Goal: Task Accomplishment & Management: Manage account settings

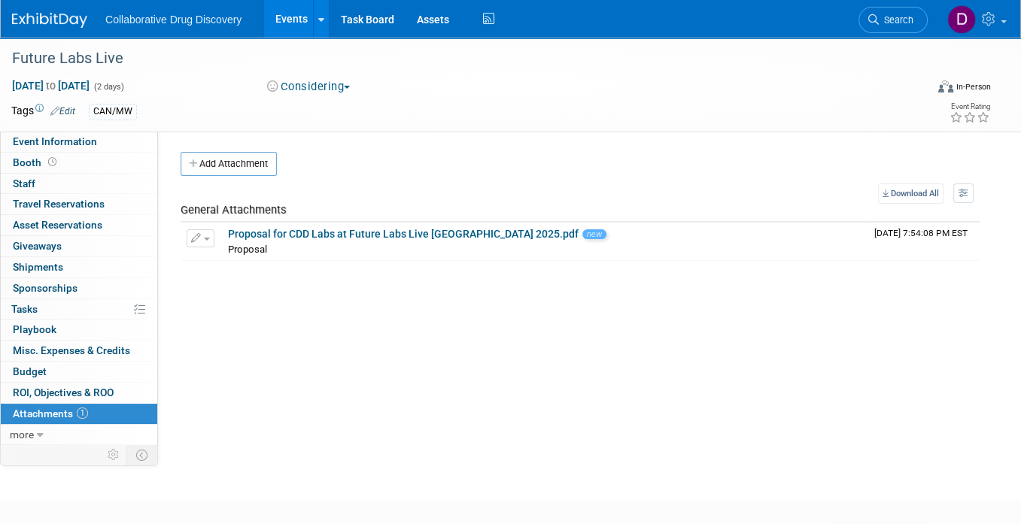
click at [47, 25] on img at bounding box center [49, 20] width 75 height 15
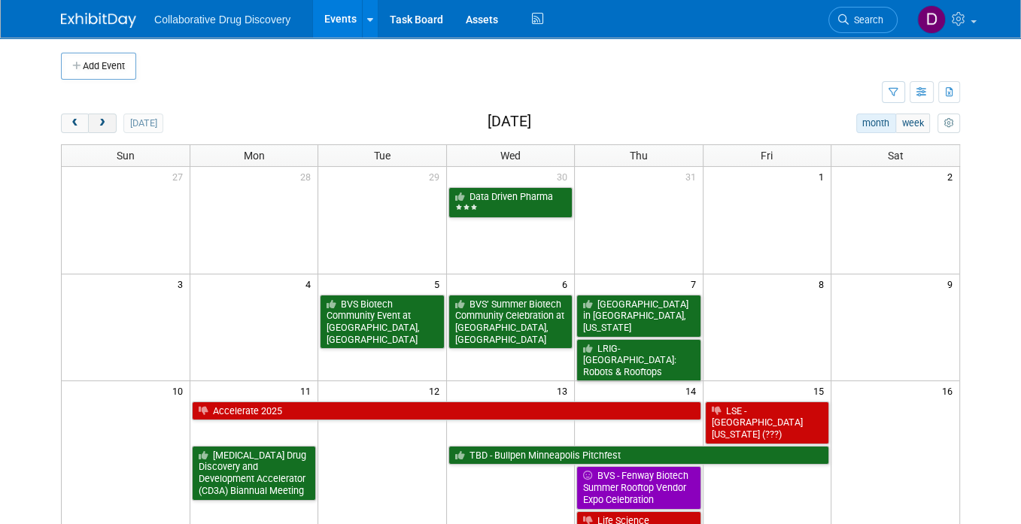
click at [100, 127] on span "next" at bounding box center [101, 124] width 11 height 10
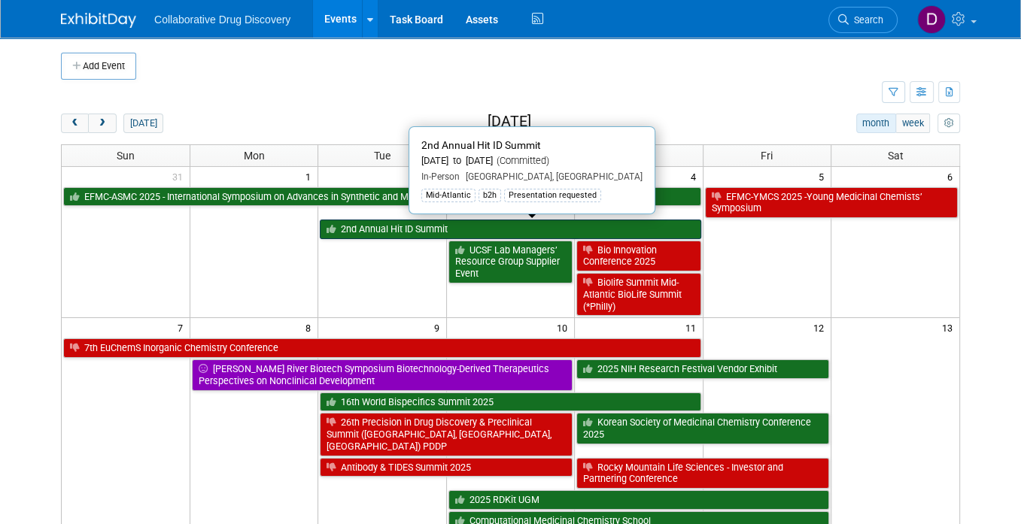
click at [417, 228] on link "2nd Annual Hit ID Summit" at bounding box center [510, 230] width 381 height 20
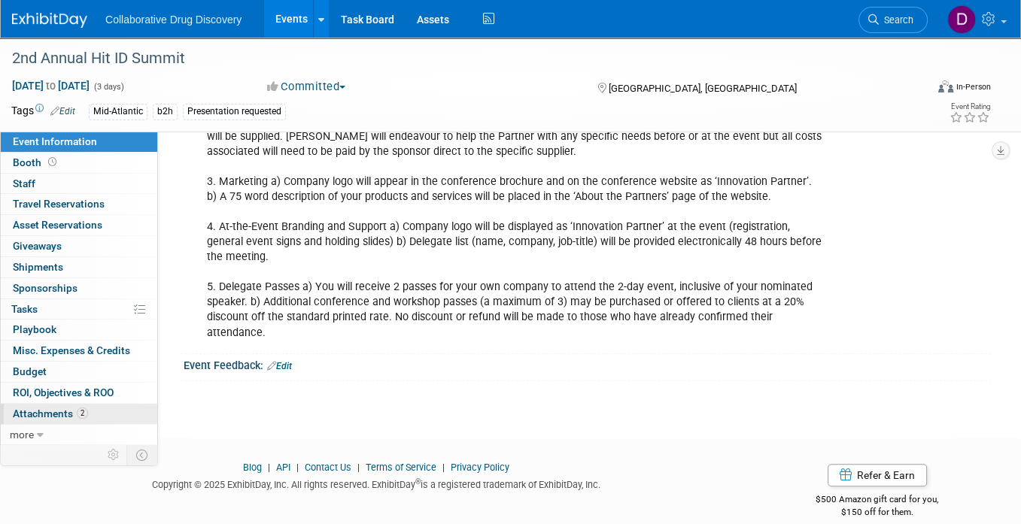
scroll to position [45, 0]
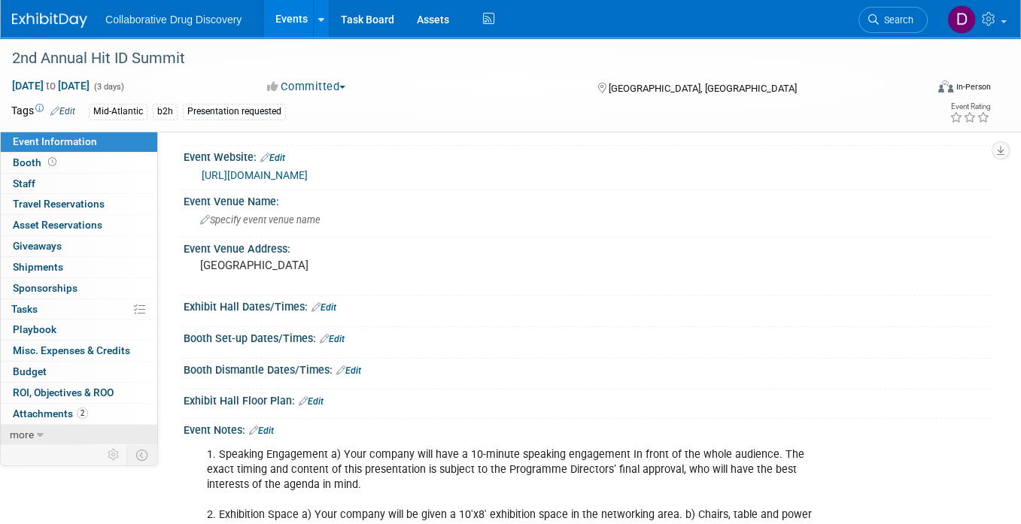
click at [20, 436] on span "more" at bounding box center [22, 435] width 24 height 12
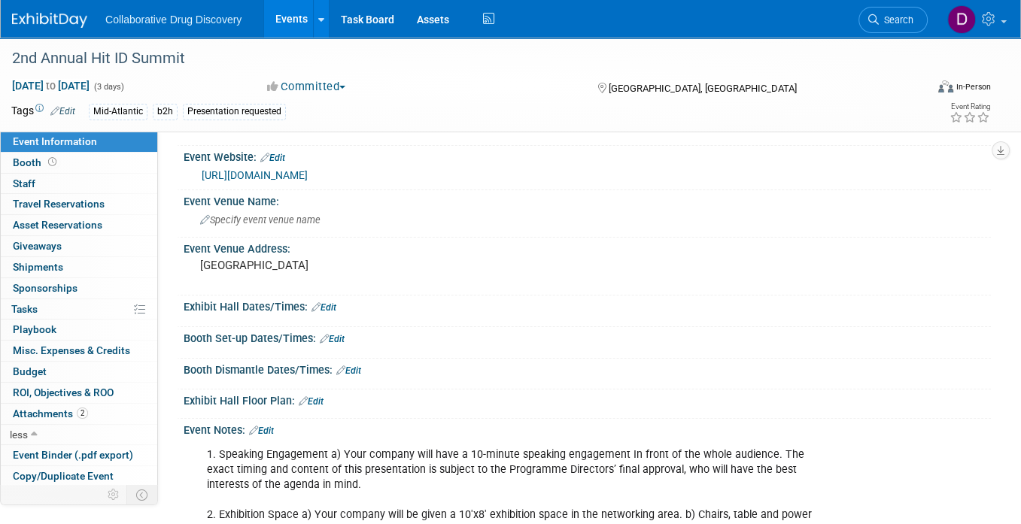
scroll to position [62, 0]
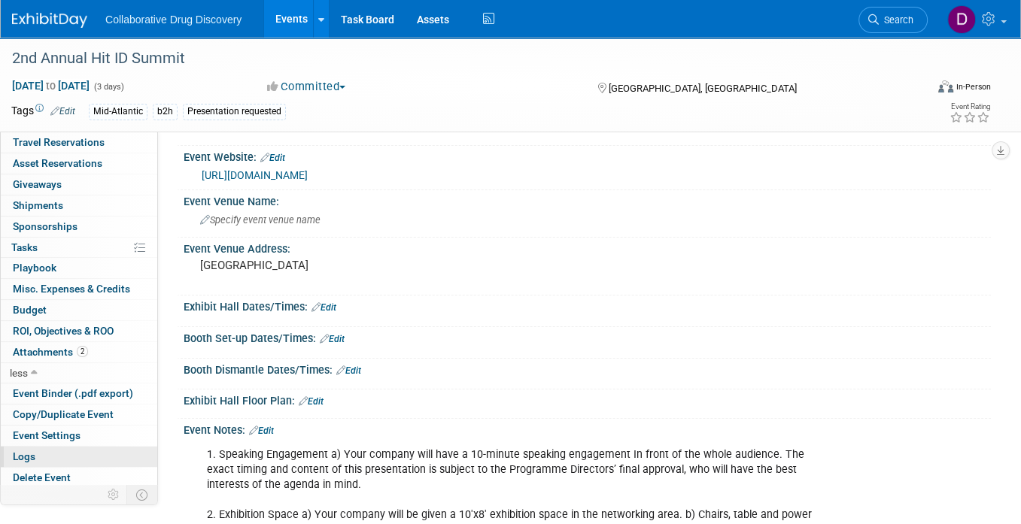
click at [52, 451] on link "Logs" at bounding box center [79, 457] width 156 height 20
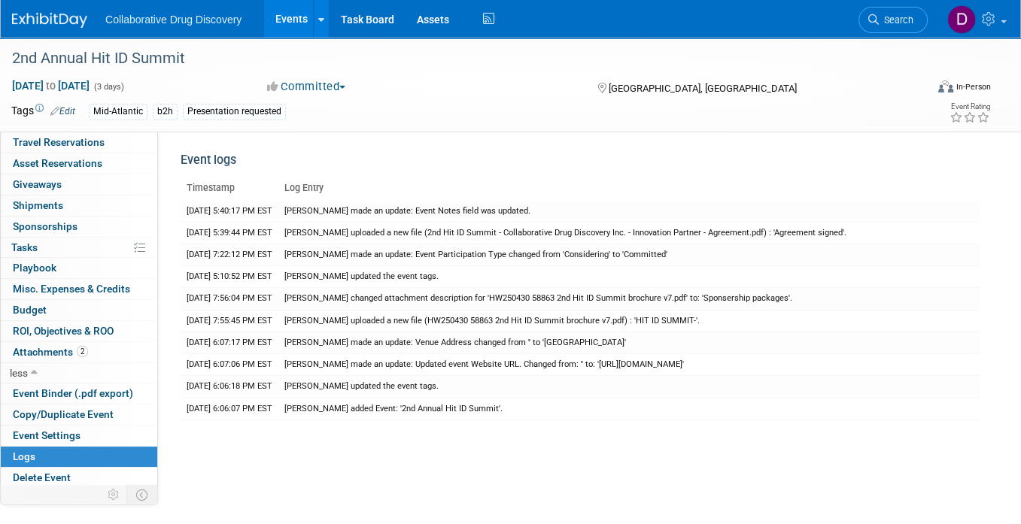
click at [53, 21] on img at bounding box center [49, 20] width 75 height 15
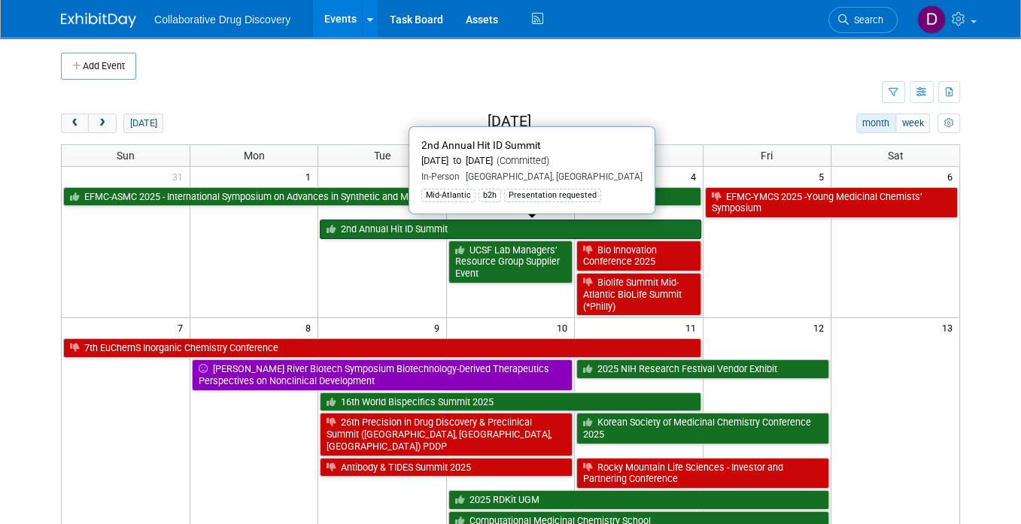
click at [413, 226] on link "2nd Annual Hit ID Summit" at bounding box center [510, 230] width 381 height 20
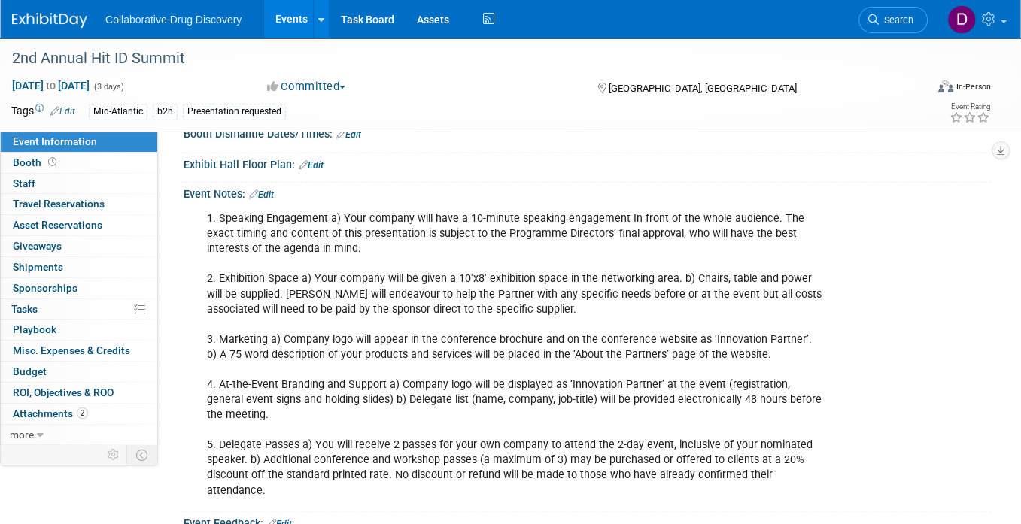
scroll to position [339, 0]
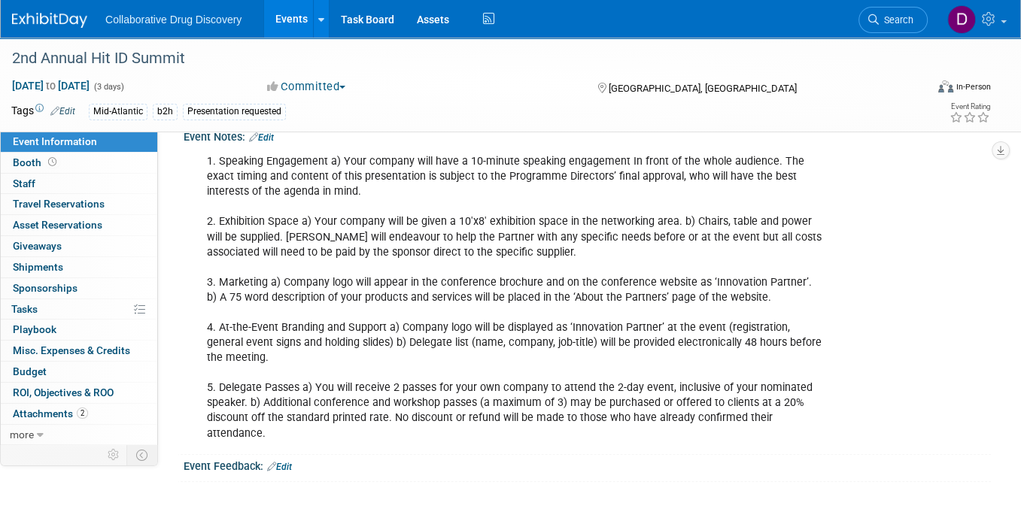
click at [420, 390] on div "1. Speaking Engagement a) Your company will have a 10-minute speaking engagemen…" at bounding box center [514, 298] width 637 height 302
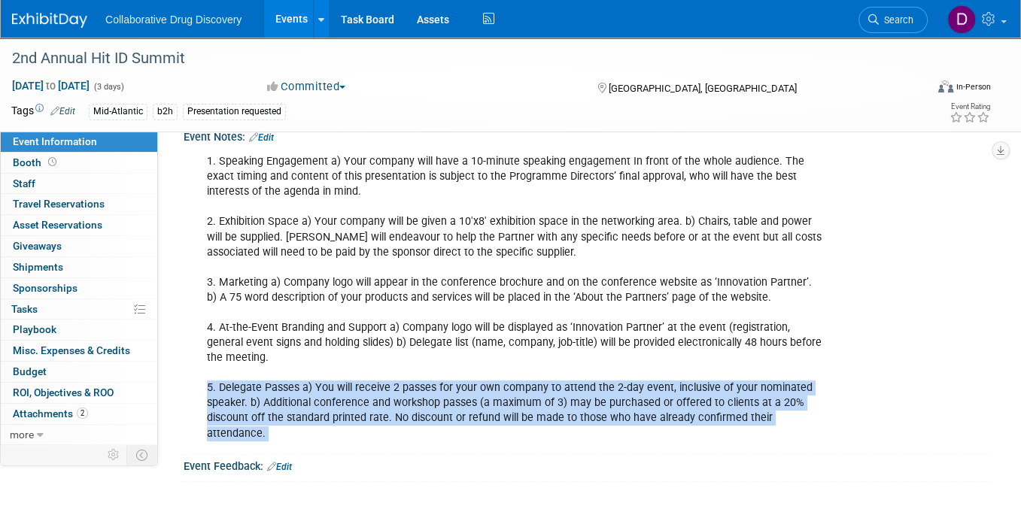
copy div "5. Delegate Passes a) You will receive 2 passes for your own company to attend …"
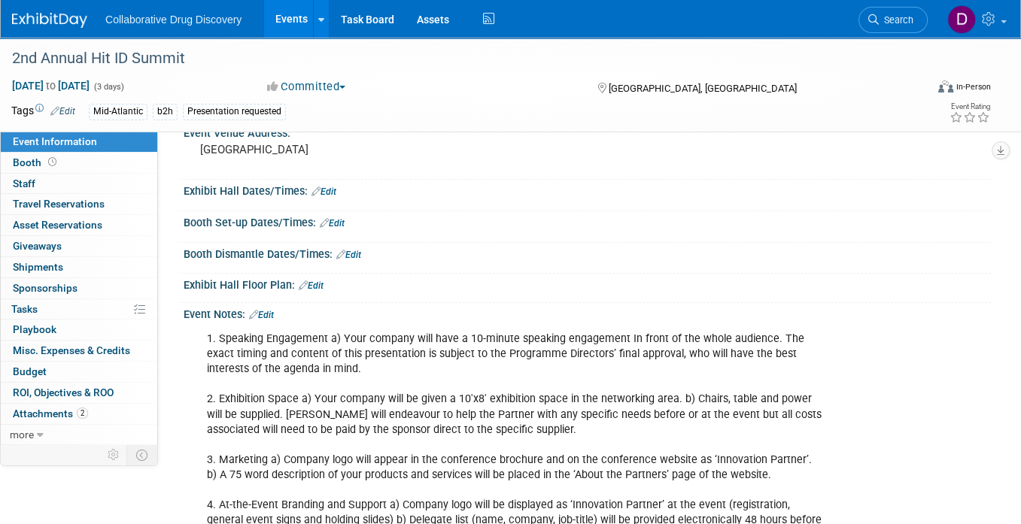
scroll to position [256, 0]
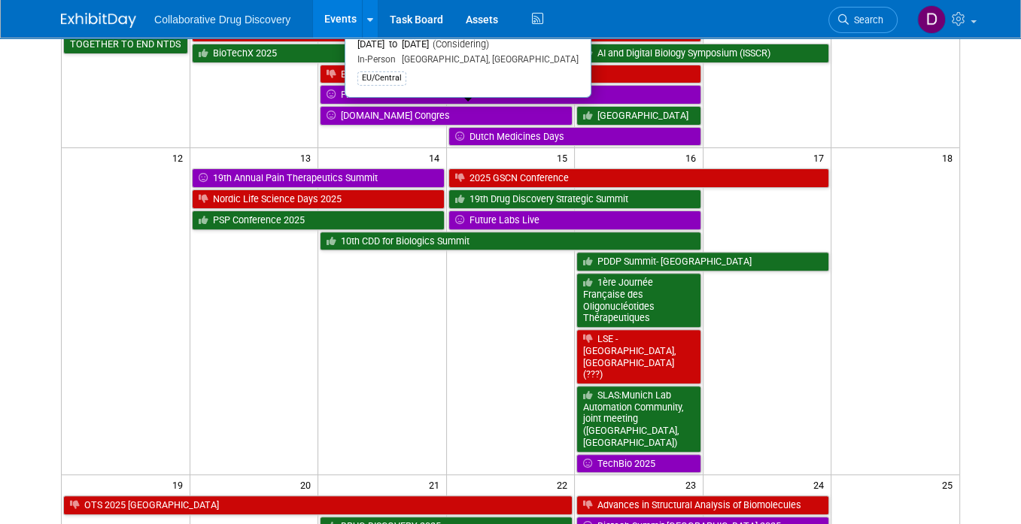
scroll to position [411, 0]
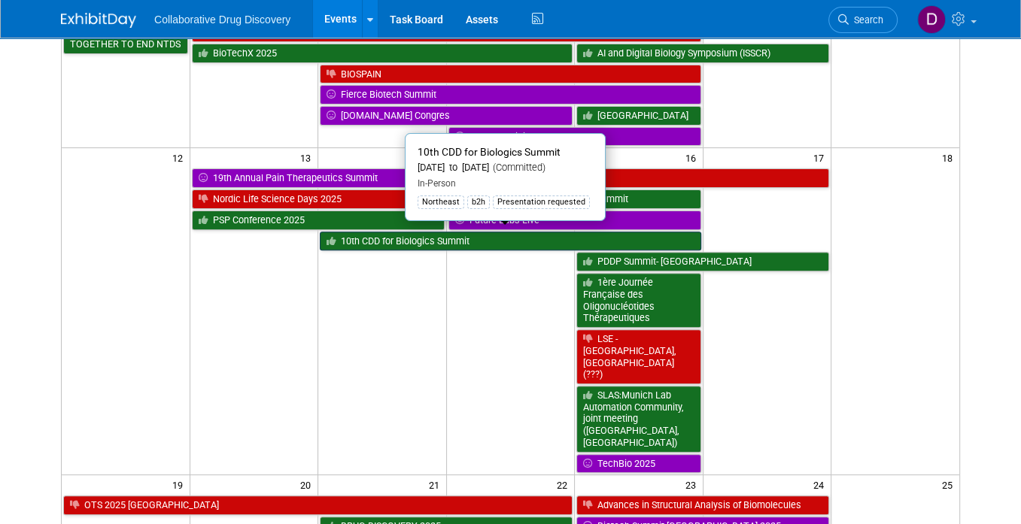
click at [499, 238] on link "10th CDD for Biologics Summit" at bounding box center [510, 242] width 381 height 20
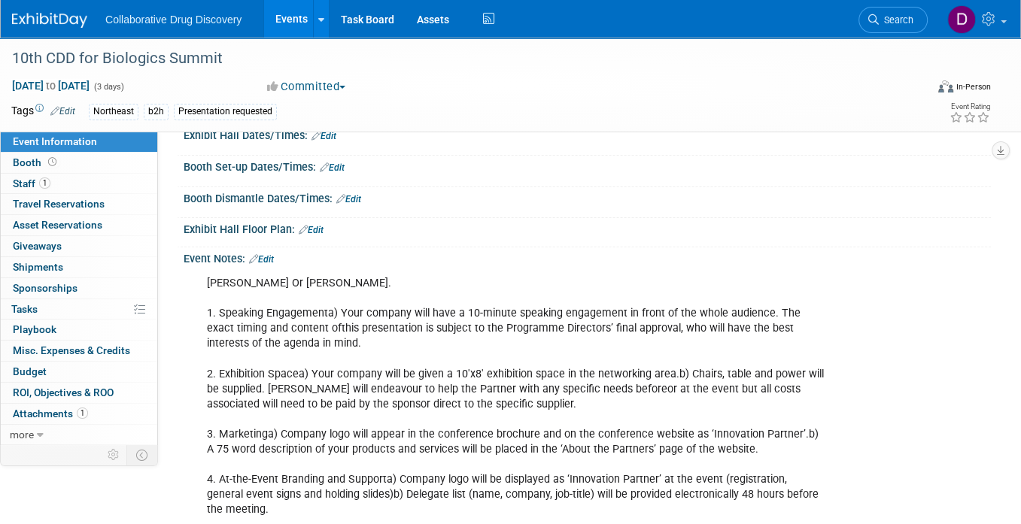
scroll to position [303, 0]
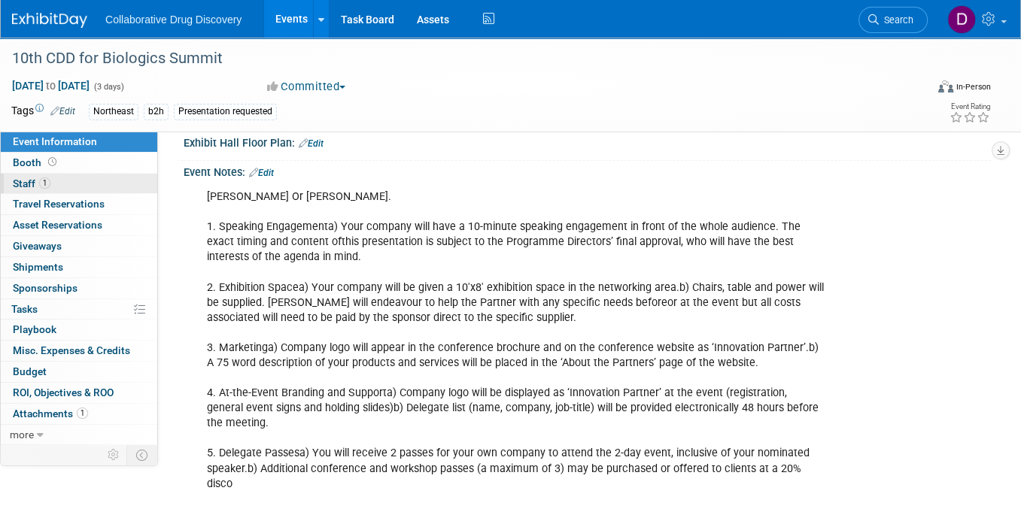
click at [82, 179] on link "1 Staff 1" at bounding box center [79, 184] width 156 height 20
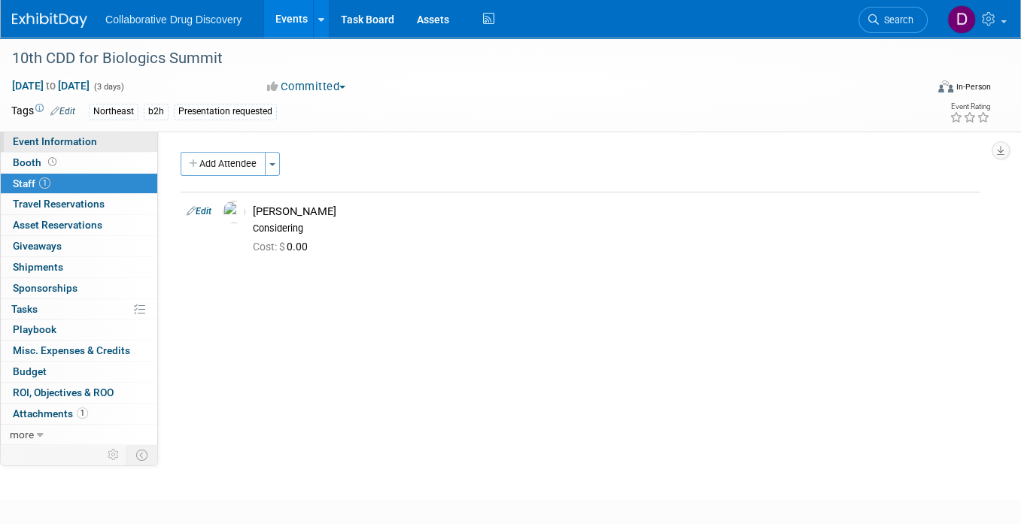
click at [87, 138] on span "Event Information" at bounding box center [55, 141] width 84 height 12
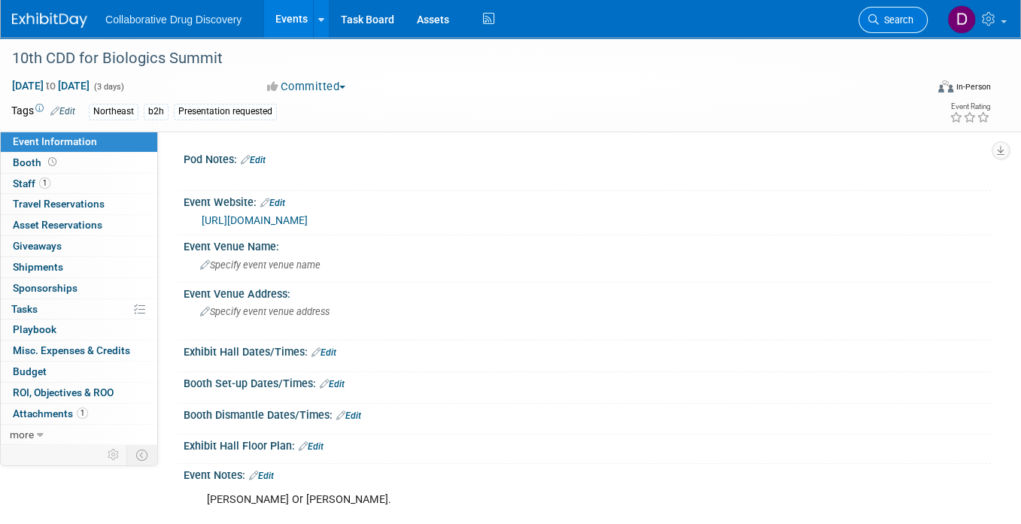
click at [884, 21] on span "Search" at bounding box center [896, 19] width 35 height 11
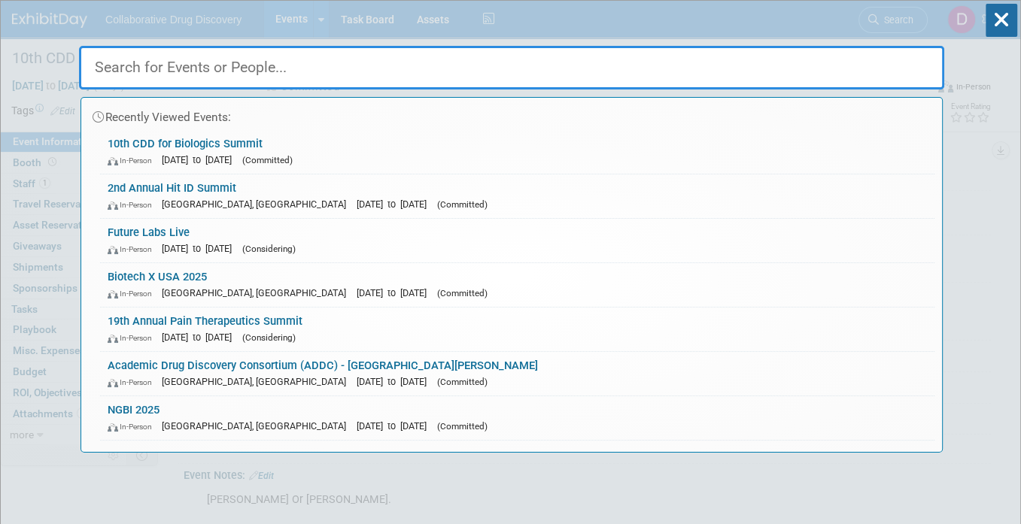
paste input "16th Annual Bispecific Summit"
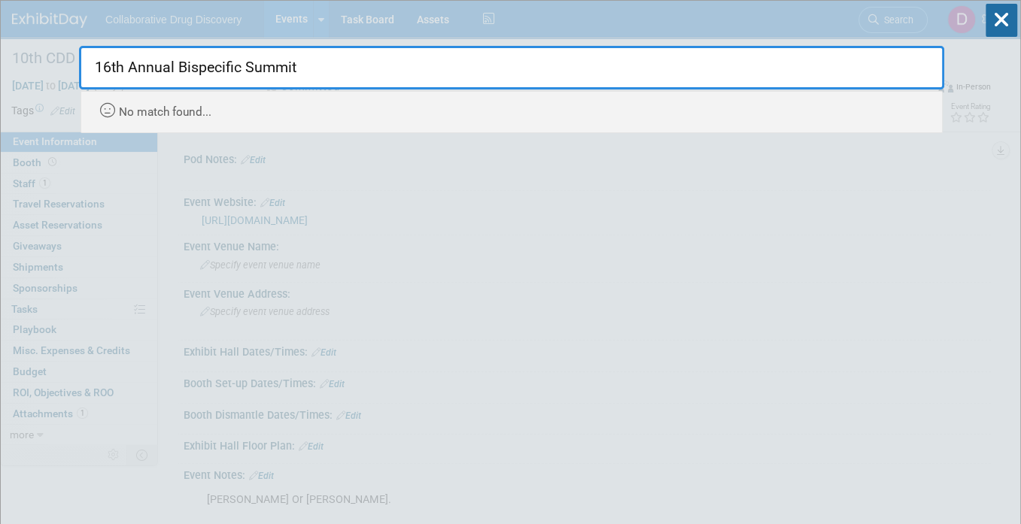
drag, startPoint x: 327, startPoint y: 67, endPoint x: 264, endPoint y: 75, distance: 63.7
click at [326, 67] on input "16th Annual Bispecific Summit" at bounding box center [511, 68] width 865 height 44
drag, startPoint x: 127, startPoint y: 68, endPoint x: 57, endPoint y: 69, distance: 70.0
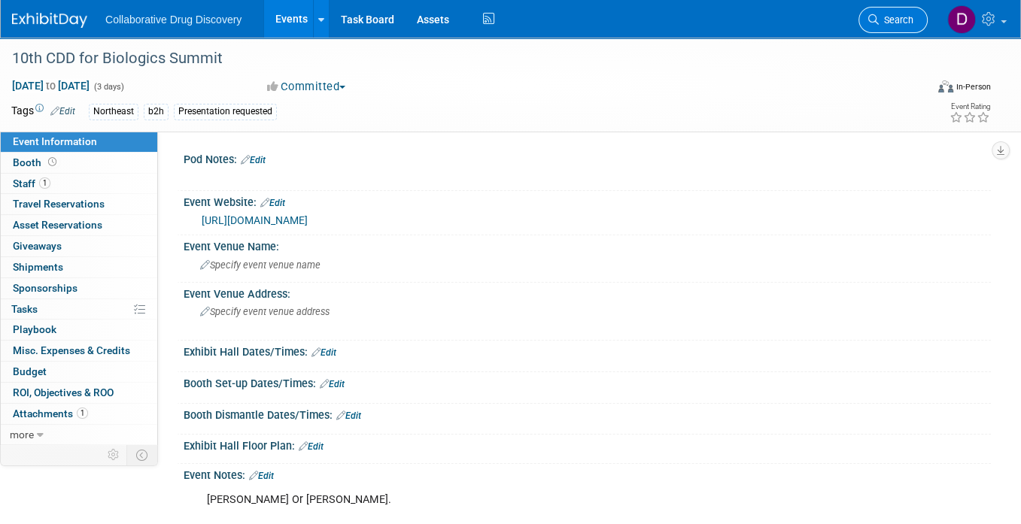
click at [896, 17] on span "Search" at bounding box center [896, 19] width 35 height 11
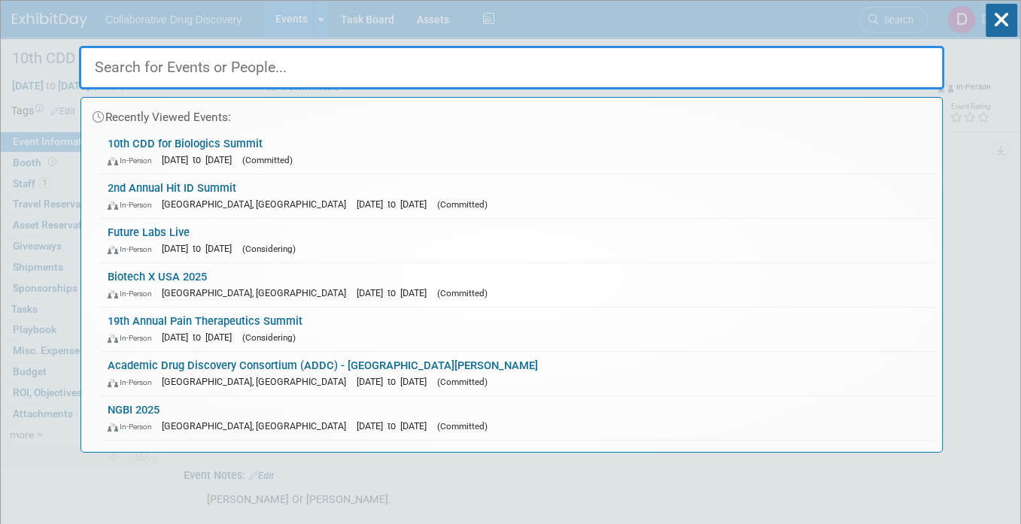
click at [214, 58] on input "text" at bounding box center [511, 68] width 865 height 44
paste input "16th Annual Bispecific Summit"
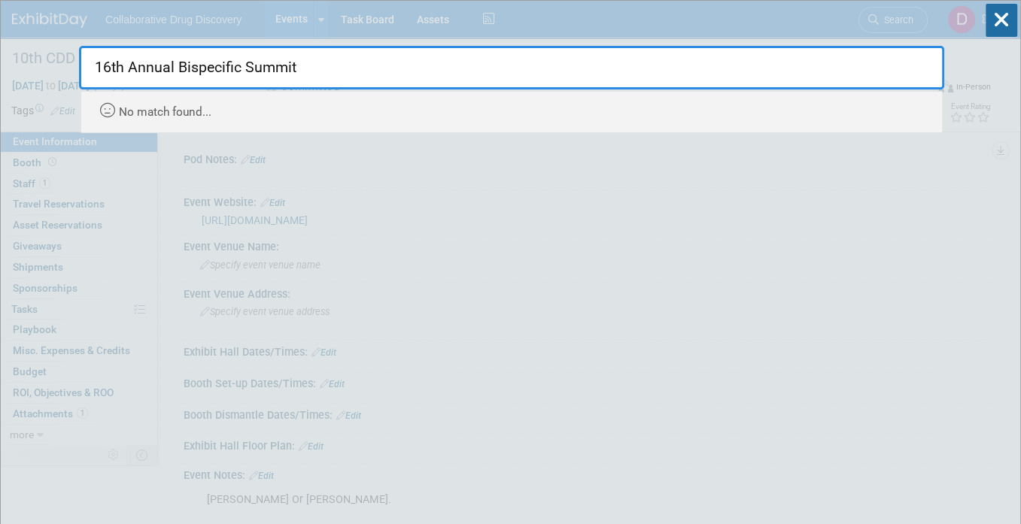
drag, startPoint x: 132, startPoint y: 68, endPoint x: 102, endPoint y: 69, distance: 30.1
click at [111, 69] on input "16th Annual Bispecific Summit" at bounding box center [511, 68] width 865 height 44
click at [168, 70] on input "Annual Bispecific Summit" at bounding box center [511, 68] width 865 height 44
click at [178, 69] on input "Annual Summit" at bounding box center [511, 68] width 865 height 44
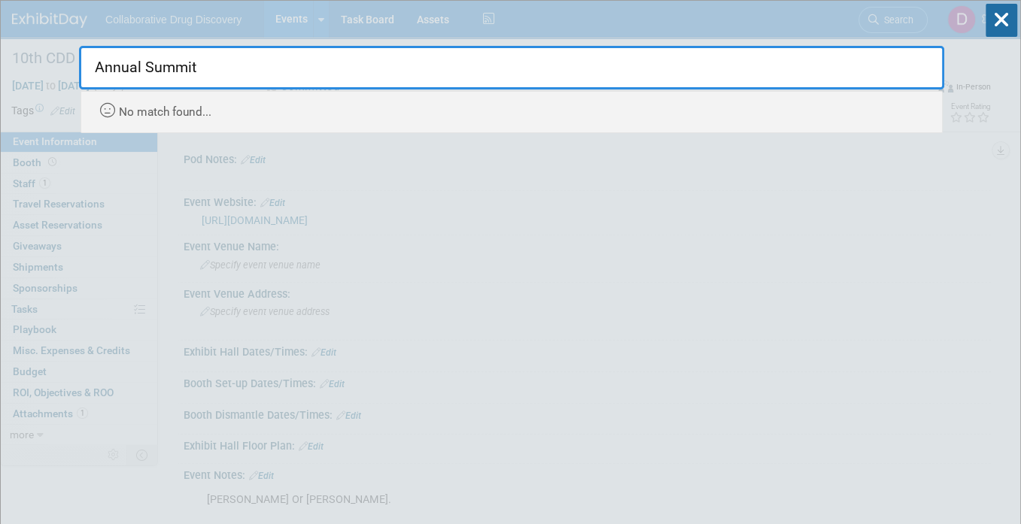
click at [178, 69] on input "Annual Summit" at bounding box center [511, 68] width 865 height 44
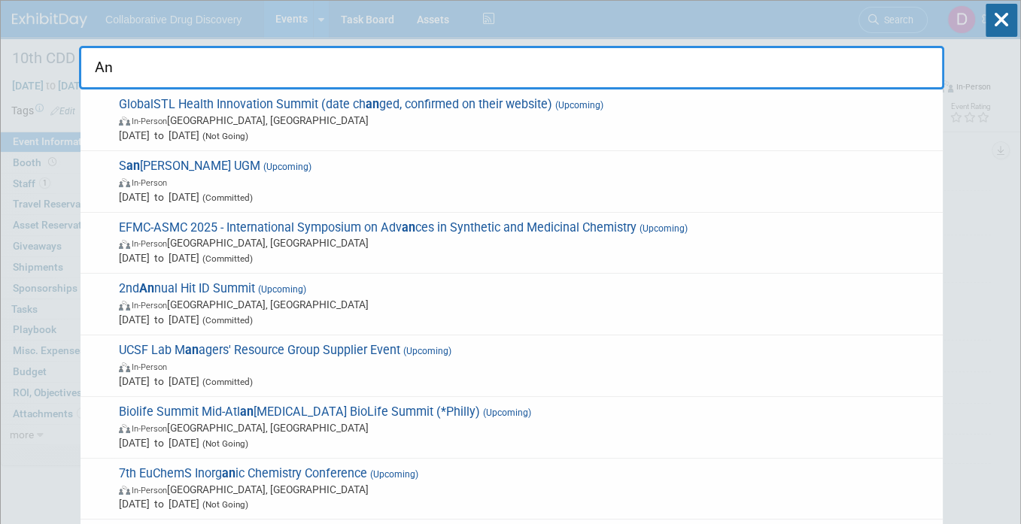
type input "A"
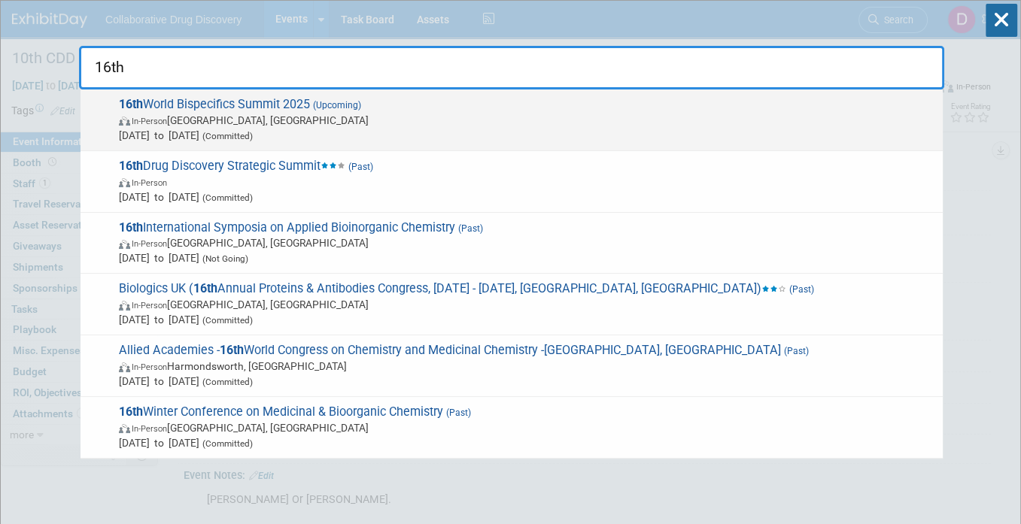
type input "16th"
click at [208, 120] on span "In-Person Cambridge, MA" at bounding box center [527, 120] width 816 height 15
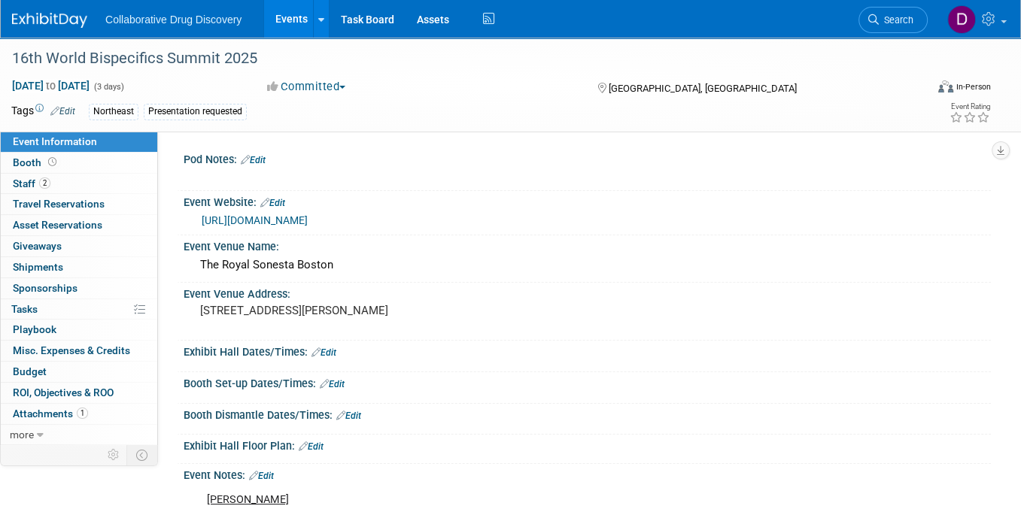
click at [274, 226] on link "https://bispecific.com/about/about-event/?utm_source=digital&utm_medium=ppc&utm…" at bounding box center [255, 220] width 106 height 12
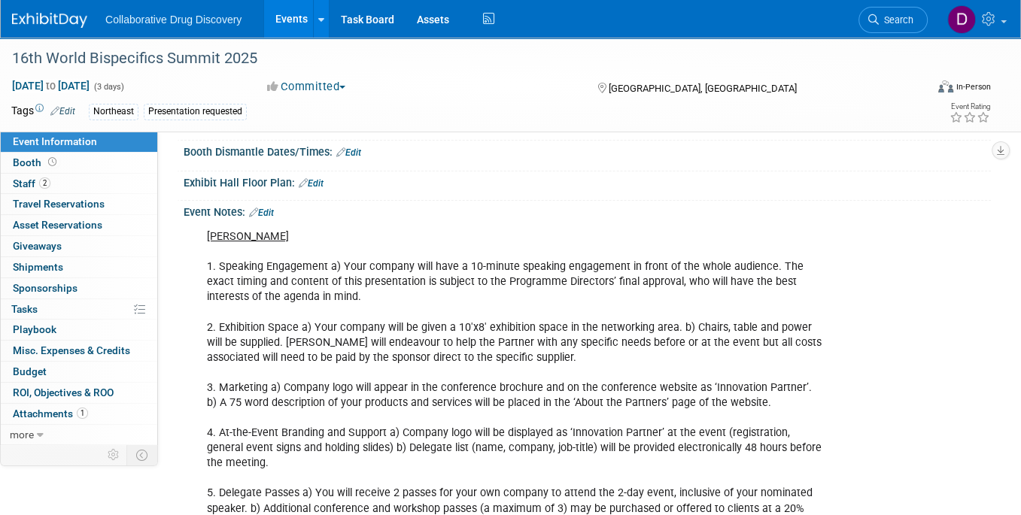
scroll to position [52, 0]
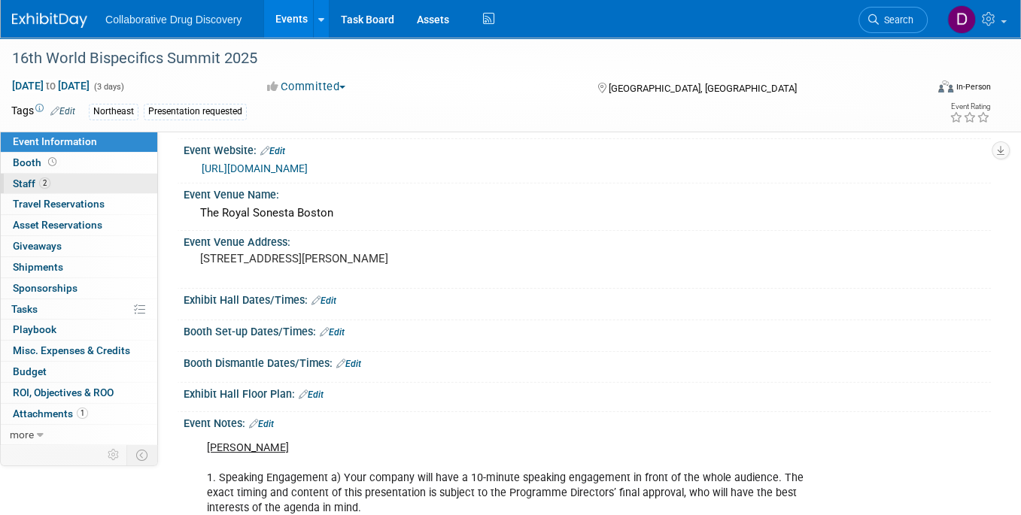
click at [76, 186] on link "2 Staff 2" at bounding box center [79, 184] width 156 height 20
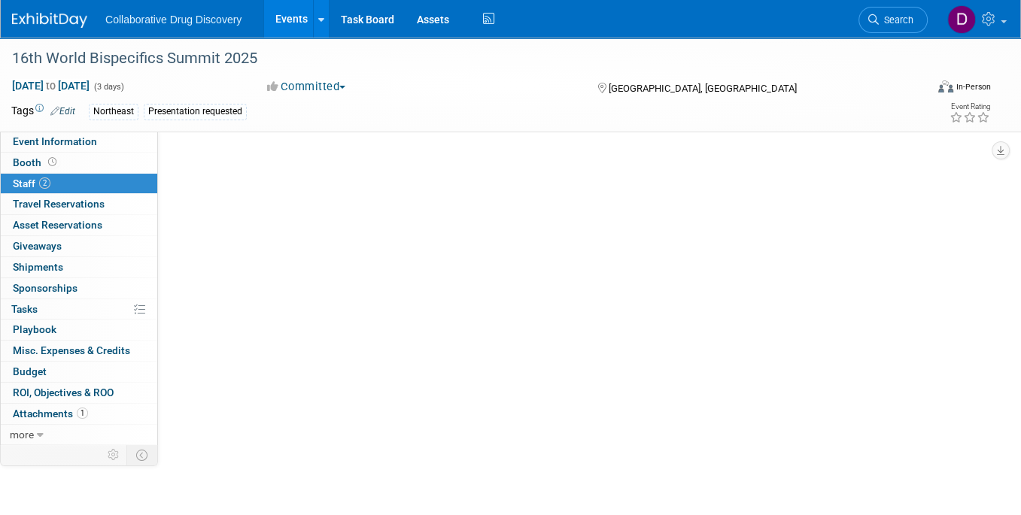
scroll to position [0, 0]
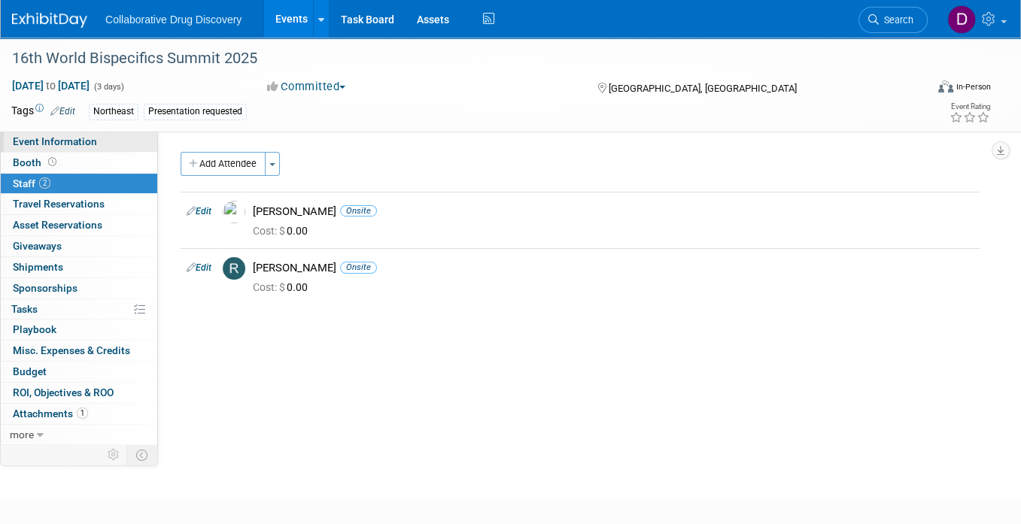
click at [89, 141] on span "Event Information" at bounding box center [55, 141] width 84 height 12
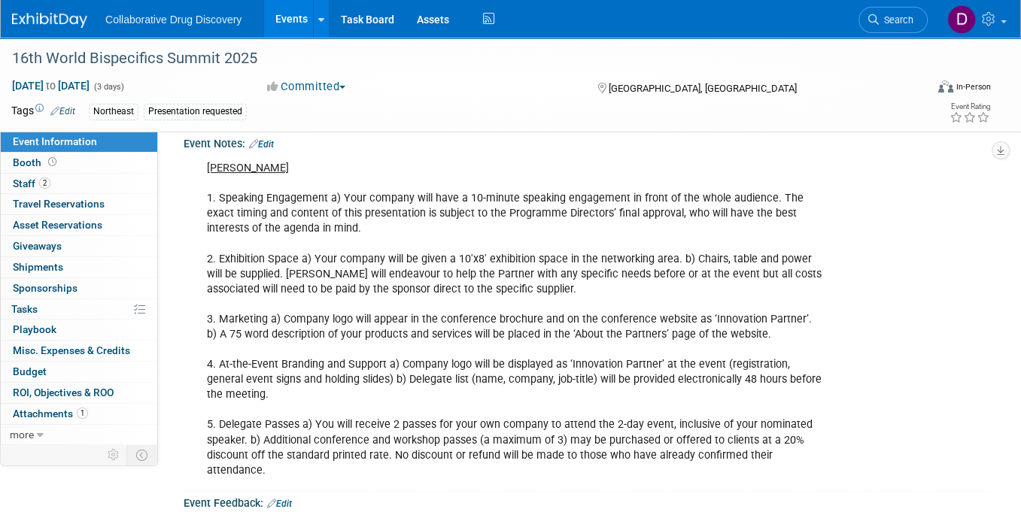
scroll to position [394, 0]
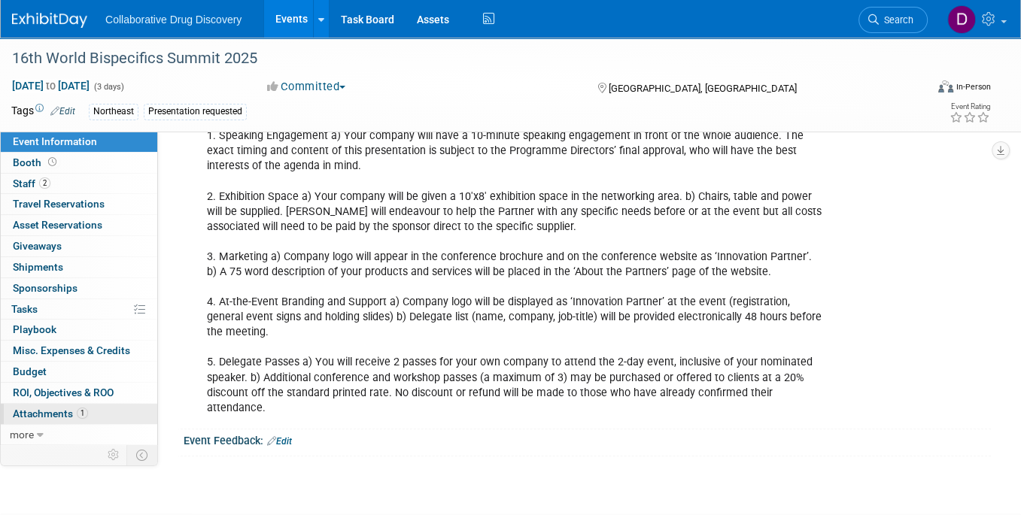
click at [47, 417] on span "Attachments 1" at bounding box center [50, 414] width 75 height 12
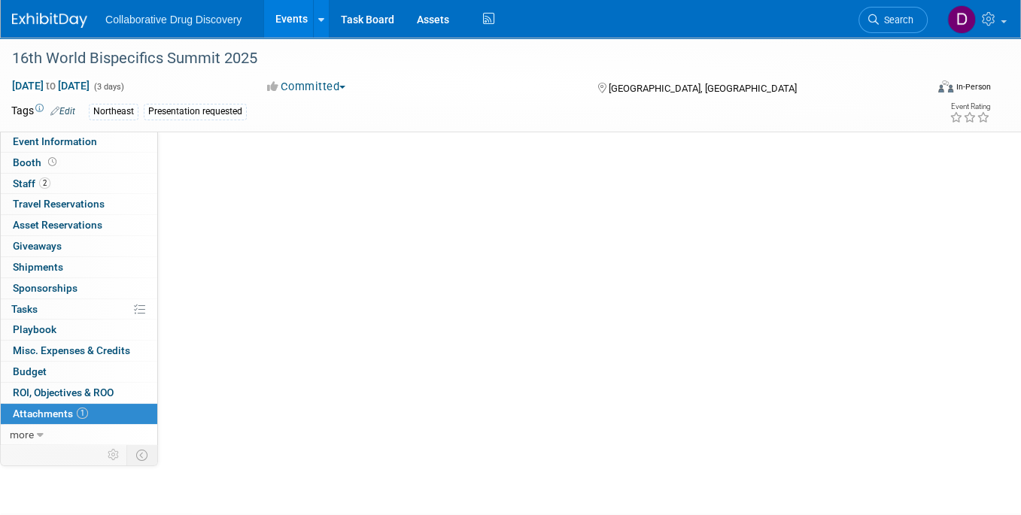
scroll to position [0, 0]
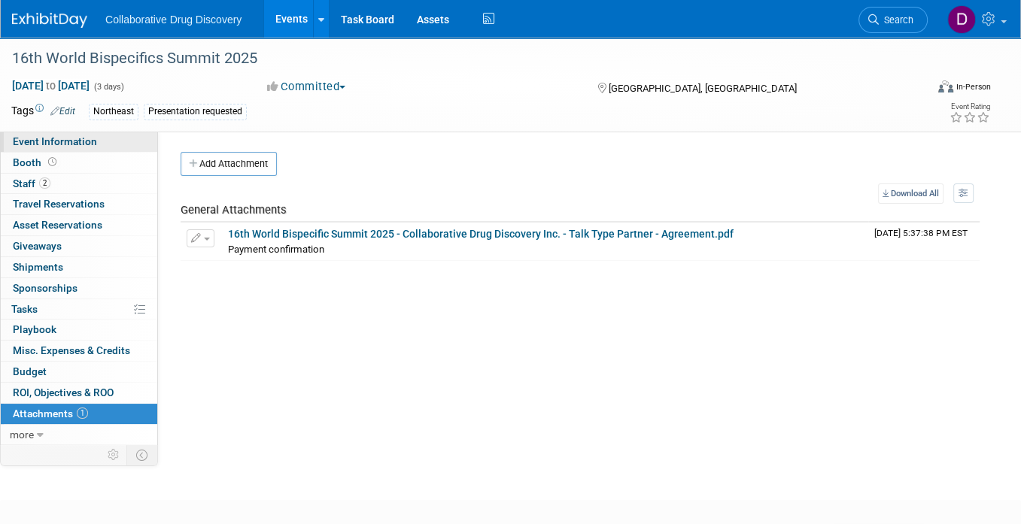
click at [77, 138] on span "Event Information" at bounding box center [55, 141] width 84 height 12
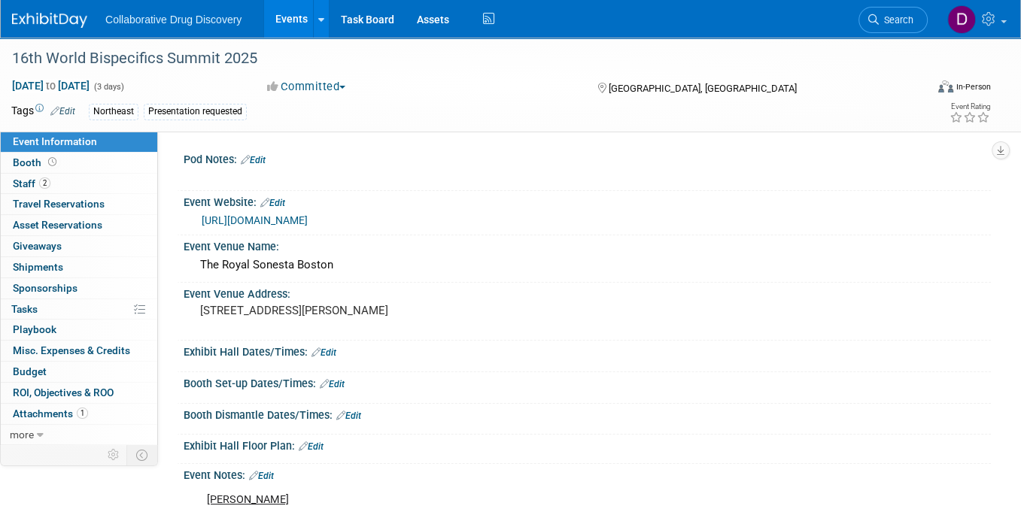
scroll to position [484, 0]
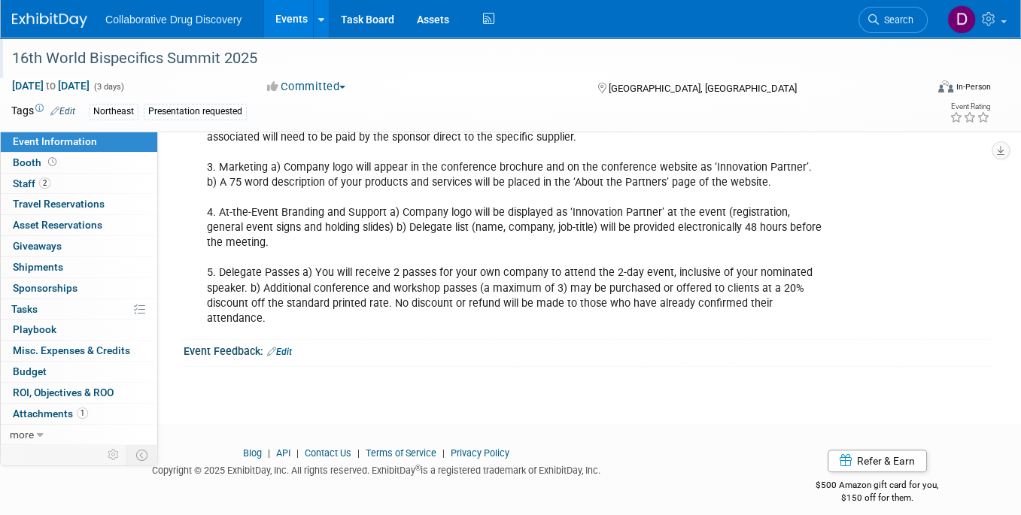
click at [161, 63] on div "16th World Bispecifics Summit 2025" at bounding box center [457, 58] width 900 height 27
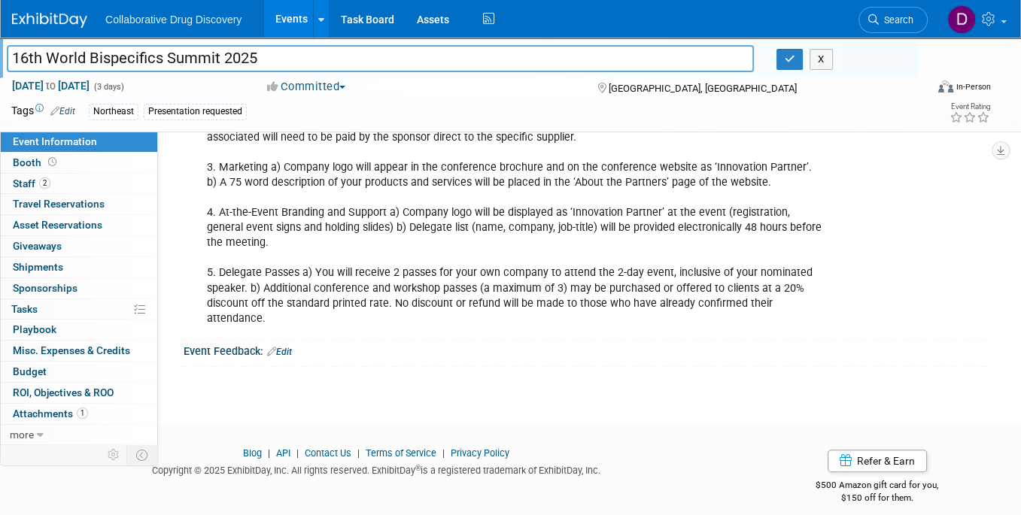
click at [161, 63] on input "16th World Bispecifics Summit 2025" at bounding box center [380, 58] width 747 height 26
click at [89, 163] on link "Booth" at bounding box center [79, 163] width 156 height 20
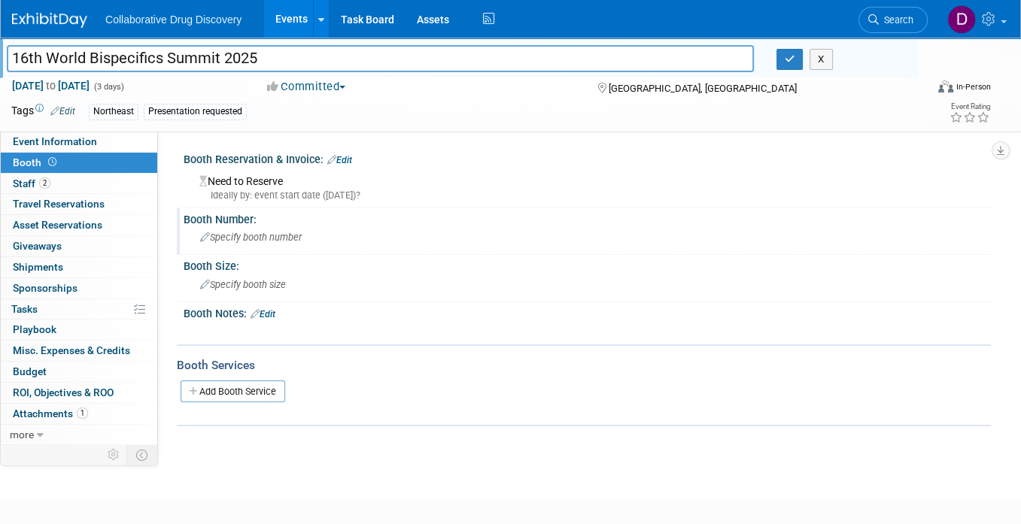
click at [259, 241] on span "Specify booth number" at bounding box center [251, 237] width 102 height 11
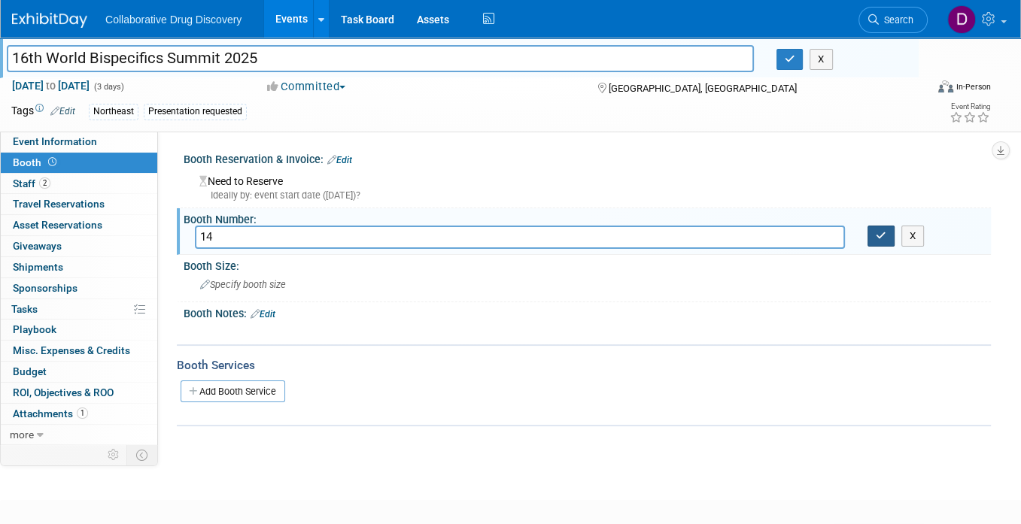
type input "14"
click at [890, 242] on button "button" at bounding box center [880, 236] width 27 height 21
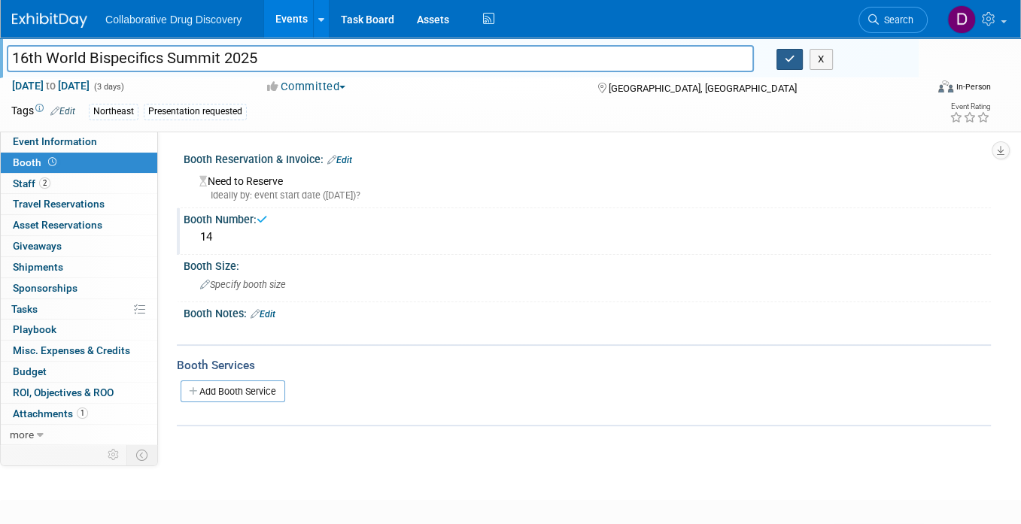
click at [797, 59] on button "button" at bounding box center [789, 59] width 27 height 21
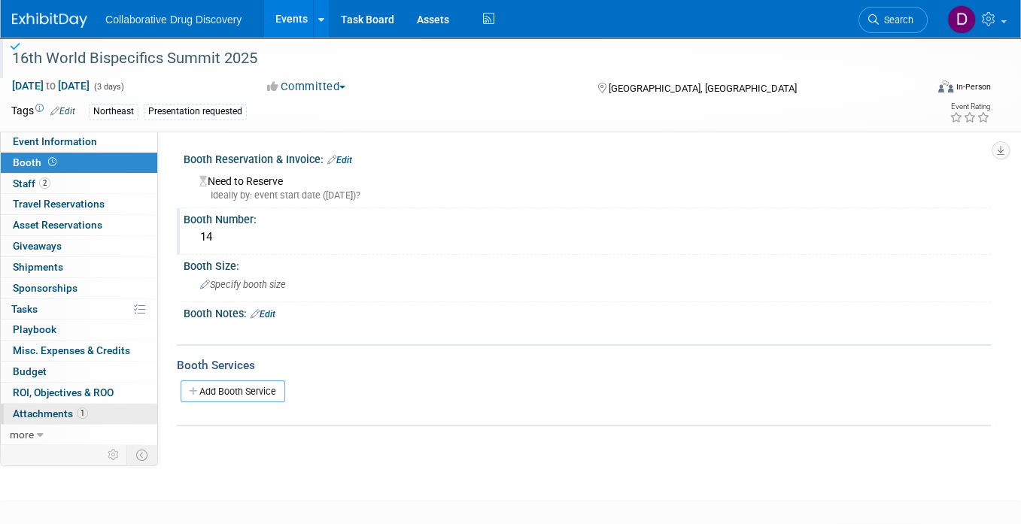
click at [51, 418] on link "1 Attachments 1" at bounding box center [79, 414] width 156 height 20
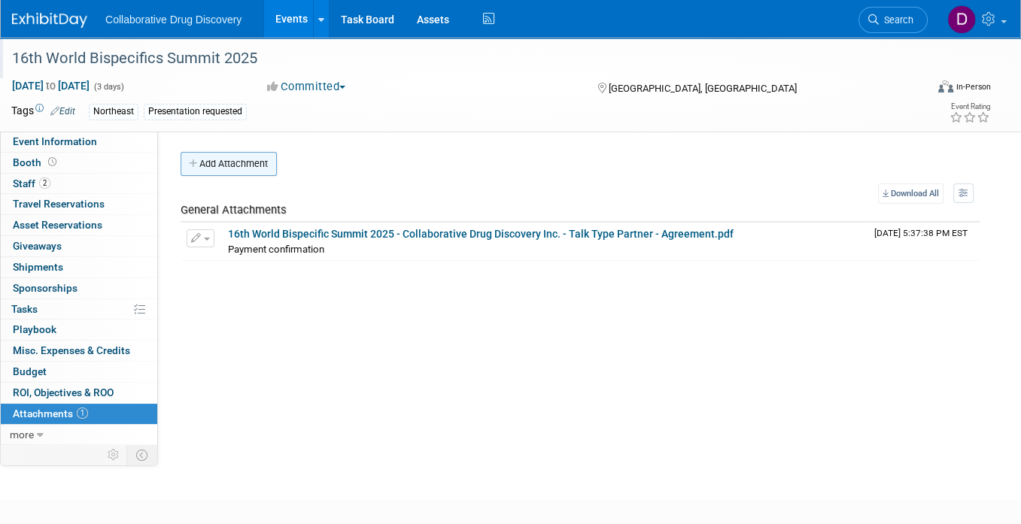
click at [247, 157] on button "Add Attachment" at bounding box center [229, 164] width 96 height 24
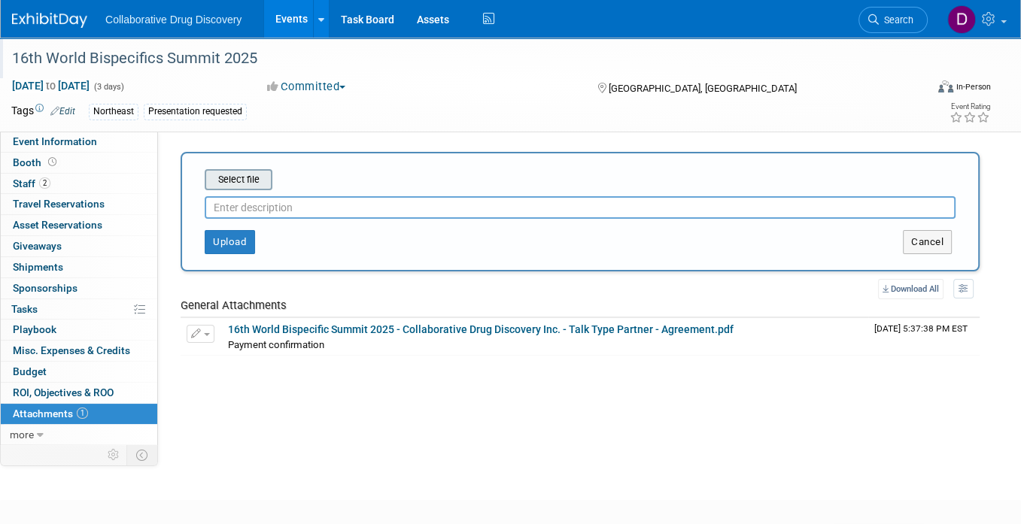
click at [247, 177] on input "file" at bounding box center [181, 180] width 179 height 18
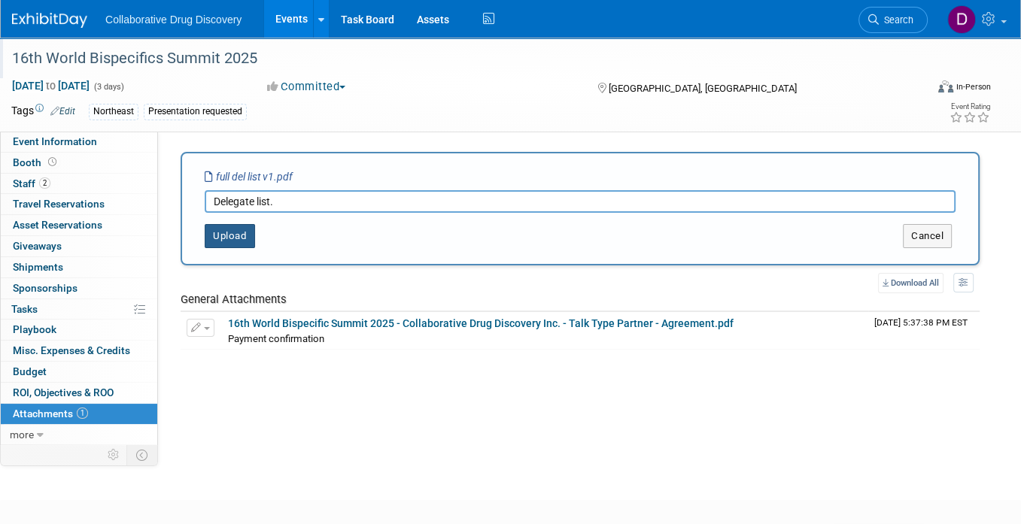
type input "Delegate list."
click at [235, 238] on button "Upload" at bounding box center [230, 236] width 50 height 24
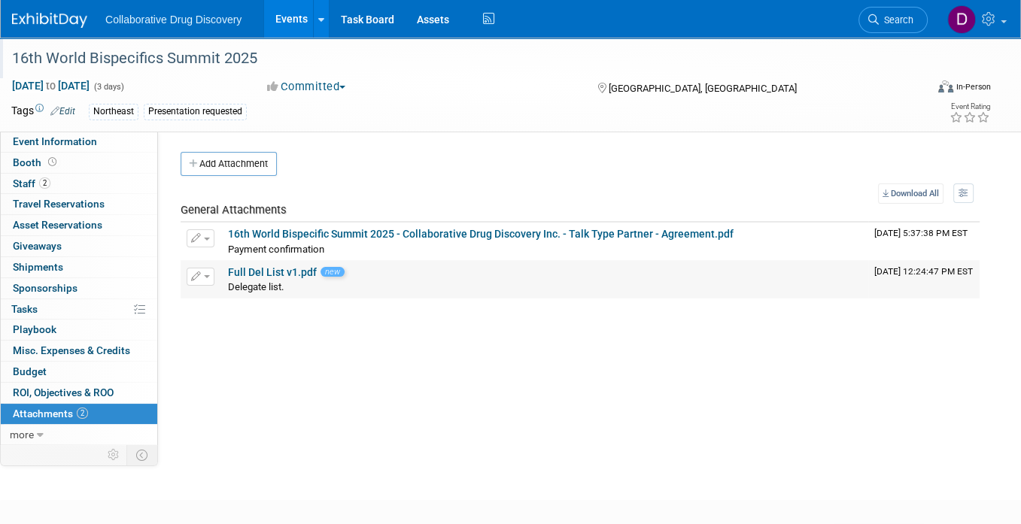
click at [271, 270] on link "Full Del List v1.pdf" at bounding box center [272, 272] width 89 height 12
click at [40, 137] on span "Event Information" at bounding box center [55, 141] width 84 height 12
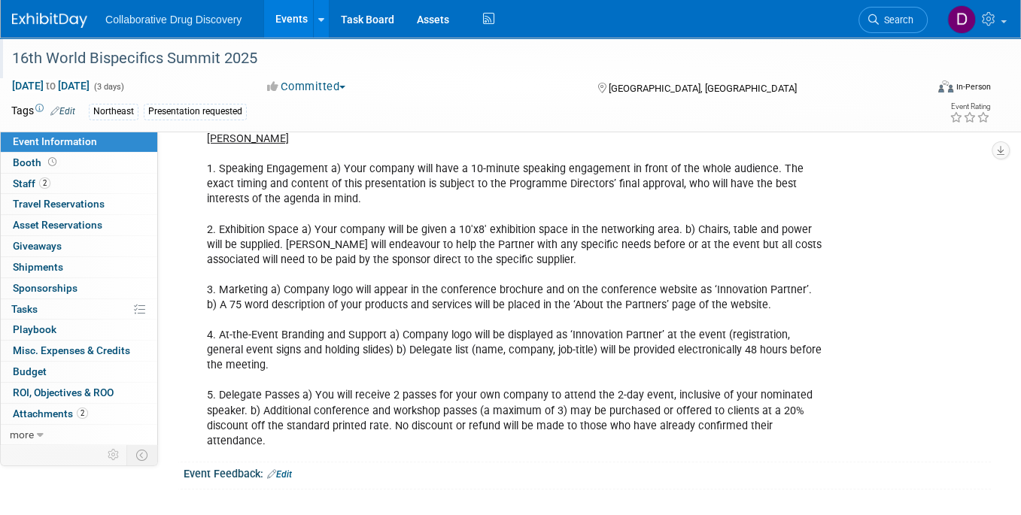
scroll to position [354, 0]
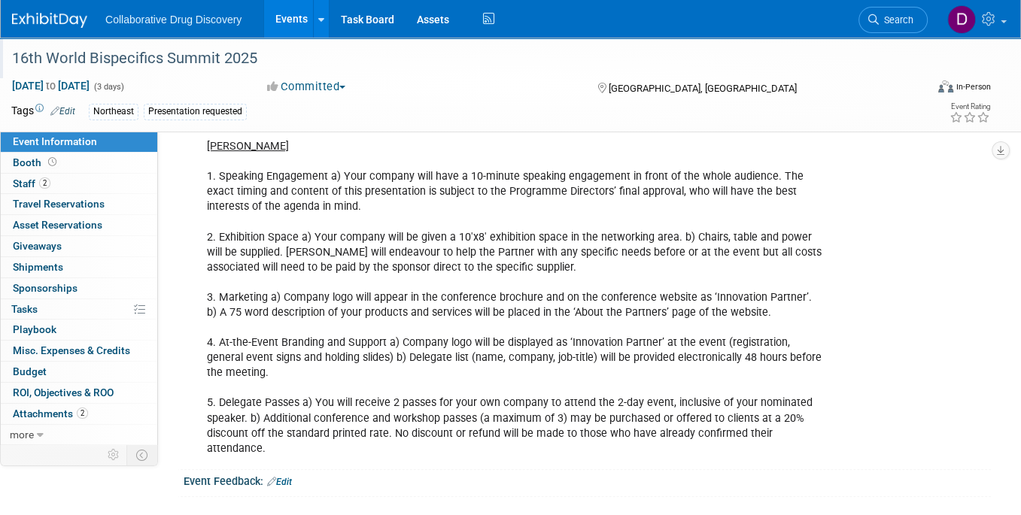
click at [268, 128] on link "Edit" at bounding box center [261, 122] width 25 height 11
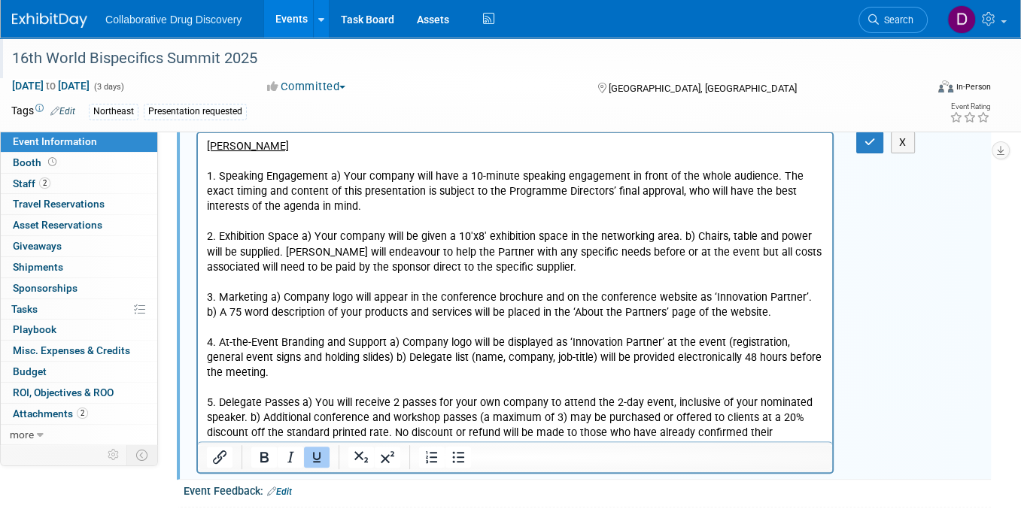
scroll to position [0, 0]
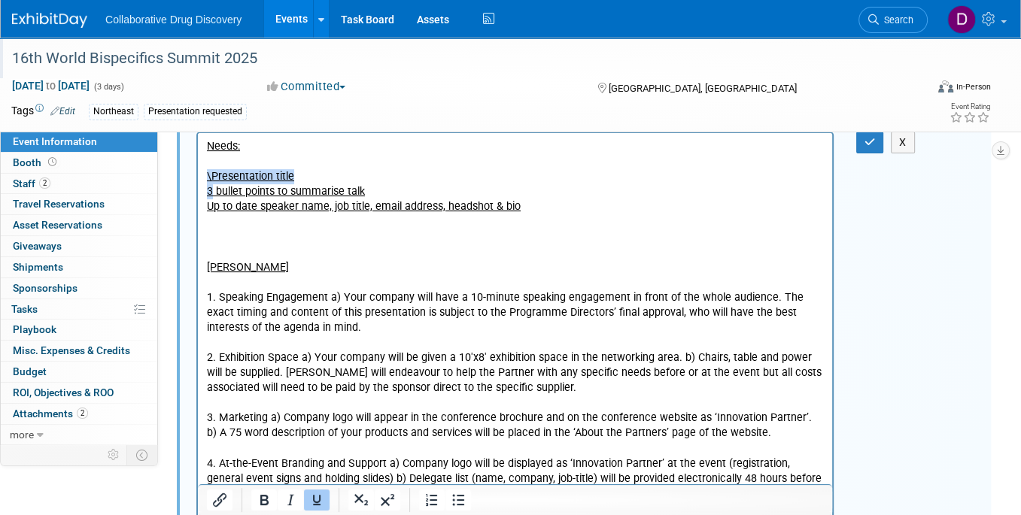
drag, startPoint x: 308, startPoint y: 179, endPoint x: 202, endPoint y: 181, distance: 105.3
click at [209, 185] on p "\Presentation title 3 bullet points to summarise talk Up to date speaker name, …" at bounding box center [515, 191] width 617 height 45
click at [212, 178] on u "\Presentation title 3 bullet points to summarise talk Up to date speaker name, …" at bounding box center [364, 191] width 314 height 43
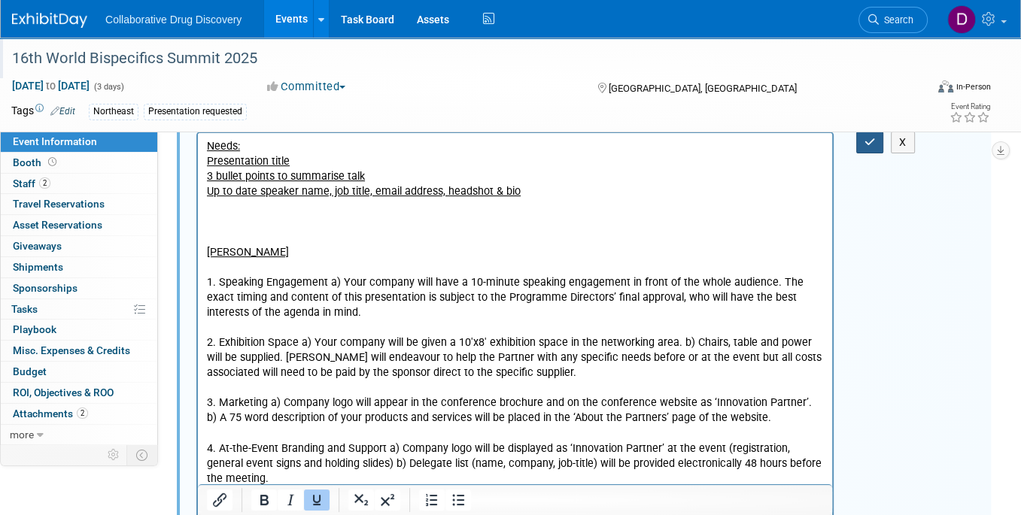
click at [861, 153] on button "button" at bounding box center [870, 143] width 28 height 22
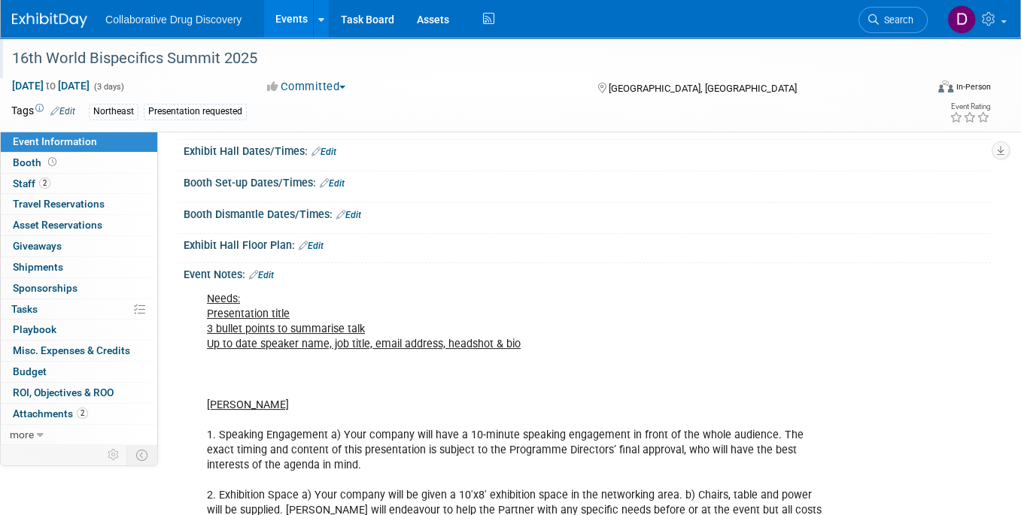
scroll to position [217, 0]
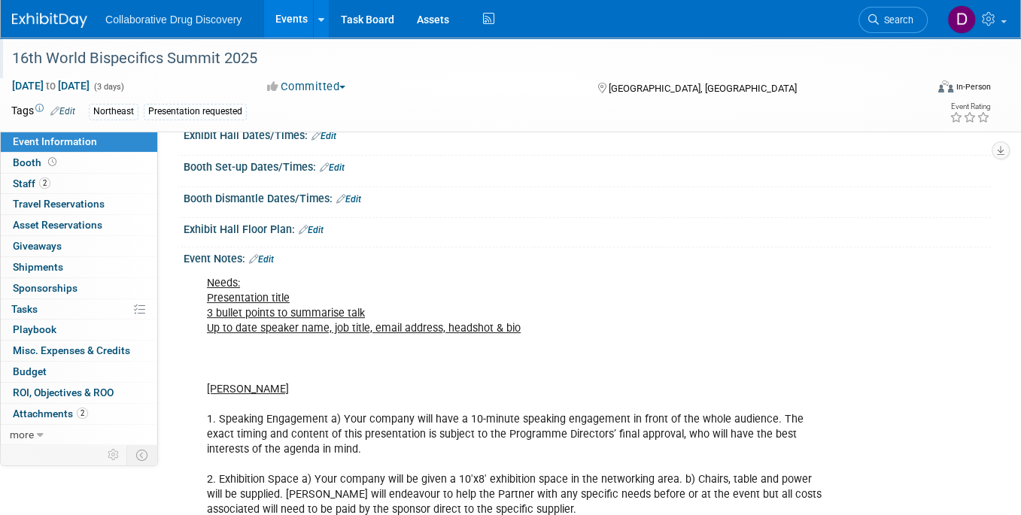
click at [269, 265] on link "Edit" at bounding box center [261, 259] width 25 height 11
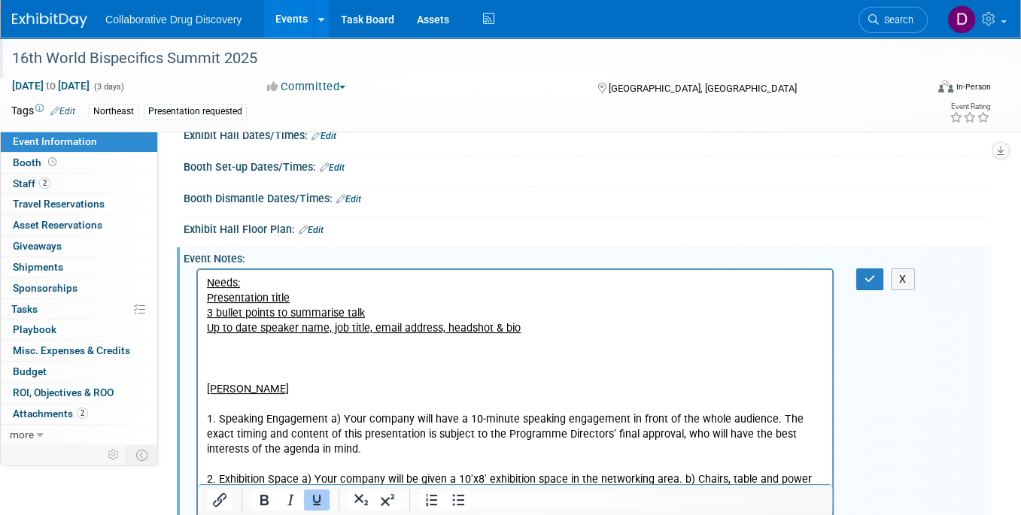
scroll to position [0, 0]
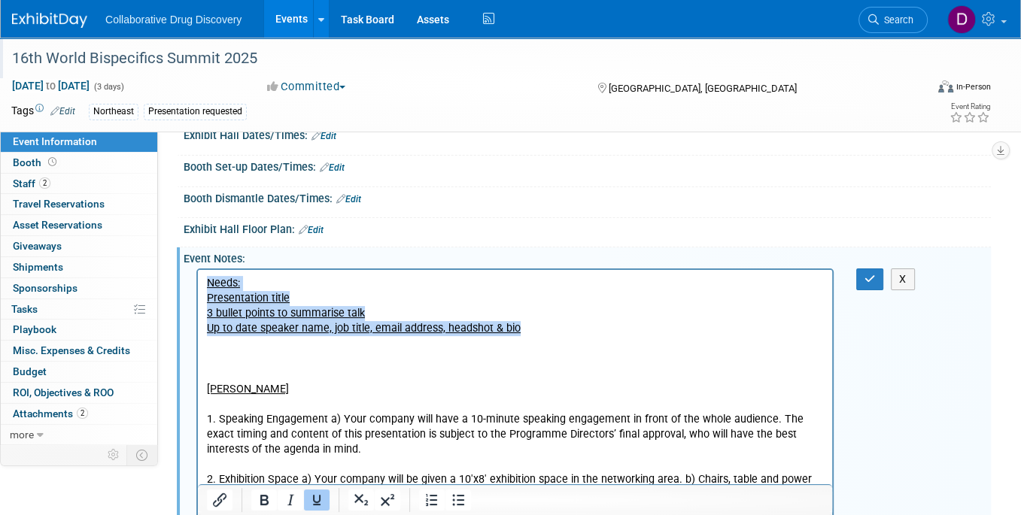
drag, startPoint x: 561, startPoint y: 330, endPoint x: 97, endPoint y: 281, distance: 466.8
click at [198, 281] on html "Needs: Presentation title 3 bullet points to summarise talk Up to date speaker …" at bounding box center [515, 484] width 634 height 429
click at [314, 499] on icon "Underline" at bounding box center [317, 500] width 8 height 11
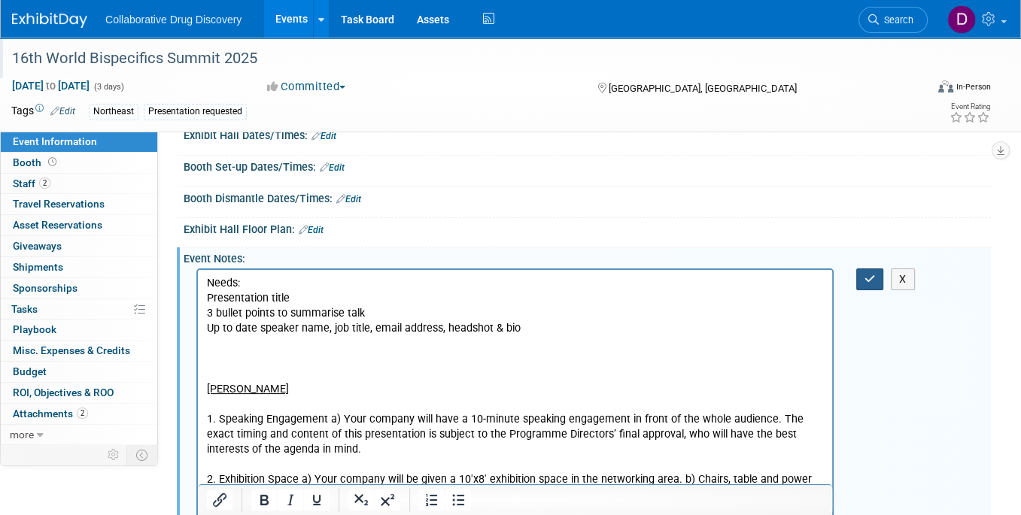
click at [864, 284] on icon "button" at bounding box center [869, 279] width 11 height 11
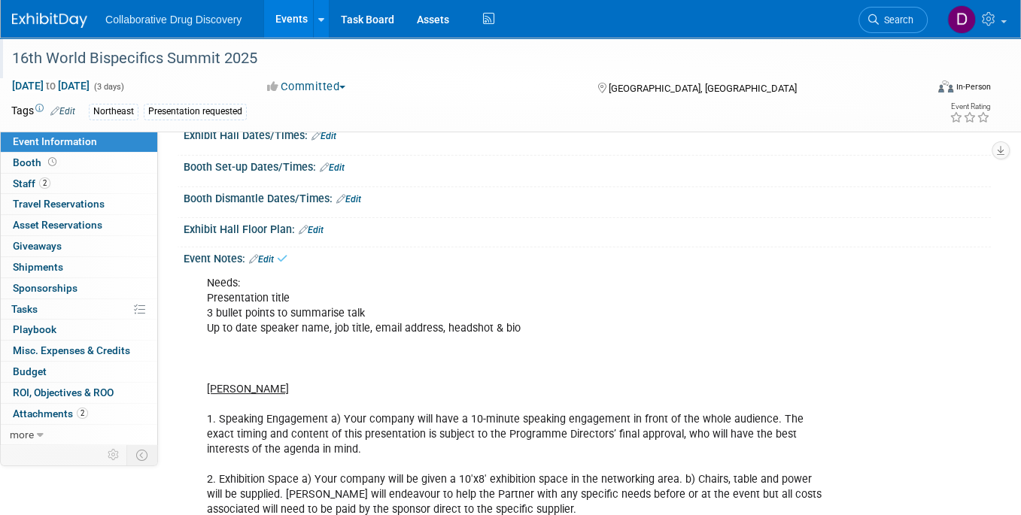
click at [616, 373] on div "Needs: Presentation title 3 bullet points to summarise talk Up to date speaker …" at bounding box center [514, 488] width 637 height 438
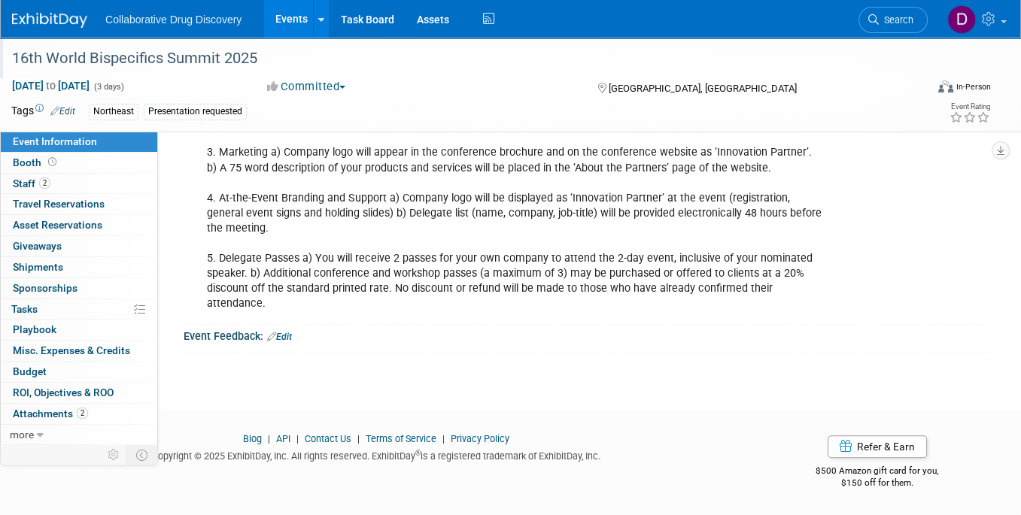
scroll to position [290, 0]
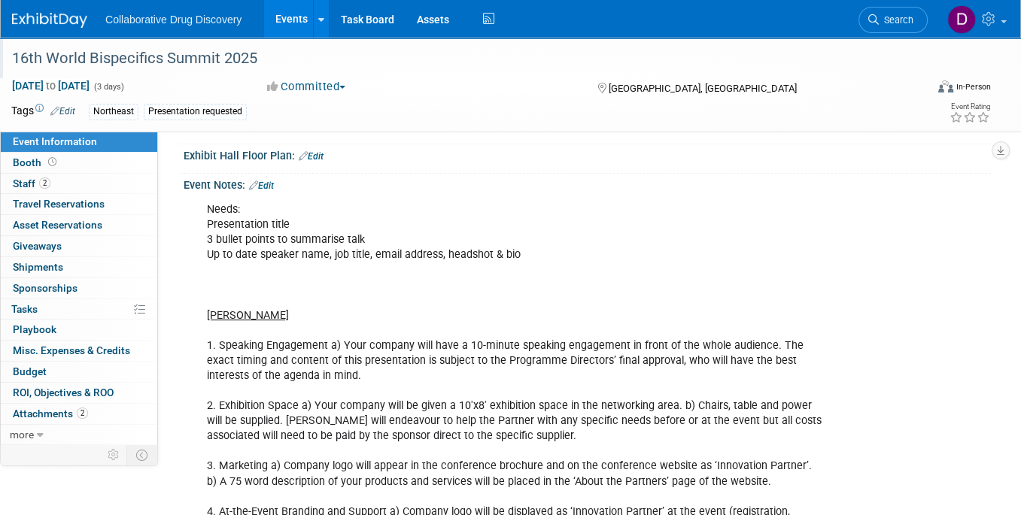
drag, startPoint x: 68, startPoint y: 107, endPoint x: 80, endPoint y: 107, distance: 12.0
click at [68, 107] on link "Edit" at bounding box center [62, 111] width 25 height 11
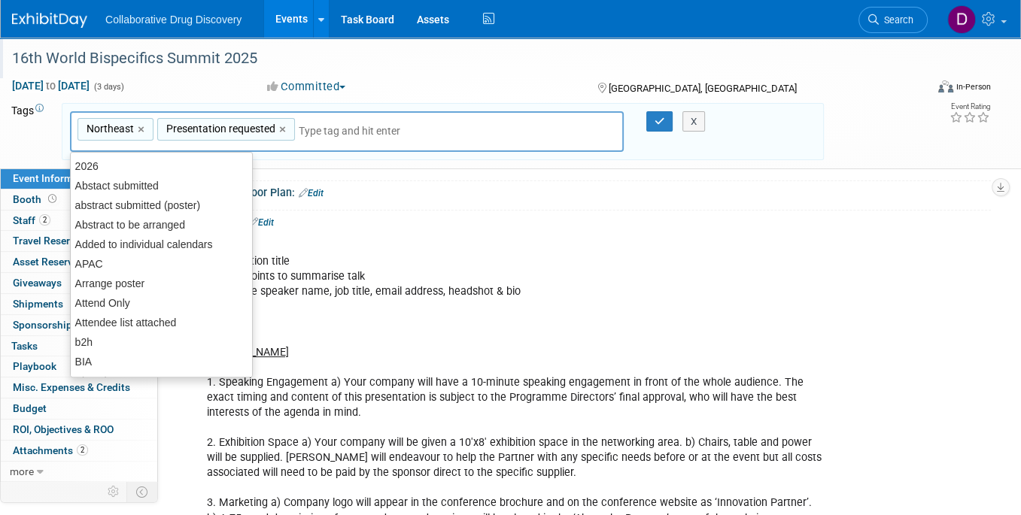
click at [217, 131] on span "Presentation requested" at bounding box center [219, 128] width 112 height 15
type input "Presentation requested"
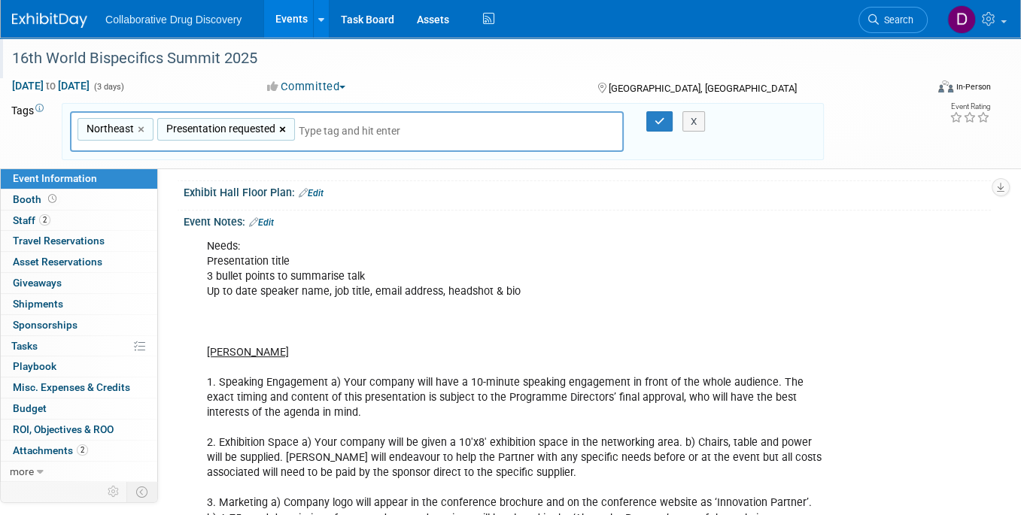
click at [281, 125] on link "×" at bounding box center [284, 129] width 10 height 17
type input "Northeast"
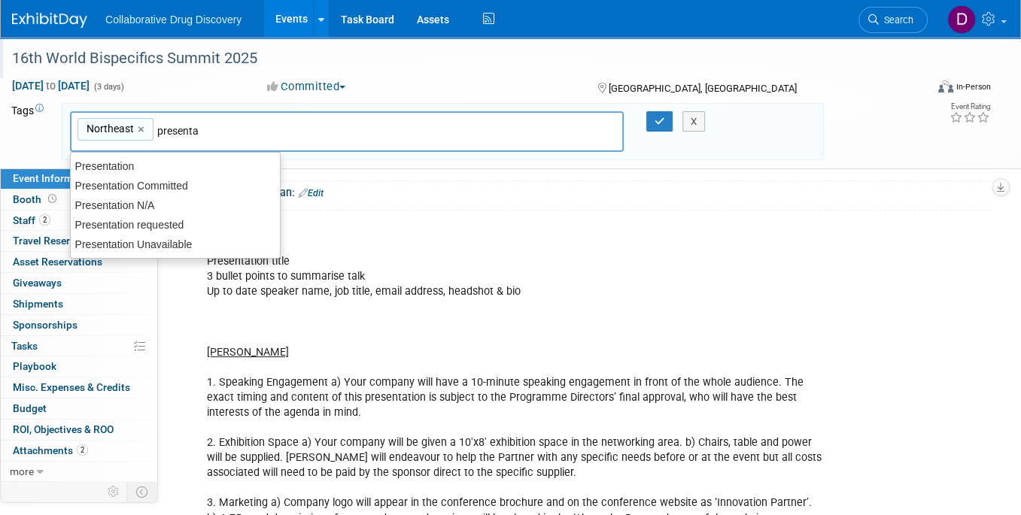
type input "presentat"
click at [184, 190] on div "Presentation Committed" at bounding box center [175, 185] width 211 height 21
type input "Northeast, Presentation Committed"
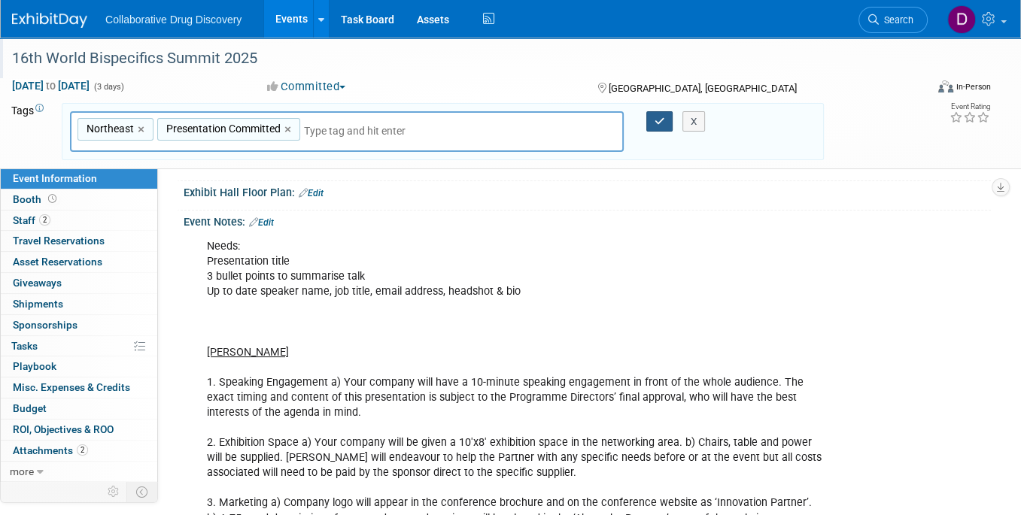
click at [654, 120] on icon "button" at bounding box center [659, 122] width 11 height 10
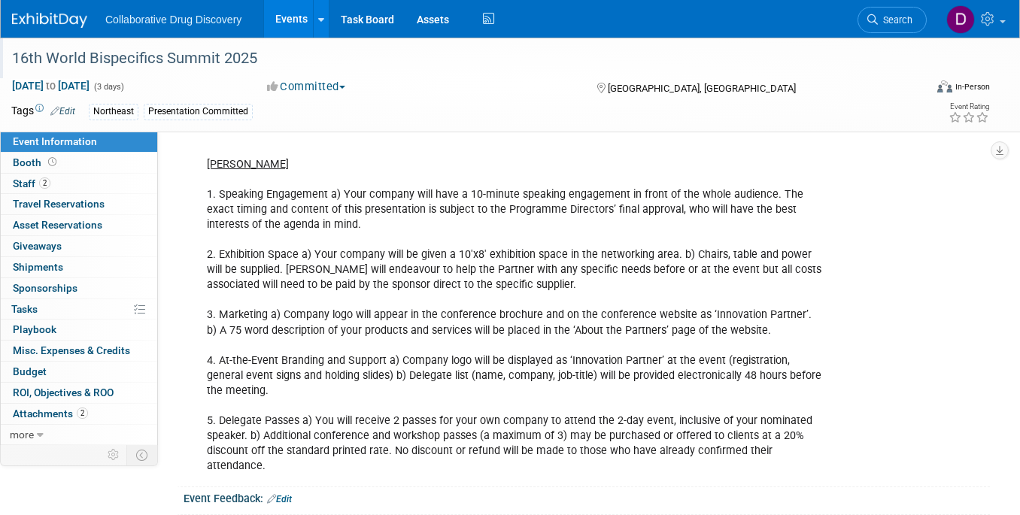
scroll to position [457, 0]
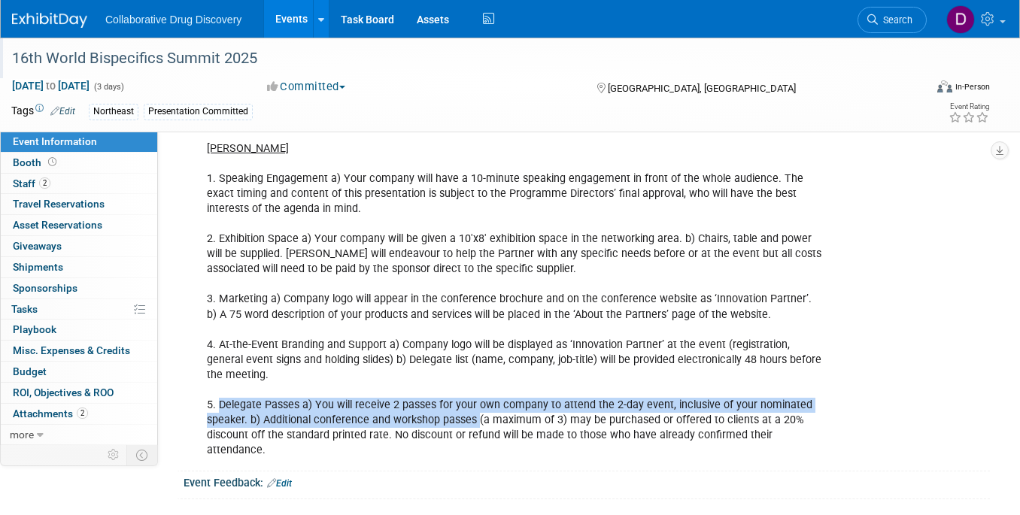
drag, startPoint x: 220, startPoint y: 434, endPoint x: 561, endPoint y: 455, distance: 342.2
click at [535, 455] on div "Needs: Presentation title 3 bullet points to summarise talk Up to date speaker …" at bounding box center [514, 247] width 636 height 438
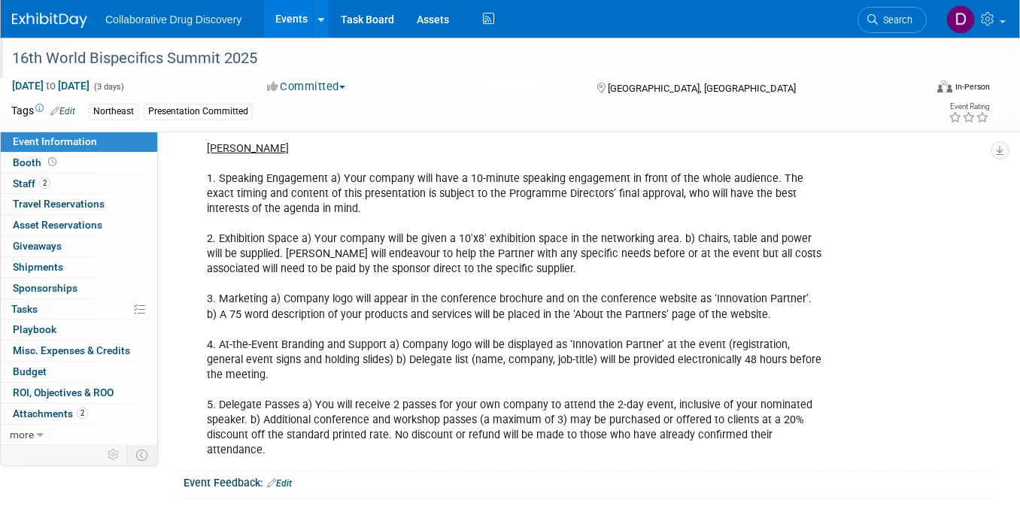
click at [630, 454] on div "Needs: Presentation title 3 bullet points to summarise talk Up to date speaker …" at bounding box center [514, 247] width 636 height 438
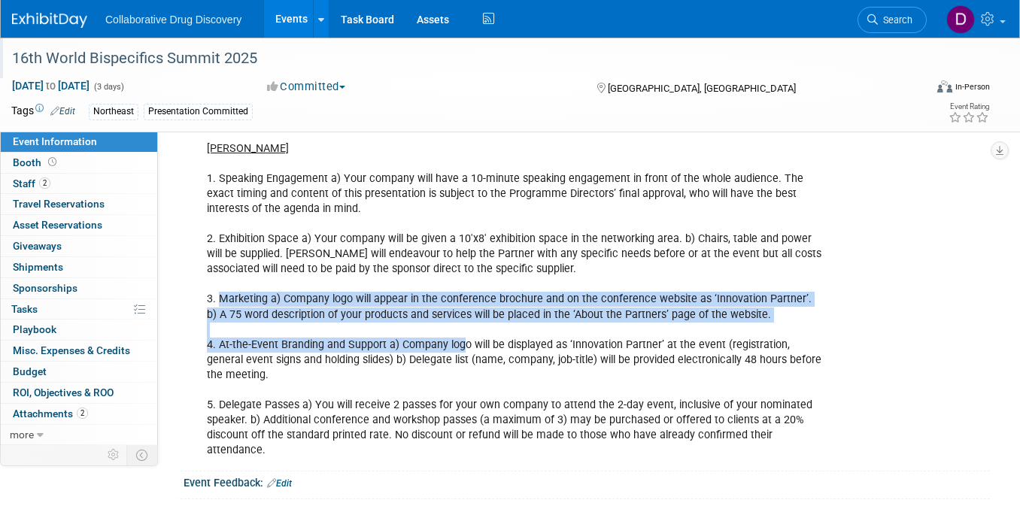
drag, startPoint x: 220, startPoint y: 323, endPoint x: 458, endPoint y: 371, distance: 243.3
click at [458, 371] on div "Needs: Presentation title 3 bullet points to summarise talk Up to date speaker …" at bounding box center [514, 247] width 636 height 438
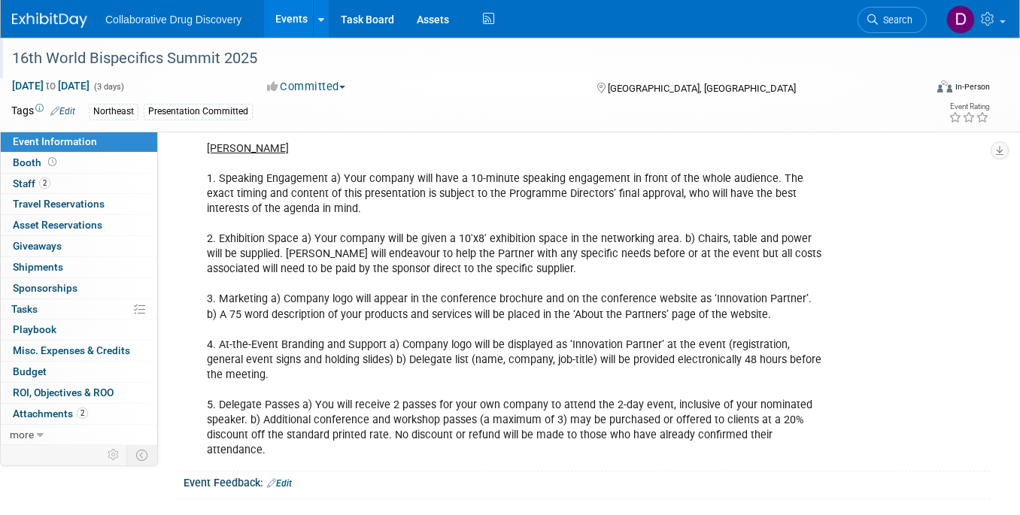
click at [415, 402] on div "Needs: Presentation title 3 bullet points to summarise talk Up to date speaker …" at bounding box center [514, 247] width 636 height 438
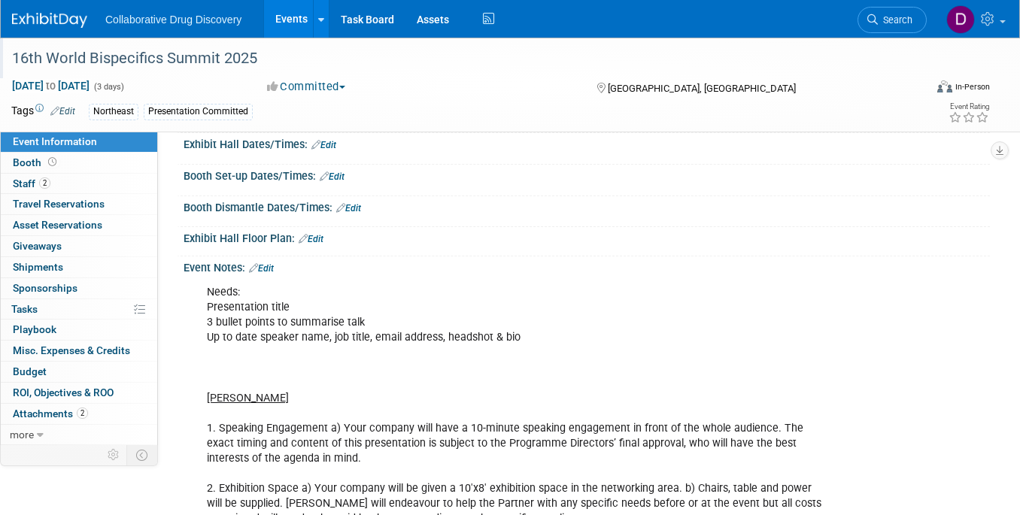
scroll to position [59, 0]
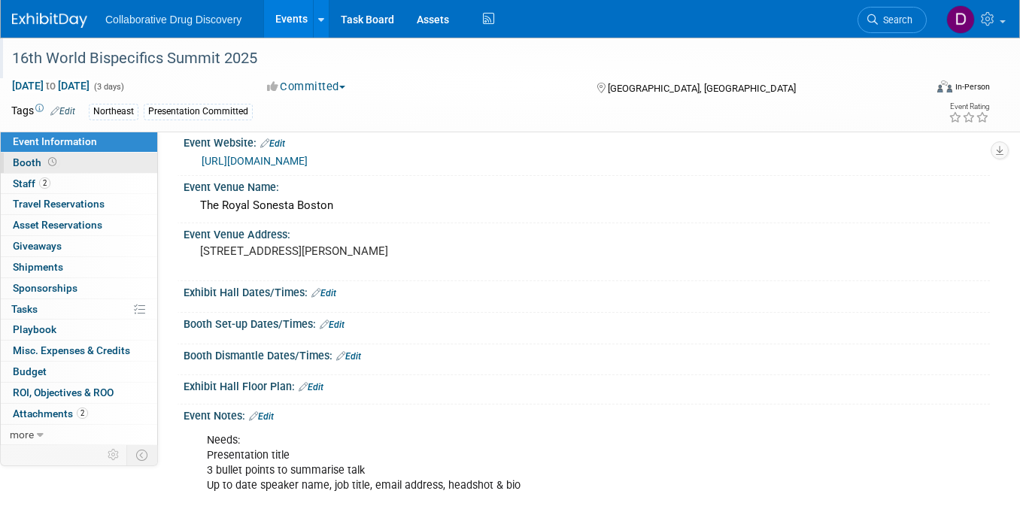
click at [37, 165] on span "Booth" at bounding box center [36, 162] width 47 height 12
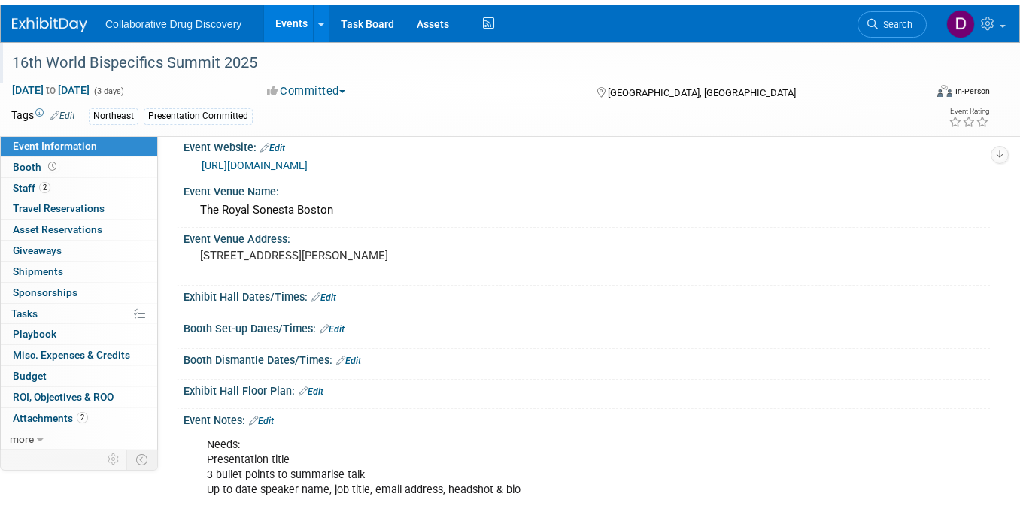
scroll to position [0, 0]
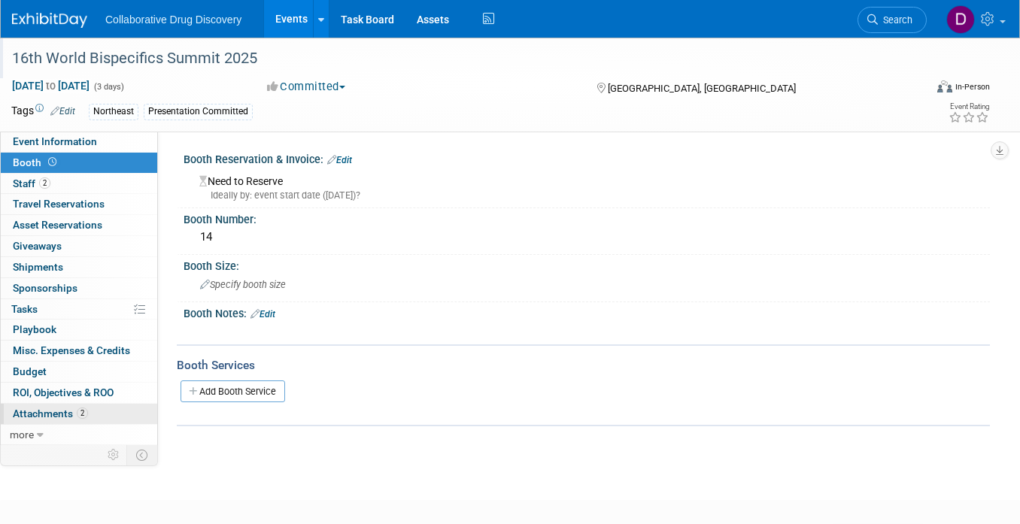
click at [57, 412] on span "Attachments 2" at bounding box center [50, 414] width 75 height 12
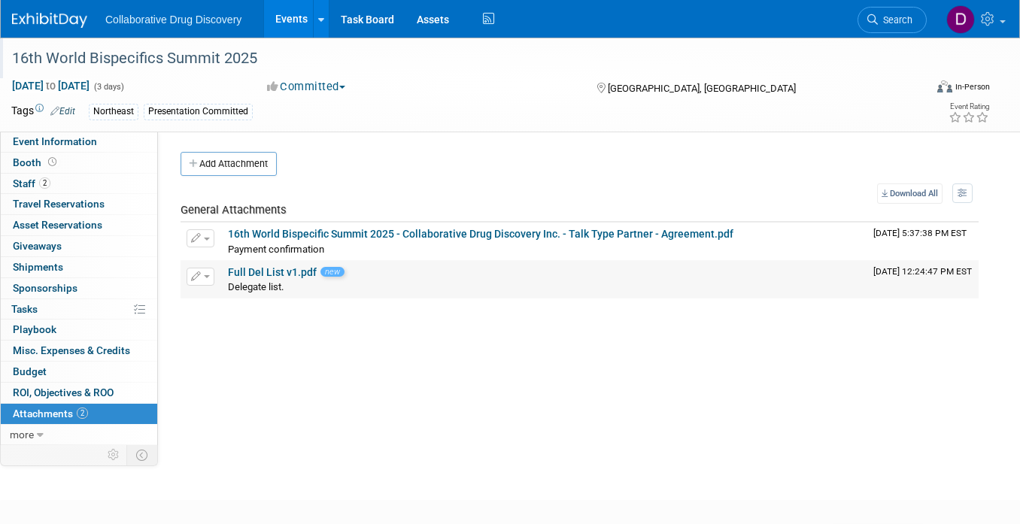
click at [291, 264] on td "Full Del List v1.pdf new Delegate list. Delegate list. X" at bounding box center [544, 280] width 645 height 38
click at [275, 267] on link "Full Del List v1.pdf" at bounding box center [272, 272] width 89 height 12
click at [62, 23] on img at bounding box center [49, 20] width 75 height 15
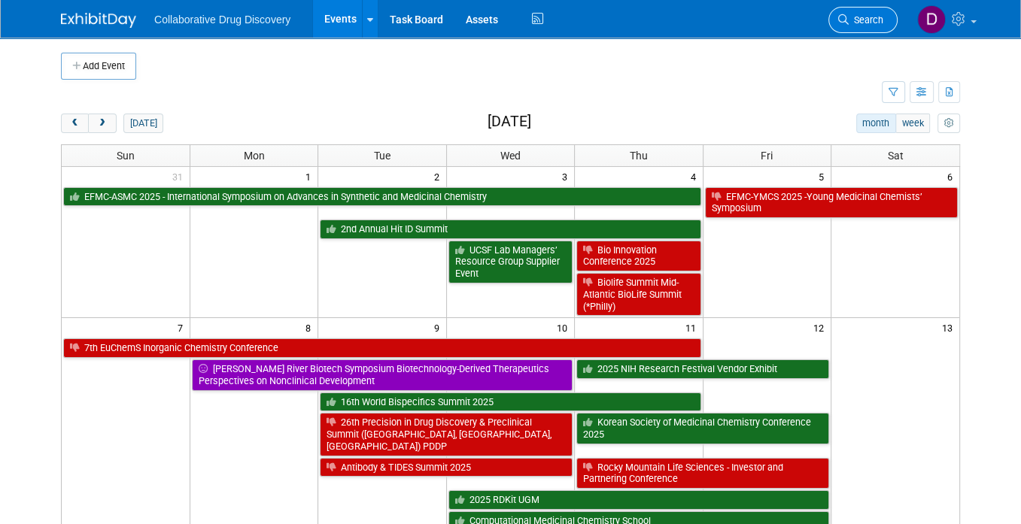
click at [858, 23] on span "Search" at bounding box center [866, 19] width 35 height 11
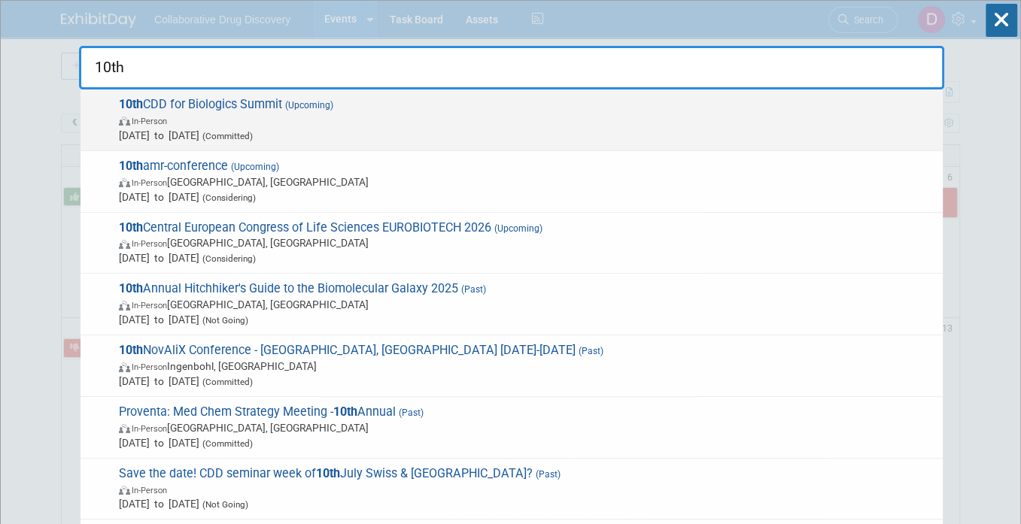
type input "10th"
click at [487, 103] on span "10th CDD for Biologics Summit (Upcoming) In-Person [DATE] to [DATE] (Committed)" at bounding box center [524, 120] width 821 height 46
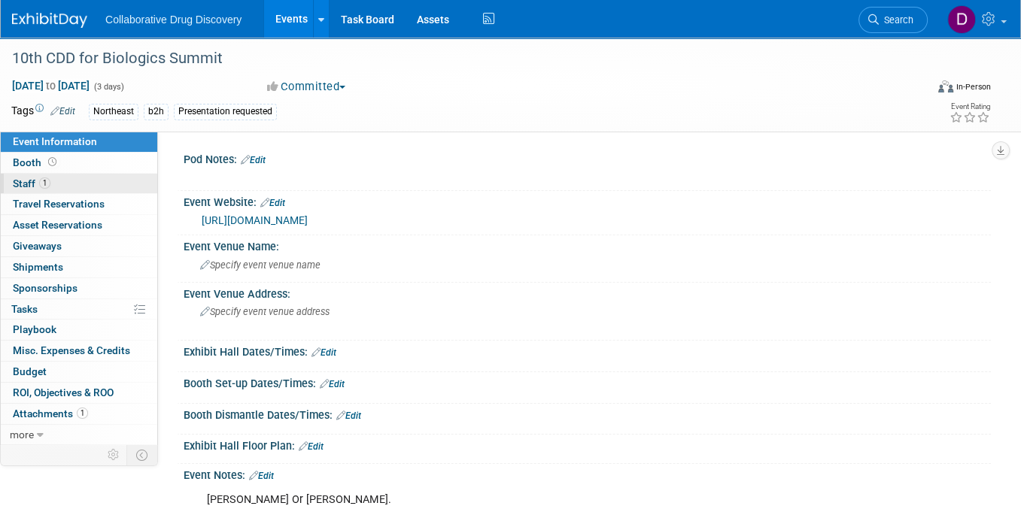
click at [86, 177] on link "1 Staff 1" at bounding box center [79, 184] width 156 height 20
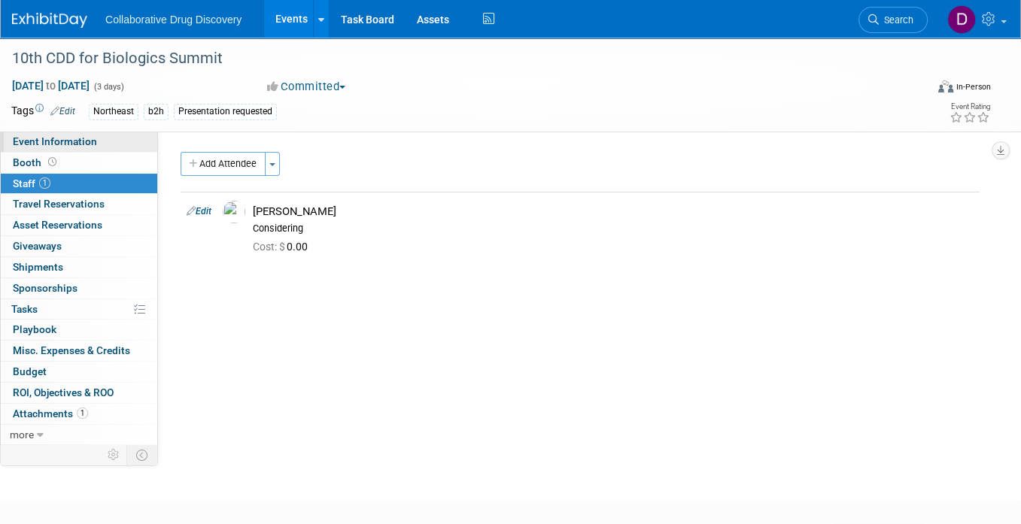
click at [99, 141] on link "Event Information" at bounding box center [79, 142] width 156 height 20
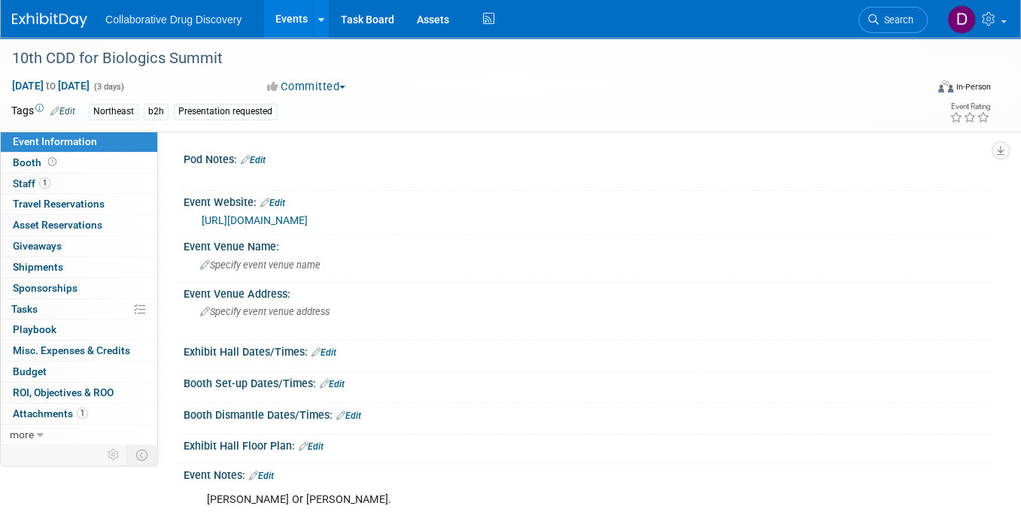
click at [299, 226] on link "[URL][DOMAIN_NAME]" at bounding box center [255, 220] width 106 height 12
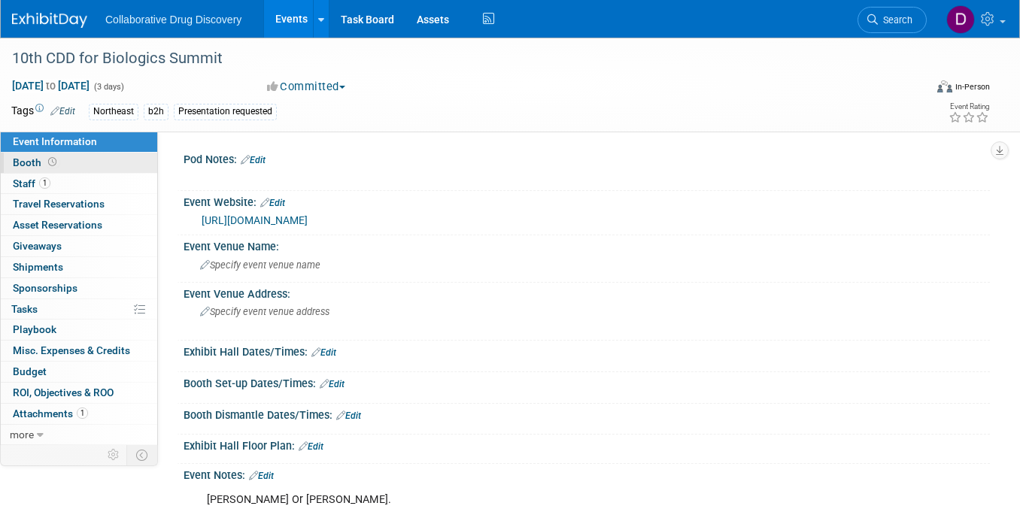
click at [47, 171] on link "Booth" at bounding box center [79, 163] width 156 height 20
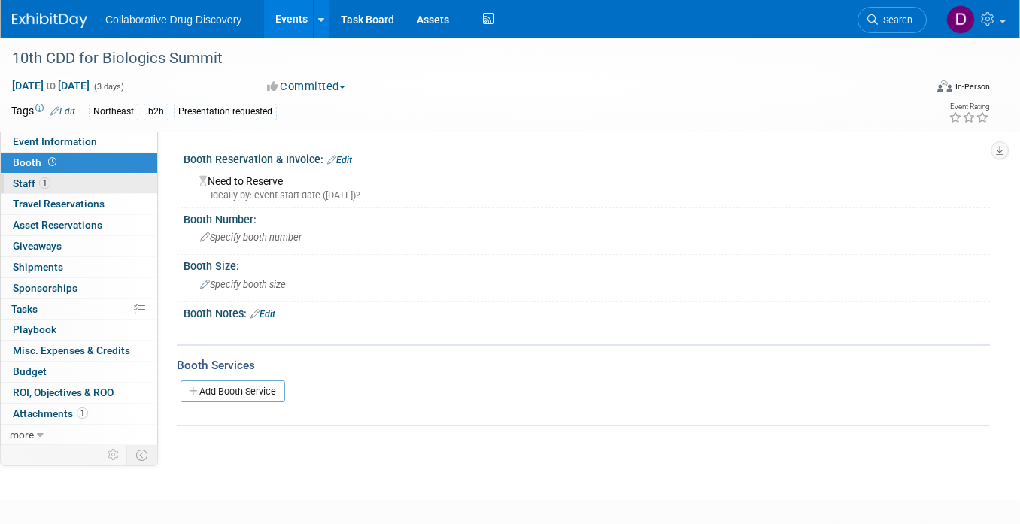
click at [50, 183] on span "1" at bounding box center [44, 183] width 11 height 11
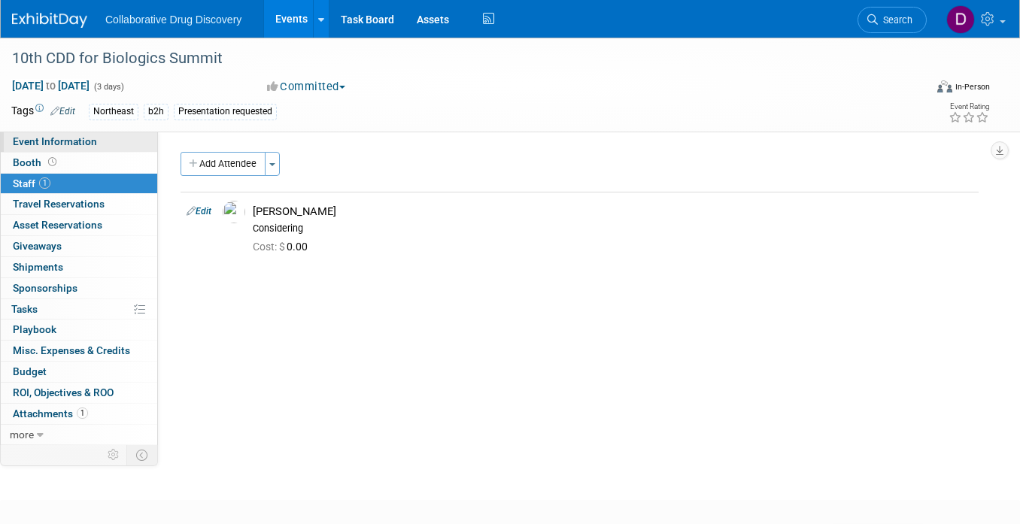
click at [58, 143] on span "Event Information" at bounding box center [55, 141] width 84 height 12
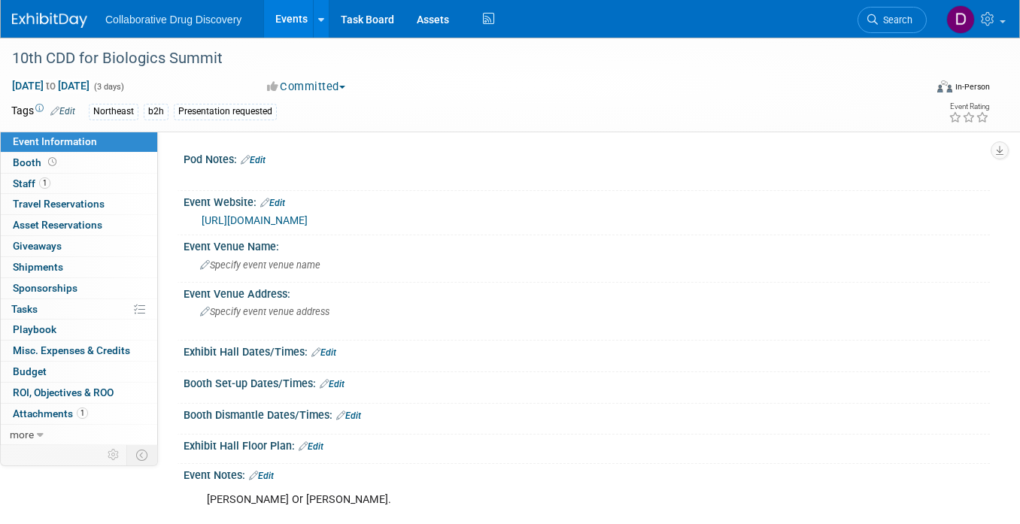
click at [274, 229] on div "https://cdd-biologics.com/?utm_source=internal&utm_medium=email&utm_campaign=re…" at bounding box center [590, 220] width 777 height 17
click at [280, 226] on link "https://cdd-biologics.com/?utm_source=internal&utm_medium=email&utm_campaign=re…" at bounding box center [255, 220] width 106 height 12
click at [97, 56] on div "10th CDD for Biologics Summit" at bounding box center [457, 58] width 900 height 27
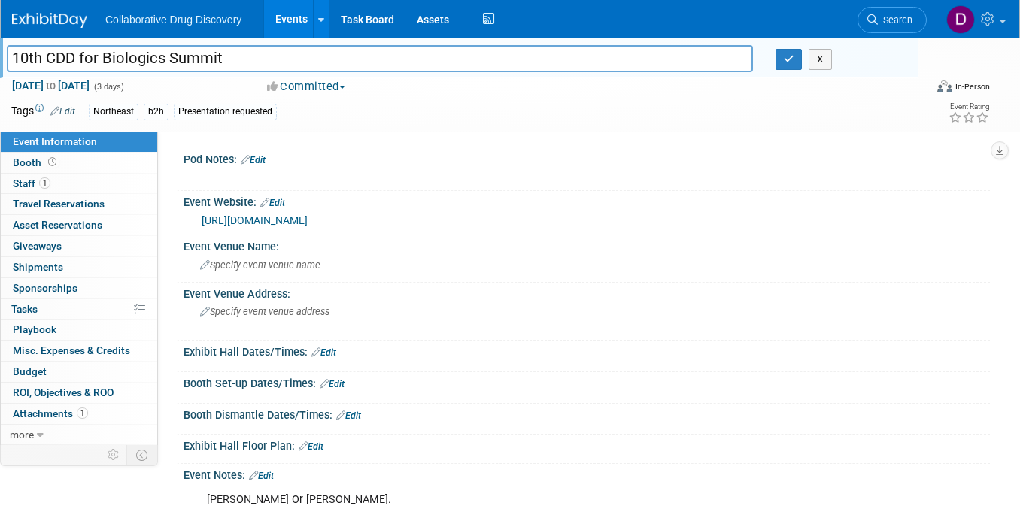
click at [97, 56] on input "10th CDD for Biologics Summit" at bounding box center [380, 58] width 746 height 26
click at [491, 181] on div at bounding box center [514, 177] width 636 height 15
click at [89, 180] on link "1 Staff 1" at bounding box center [79, 184] width 156 height 20
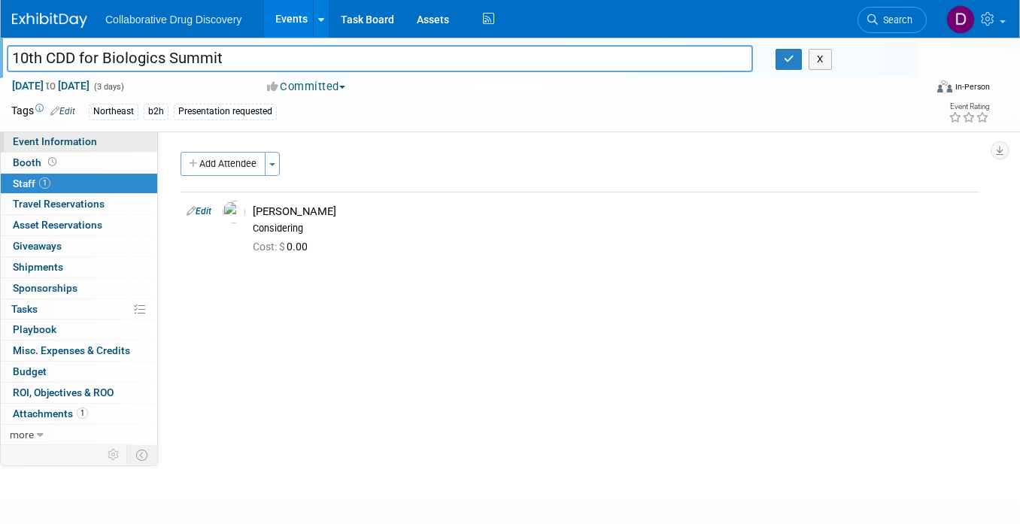
click at [87, 147] on span "Event Information" at bounding box center [55, 141] width 84 height 12
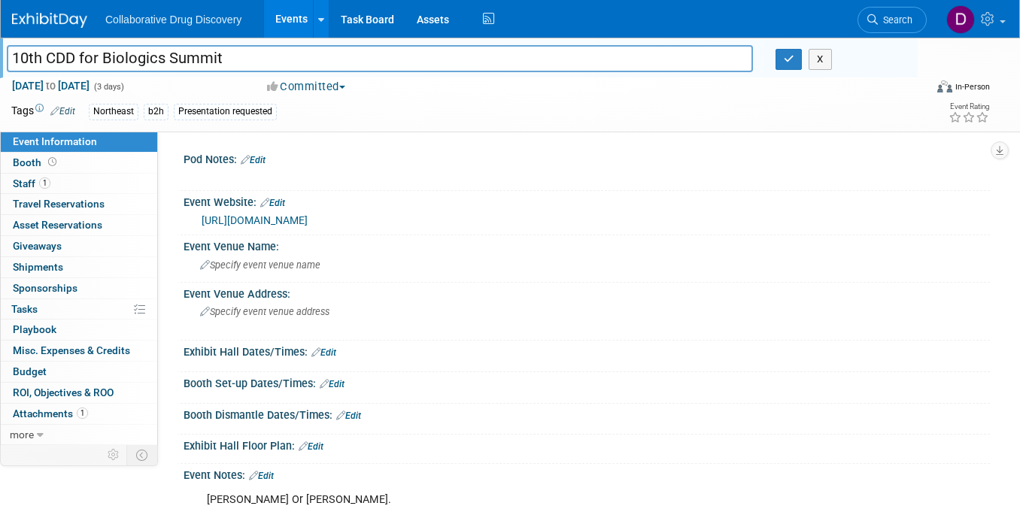
click at [308, 226] on link "https://cdd-biologics.com/?utm_source=internal&utm_medium=email&utm_campaign=re…" at bounding box center [255, 220] width 106 height 12
drag, startPoint x: 414, startPoint y: 138, endPoint x: 396, endPoint y: 133, distance: 18.8
click at [414, 139] on div "Pod Notes: Edit X Edit" at bounding box center [574, 287] width 832 height 311
click at [790, 59] on icon "button" at bounding box center [789, 59] width 11 height 10
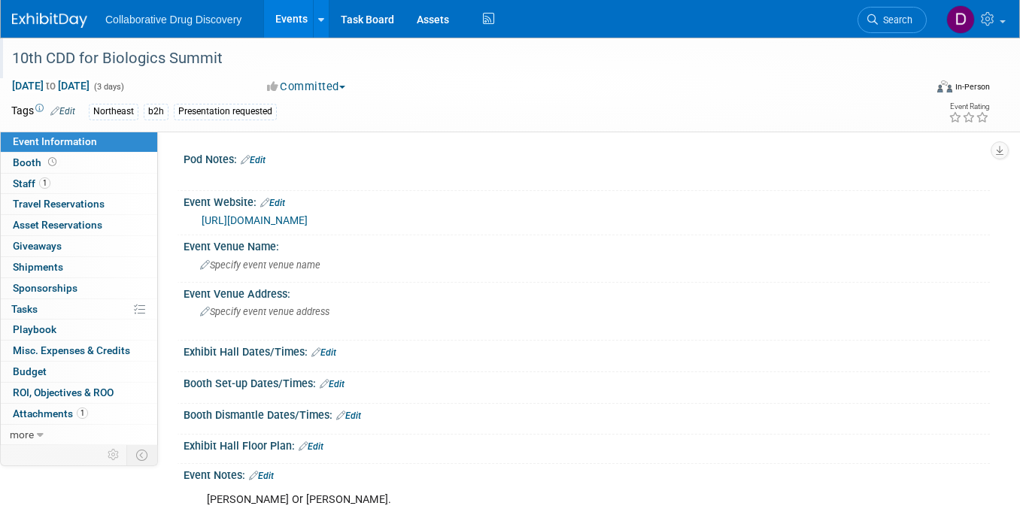
click at [71, 112] on link "Edit" at bounding box center [62, 111] width 25 height 11
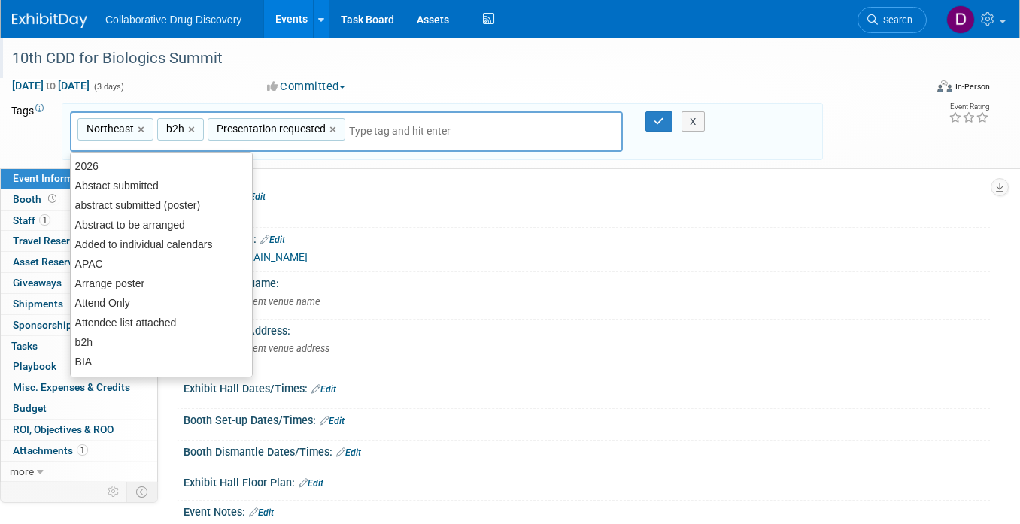
click at [299, 133] on span "Presentation requested" at bounding box center [270, 128] width 112 height 15
type input "Presentation requested"
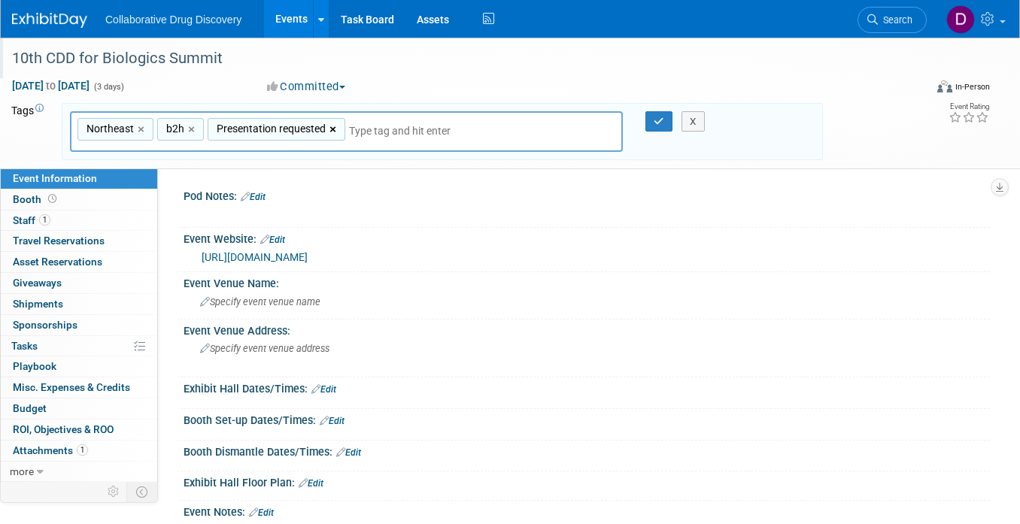
click at [336, 129] on link "×" at bounding box center [334, 129] width 10 height 17
type input "Northeast, b2h"
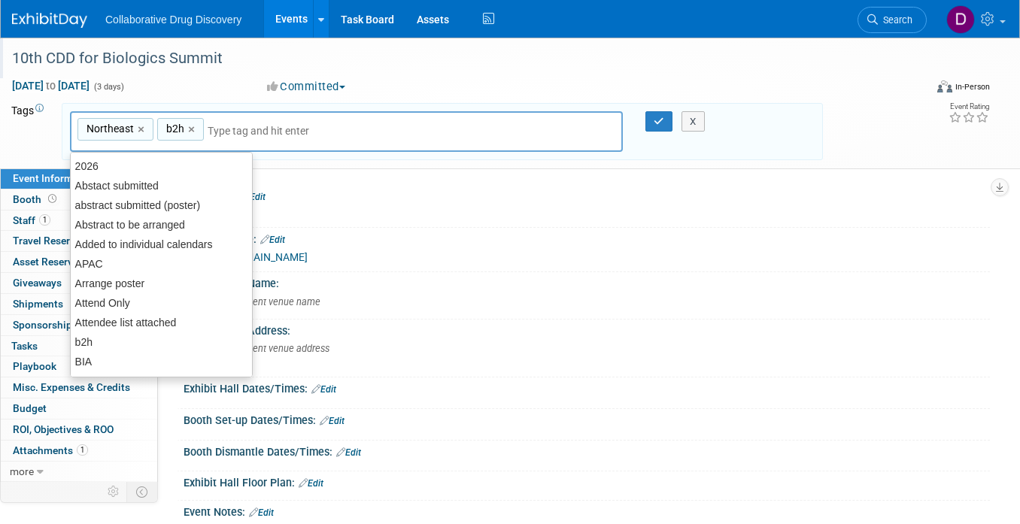
click at [334, 128] on input "text" at bounding box center [313, 130] width 211 height 15
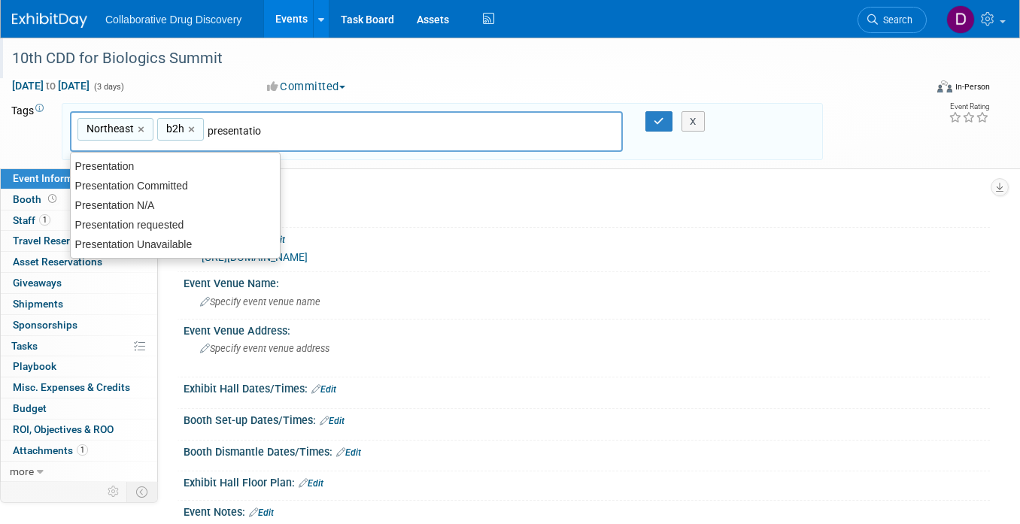
type input "presentation"
click at [235, 180] on div "Presentation Committed" at bounding box center [175, 186] width 209 height 20
type input "Northeast, b2h, Presentation Committed"
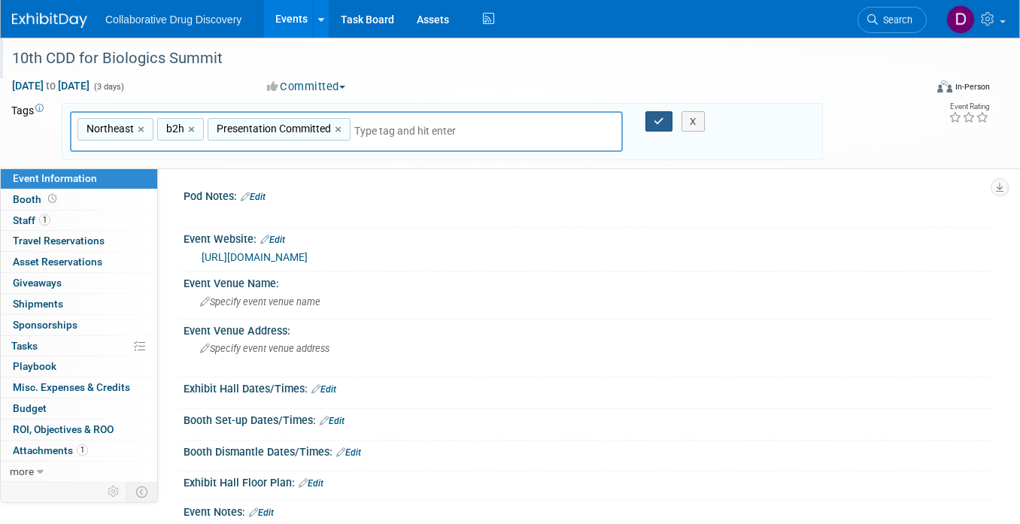
click at [651, 120] on button "button" at bounding box center [658, 121] width 27 height 21
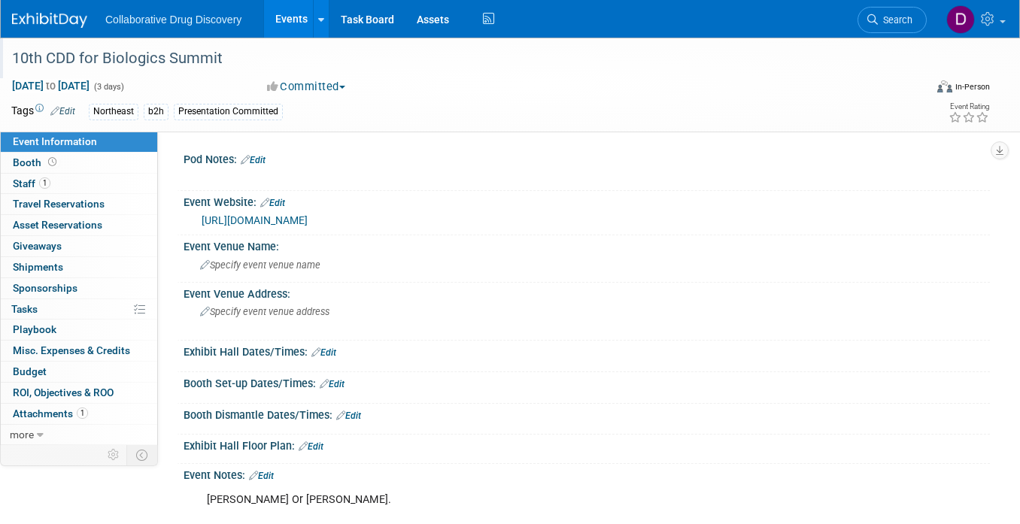
click at [278, 229] on div "[URL][DOMAIN_NAME]" at bounding box center [590, 220] width 777 height 17
click at [287, 226] on link "[URL][DOMAIN_NAME]" at bounding box center [255, 220] width 106 height 12
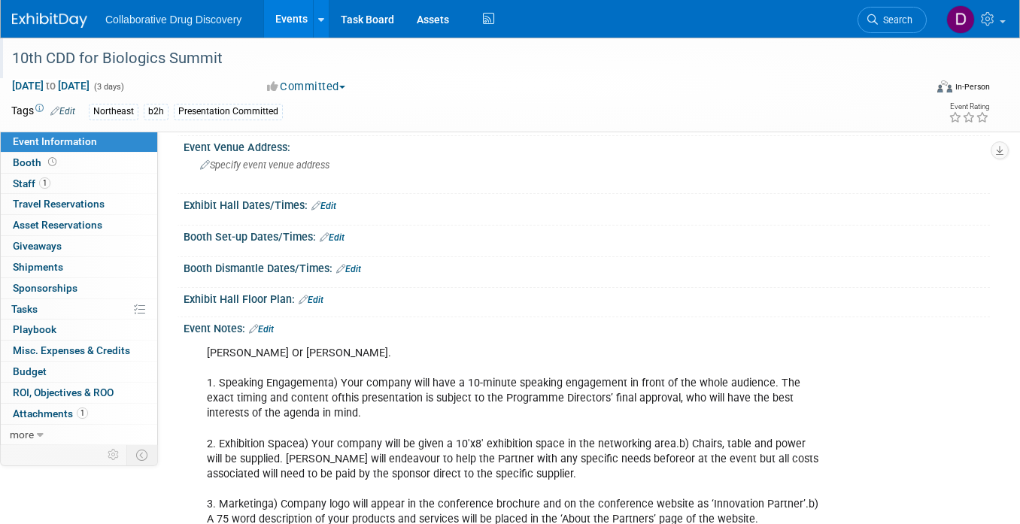
click at [490, 337] on div "Event Notes: Edit" at bounding box center [587, 327] width 806 height 20
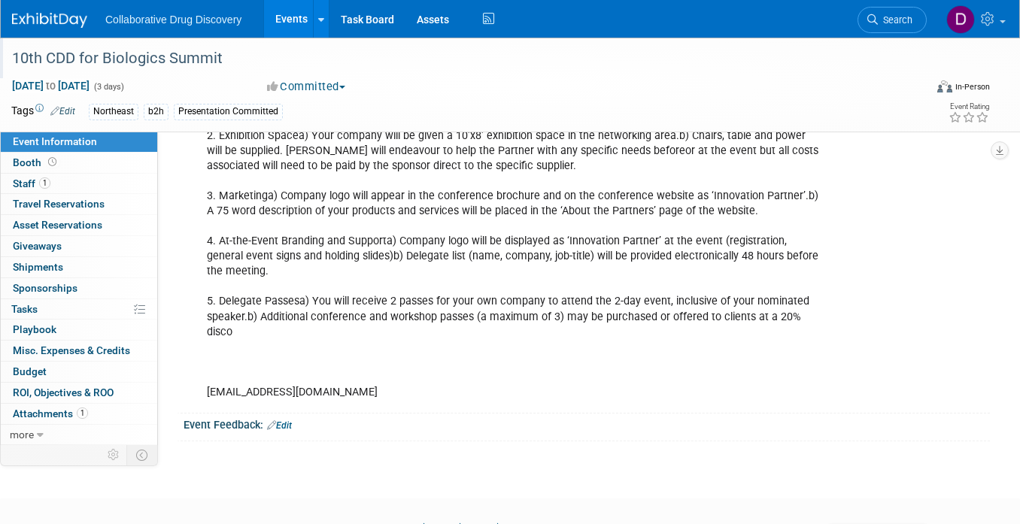
scroll to position [325, 0]
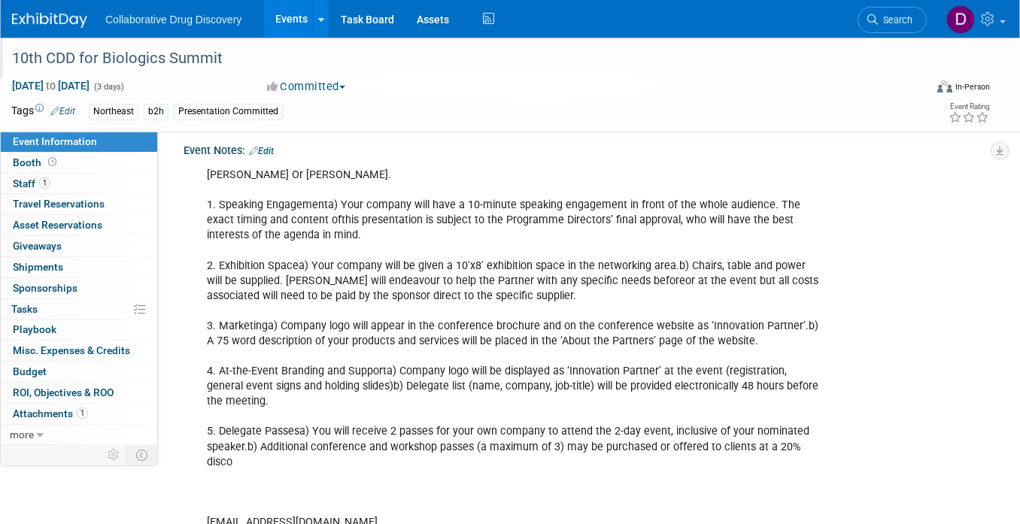
click at [267, 156] on link "Edit" at bounding box center [261, 151] width 25 height 11
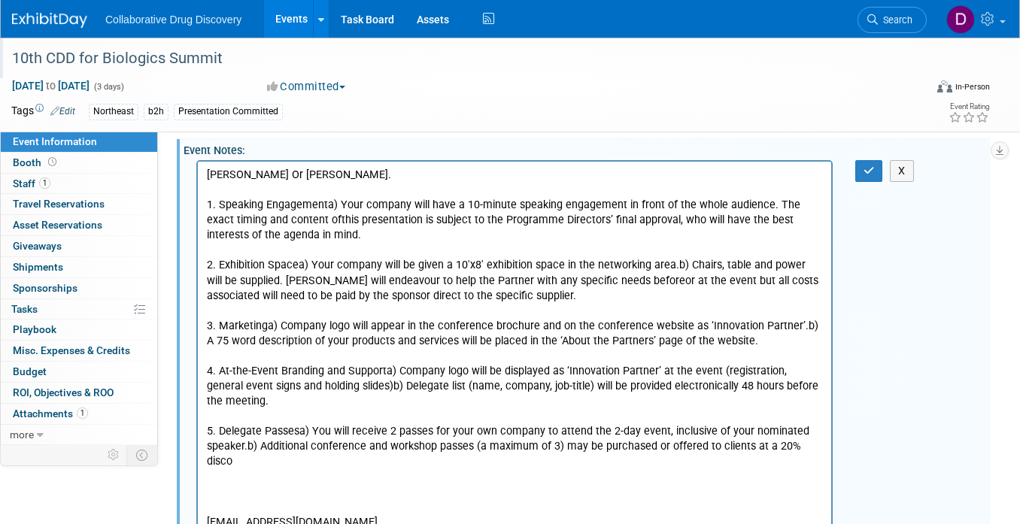
scroll to position [0, 0]
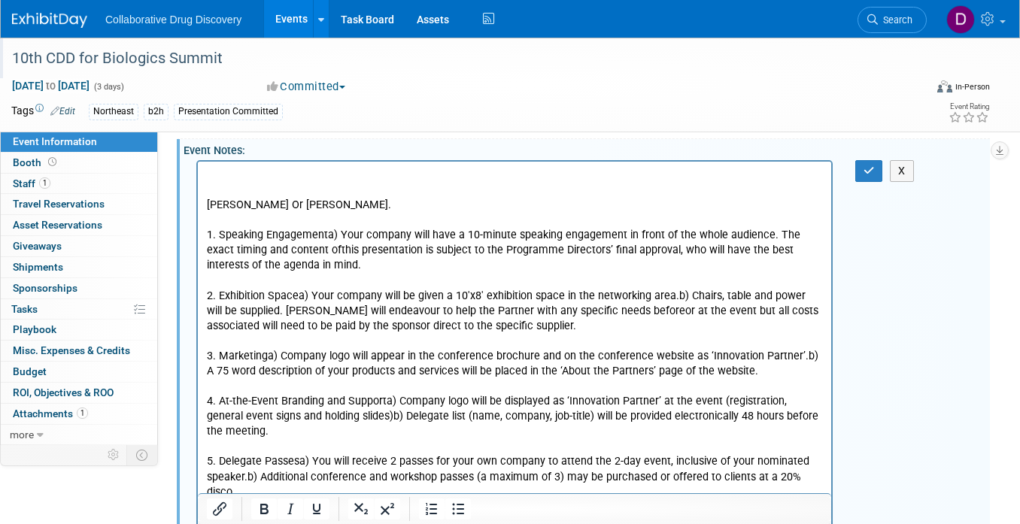
click at [267, 175] on p "Rich Text Area. Press ALT-0 for help." at bounding box center [515, 175] width 616 height 15
click at [860, 182] on button "button" at bounding box center [869, 171] width 28 height 22
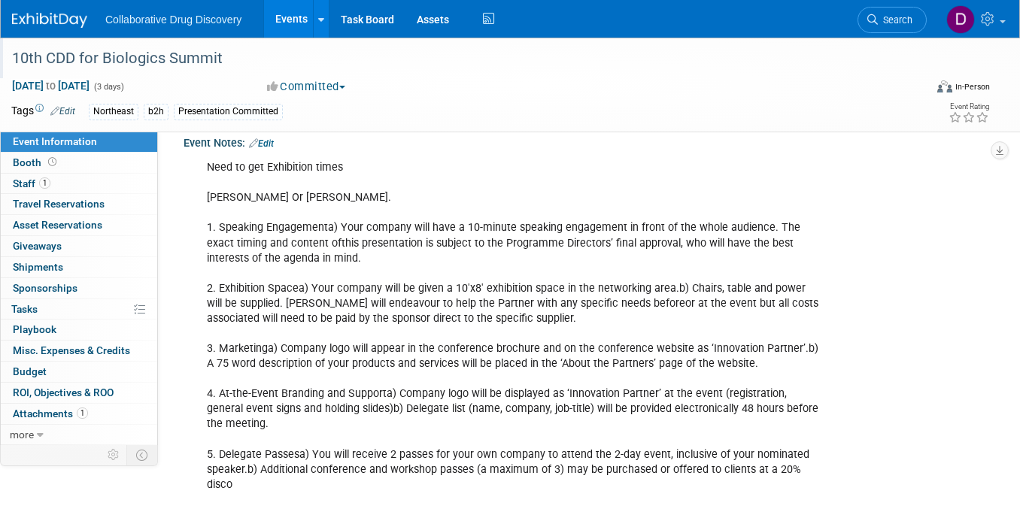
scroll to position [340, 0]
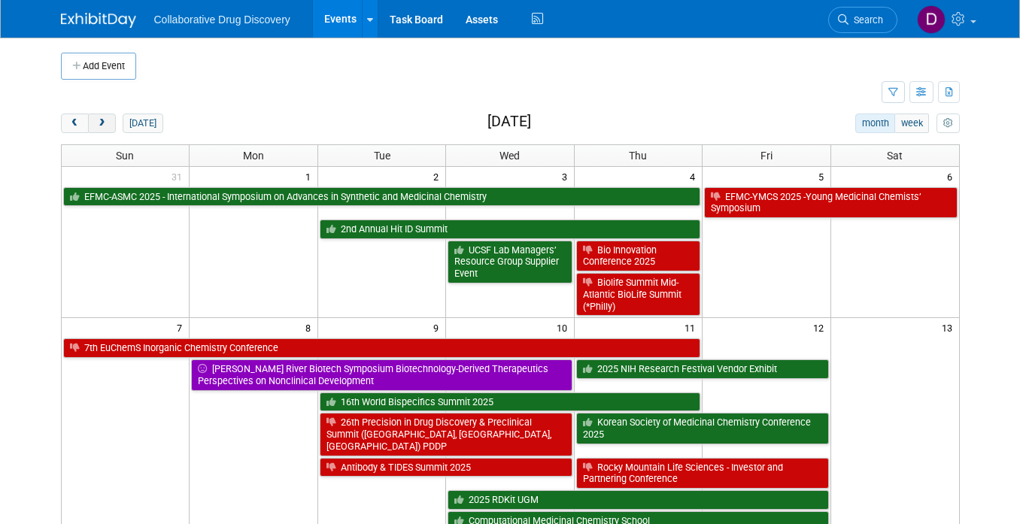
click at [93, 124] on button "next" at bounding box center [102, 124] width 28 height 20
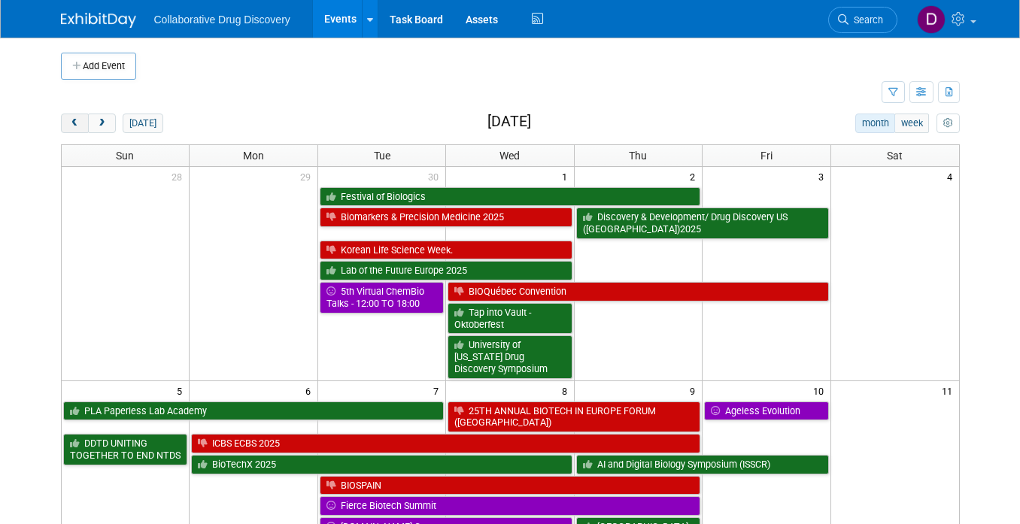
click at [80, 125] on button "prev" at bounding box center [75, 124] width 28 height 20
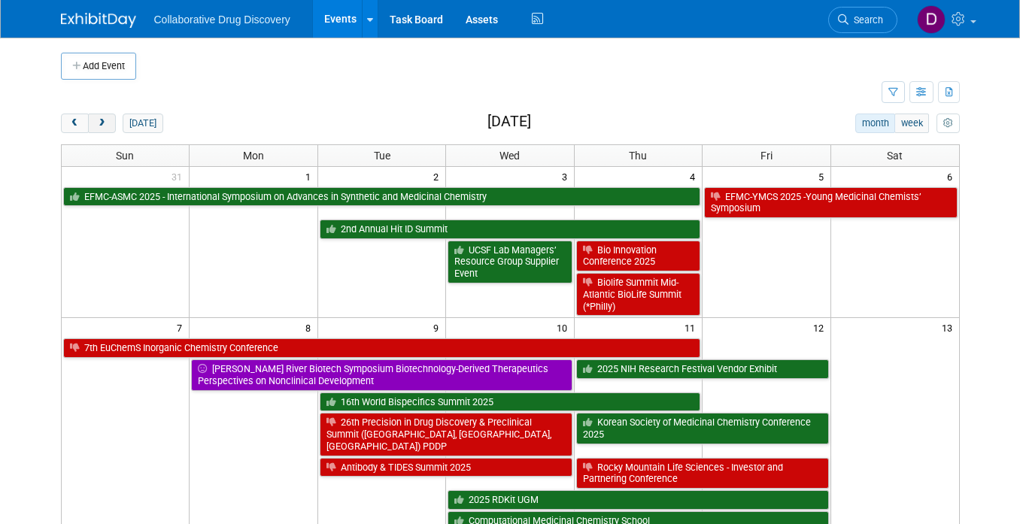
click at [108, 122] on button "next" at bounding box center [102, 124] width 28 height 20
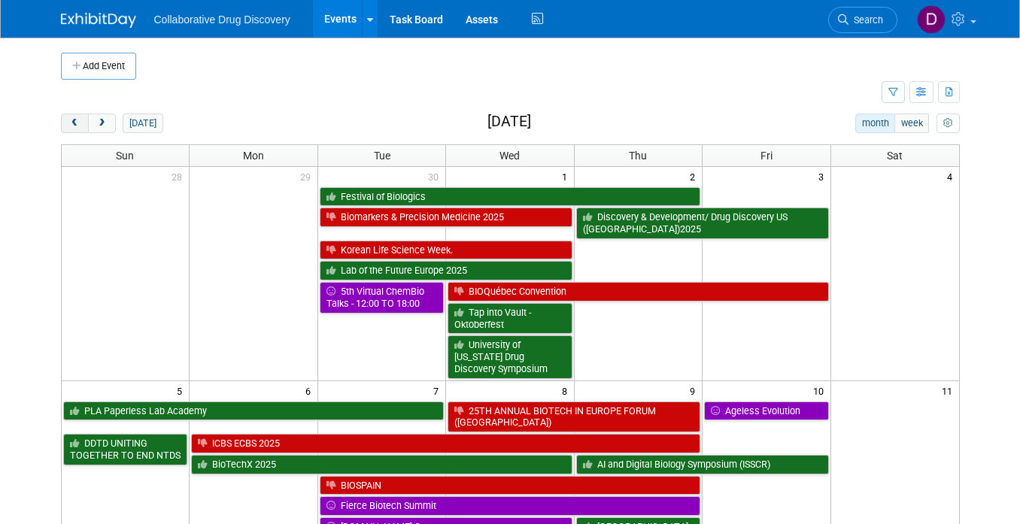
click at [78, 124] on span "prev" at bounding box center [74, 124] width 11 height 10
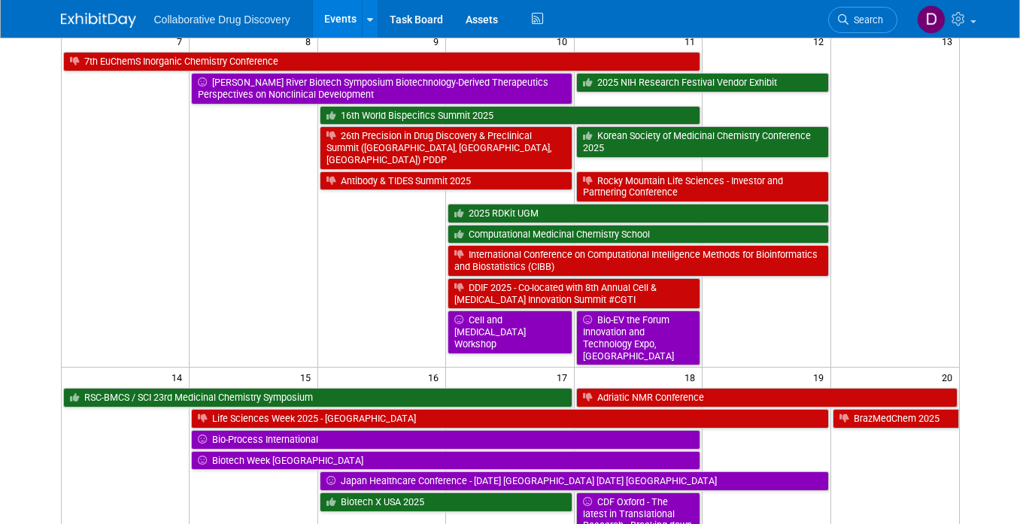
scroll to position [101, 0]
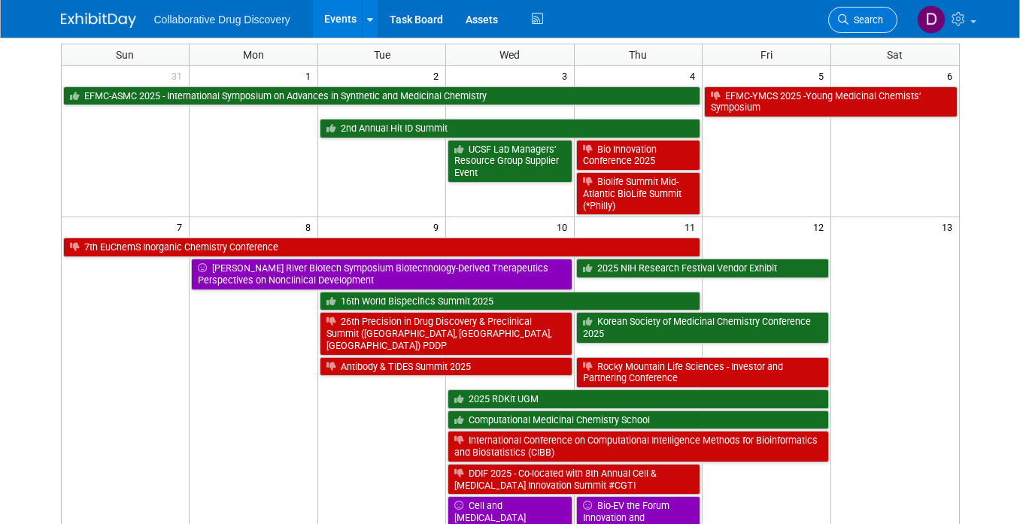
click at [846, 24] on icon at bounding box center [843, 19] width 11 height 11
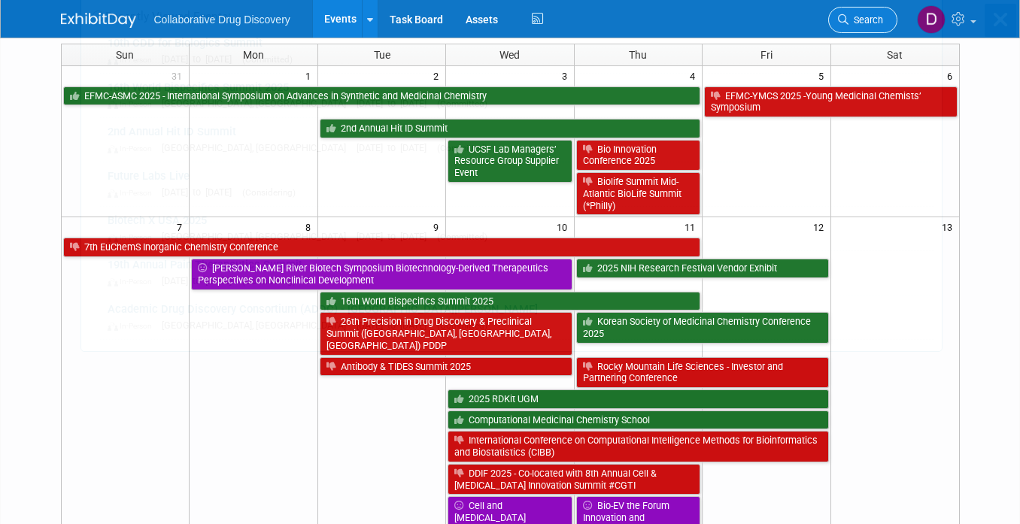
scroll to position [0, 0]
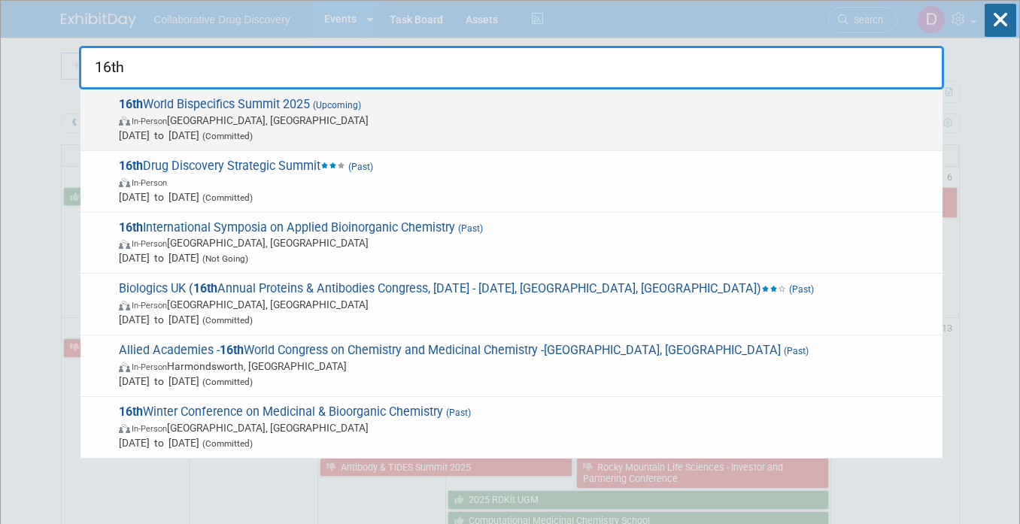
type input "16th"
click at [306, 100] on span "16th World Bispecifics Summit 2025 (Upcoming) In-Person [GEOGRAPHIC_DATA], [GEO…" at bounding box center [524, 120] width 821 height 46
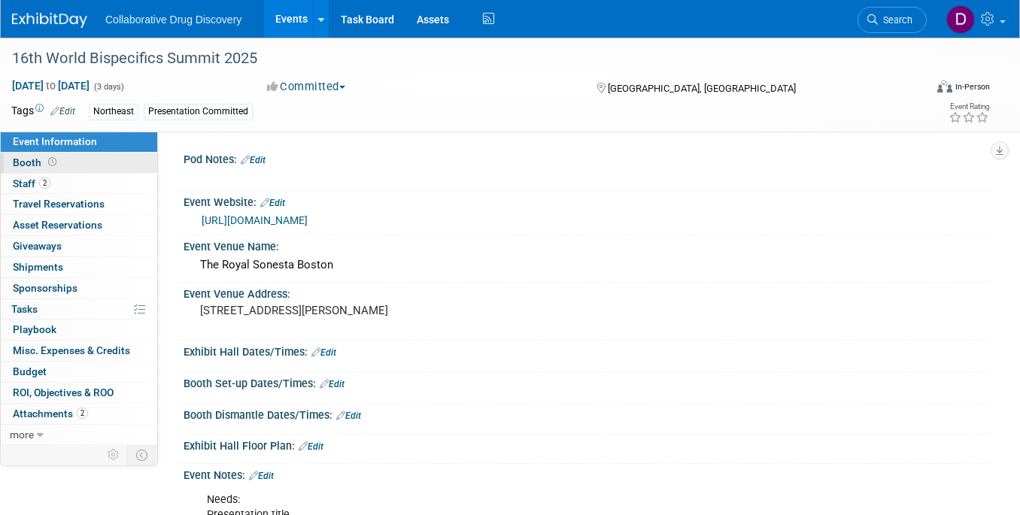
click at [41, 161] on span "Booth" at bounding box center [36, 162] width 47 height 12
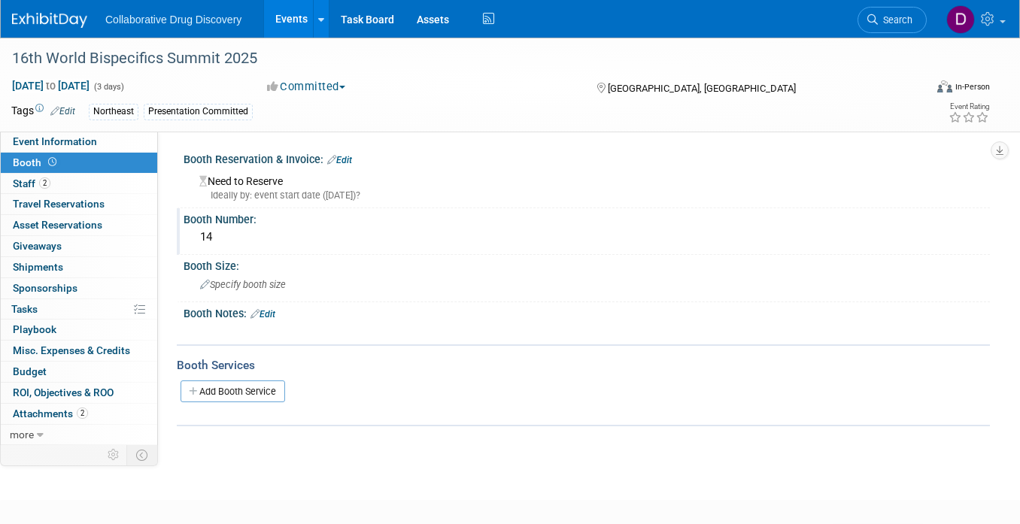
drag, startPoint x: 217, startPoint y: 238, endPoint x: 181, endPoint y: 234, distance: 36.3
click at [208, 236] on div "14" at bounding box center [587, 237] width 784 height 23
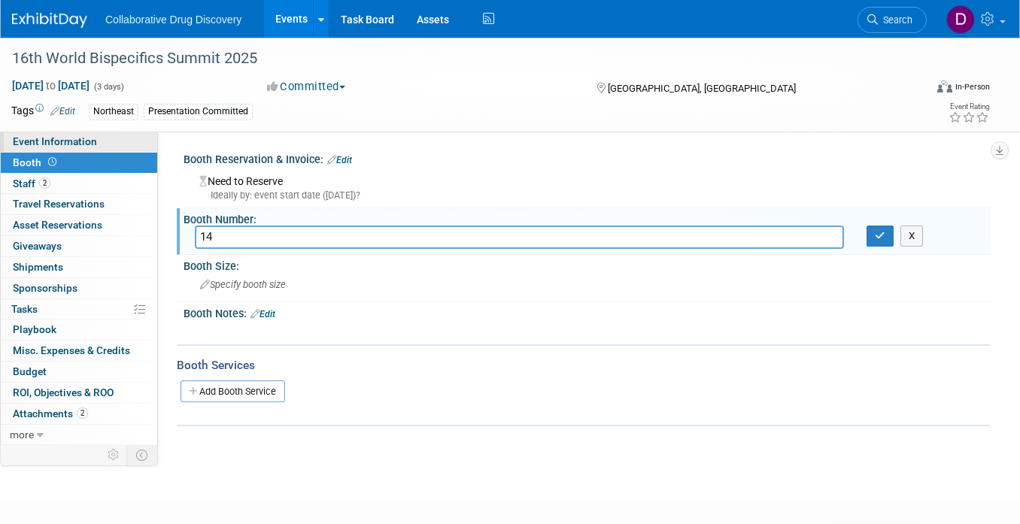
click at [62, 146] on span "Event Information" at bounding box center [55, 141] width 84 height 12
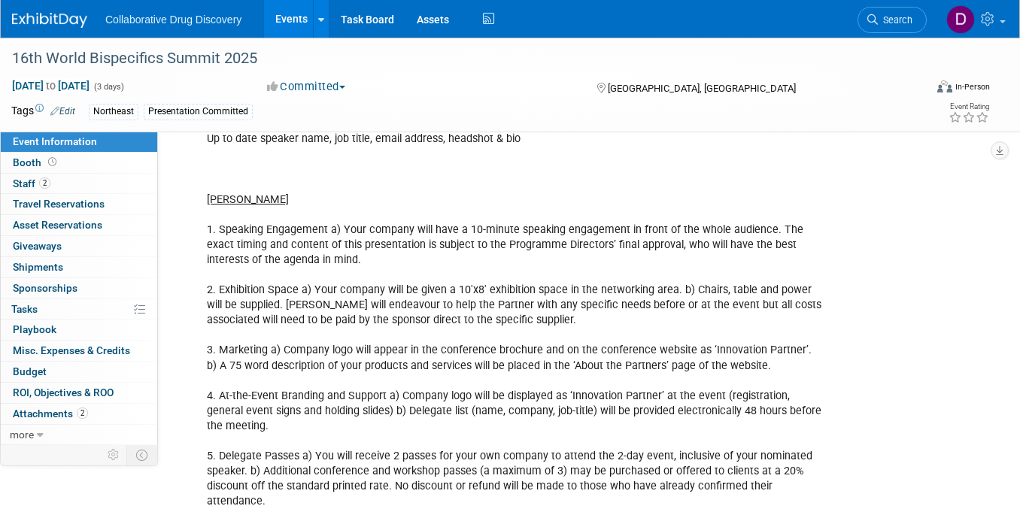
scroll to position [360, 0]
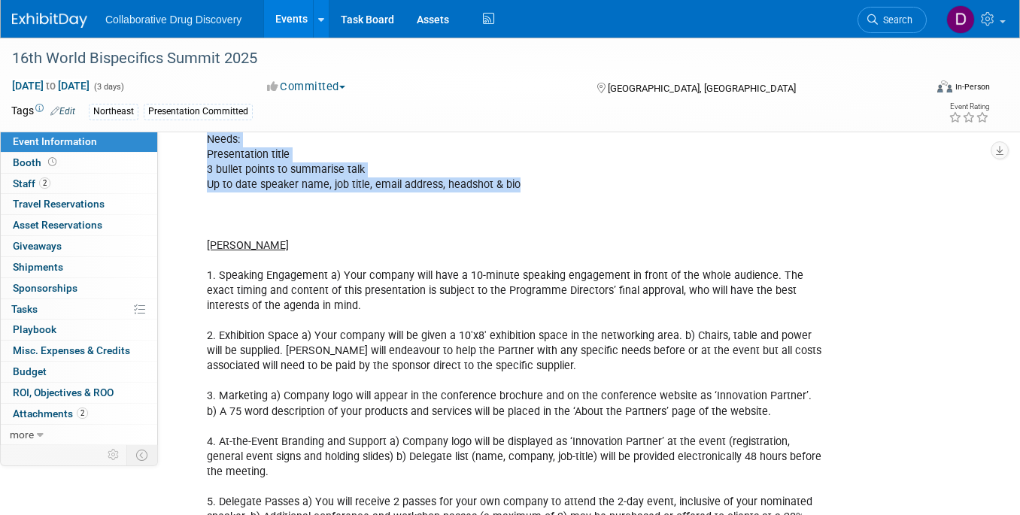
drag, startPoint x: 521, startPoint y: 214, endPoint x: 207, endPoint y: 166, distance: 317.2
click at [207, 166] on div "Needs: Presentation title 3 bullet points to summarise talk Up to date speaker …" at bounding box center [514, 344] width 636 height 438
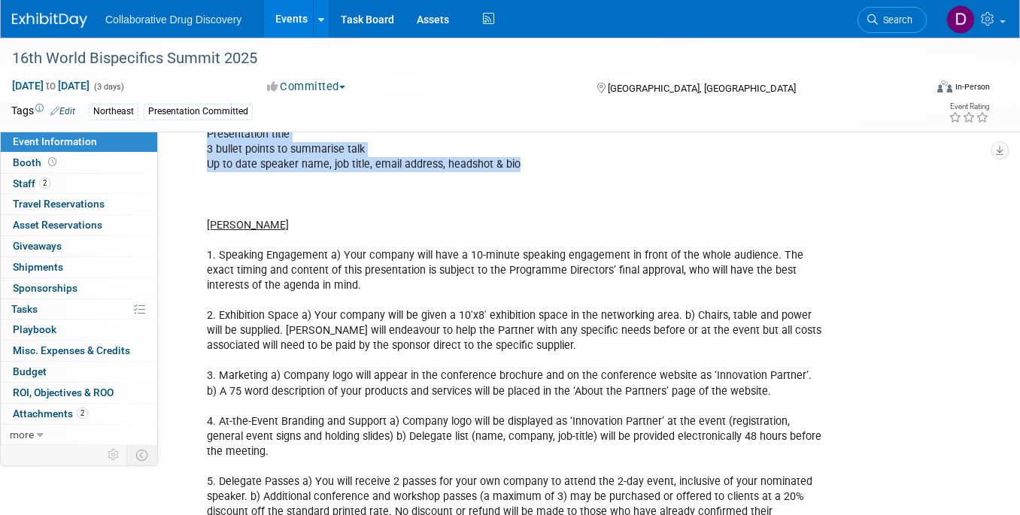
scroll to position [615, 0]
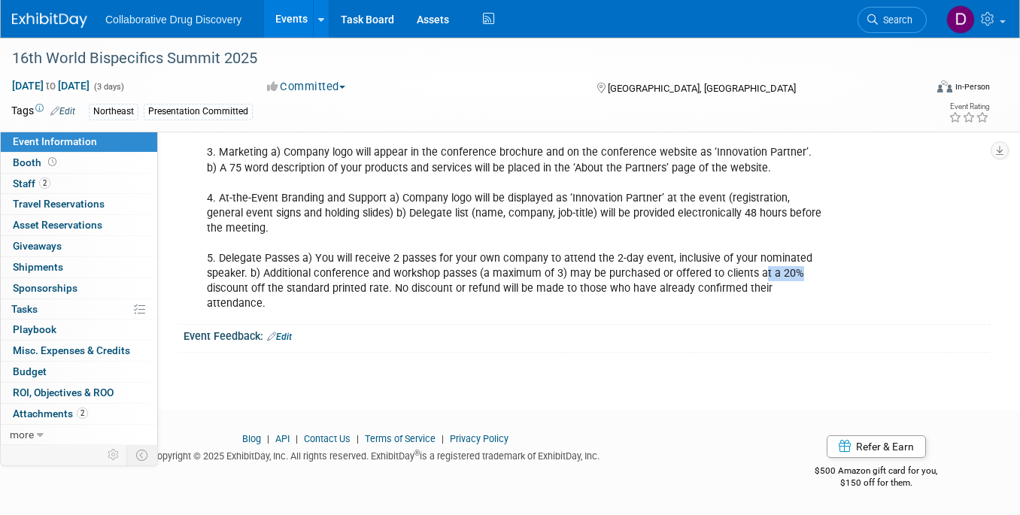
drag, startPoint x: 791, startPoint y: 290, endPoint x: 779, endPoint y: 290, distance: 12.0
click at [758, 288] on div "Needs: Presentation title 3 bullet points to summarise talk Up to date speaker …" at bounding box center [514, 100] width 636 height 438
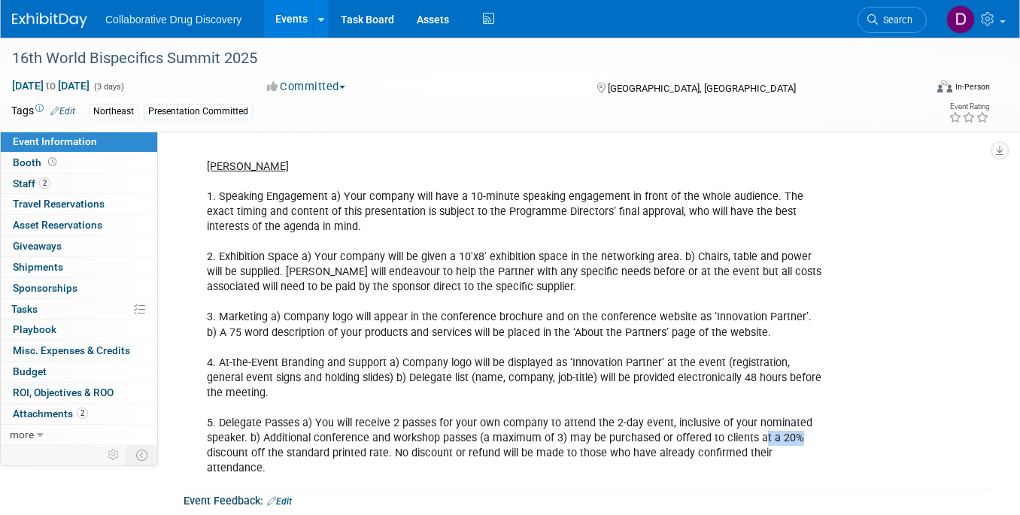
scroll to position [355, 0]
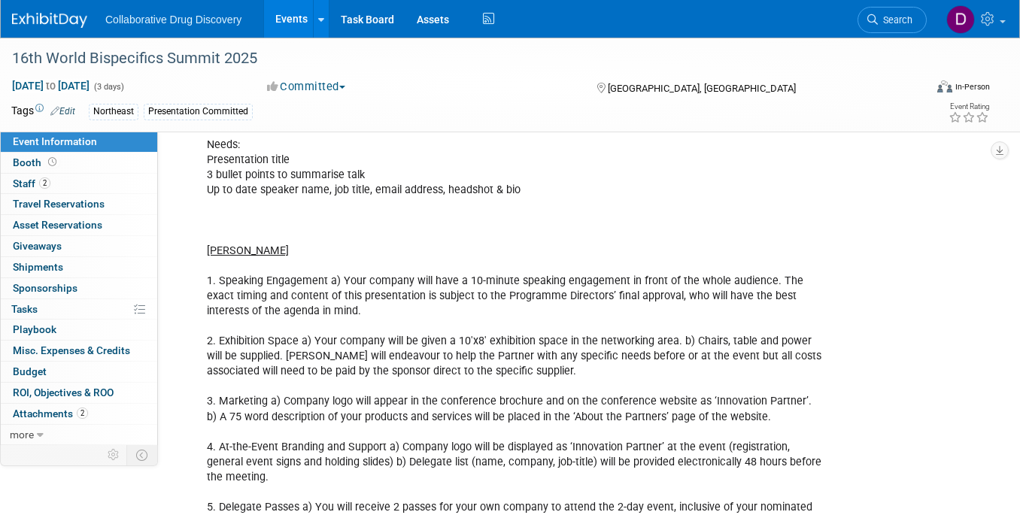
click at [270, 129] on div "Event Notes: Edit" at bounding box center [587, 119] width 806 height 20
click at [272, 126] on link "Edit" at bounding box center [261, 121] width 25 height 11
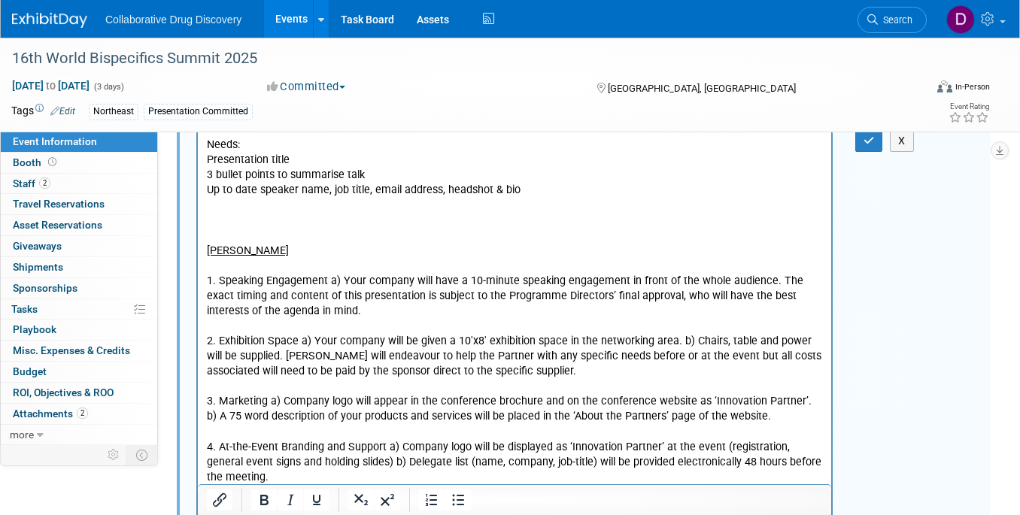
scroll to position [0, 0]
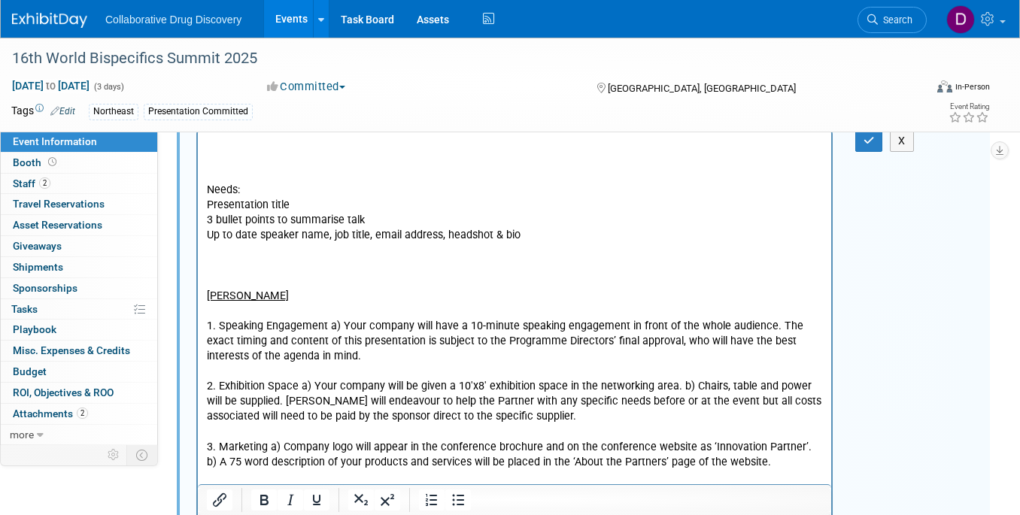
click at [247, 143] on p "Rich Text Area. Press ALT-0 for help." at bounding box center [515, 145] width 616 height 15
click at [864, 146] on icon "button" at bounding box center [869, 140] width 11 height 11
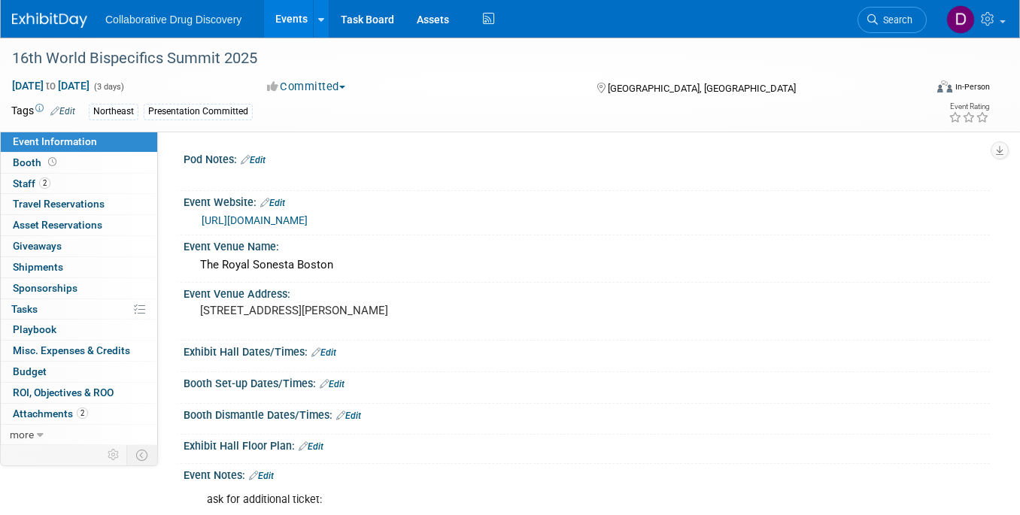
click at [296, 226] on link "[URL][DOMAIN_NAME]" at bounding box center [255, 220] width 106 height 12
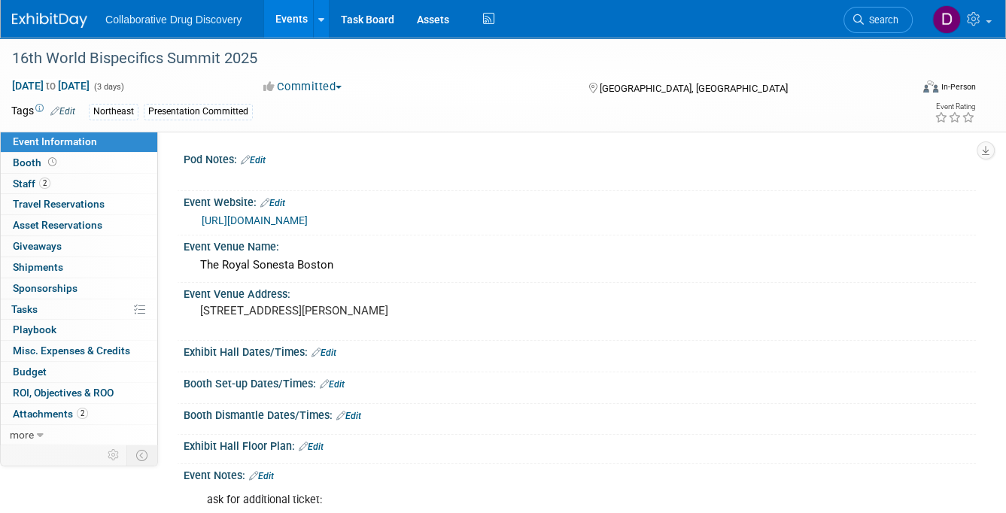
click at [34, 18] on img at bounding box center [49, 20] width 75 height 15
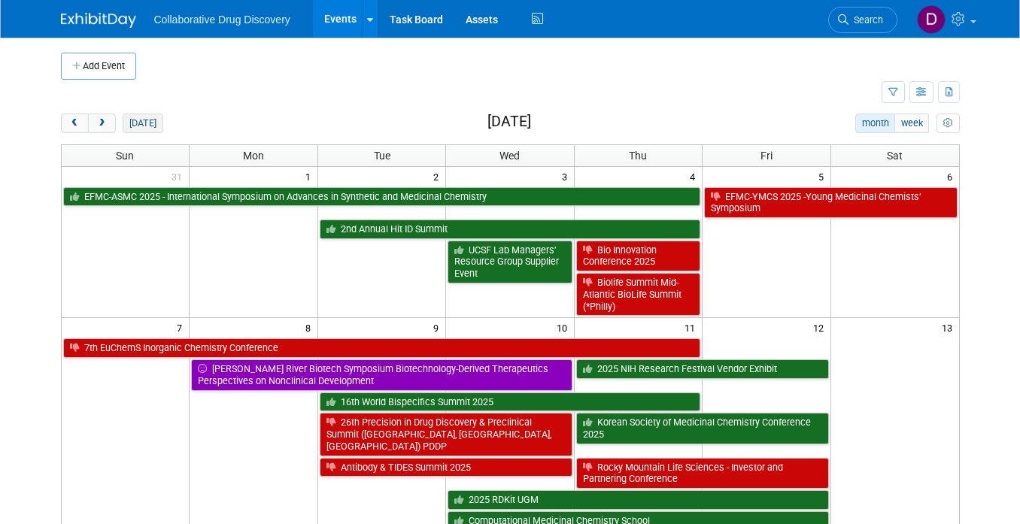
click at [138, 115] on button "[DATE]" at bounding box center [143, 124] width 40 height 20
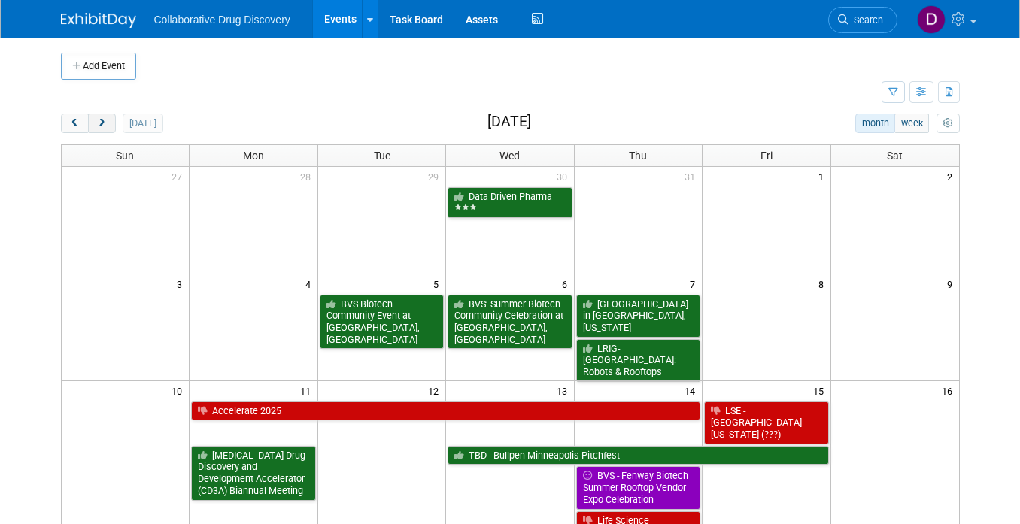
click at [111, 122] on button "next" at bounding box center [102, 124] width 28 height 20
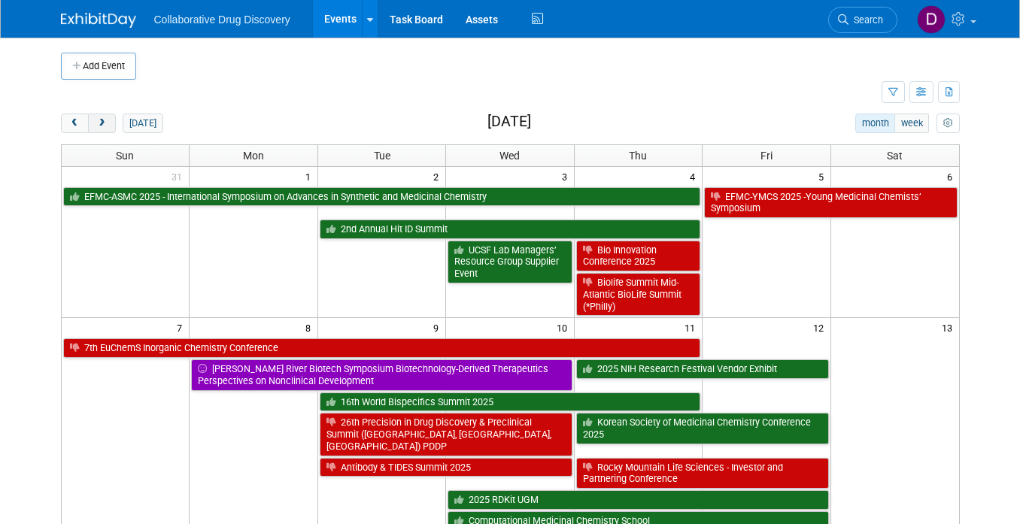
click at [111, 122] on button "next" at bounding box center [102, 124] width 28 height 20
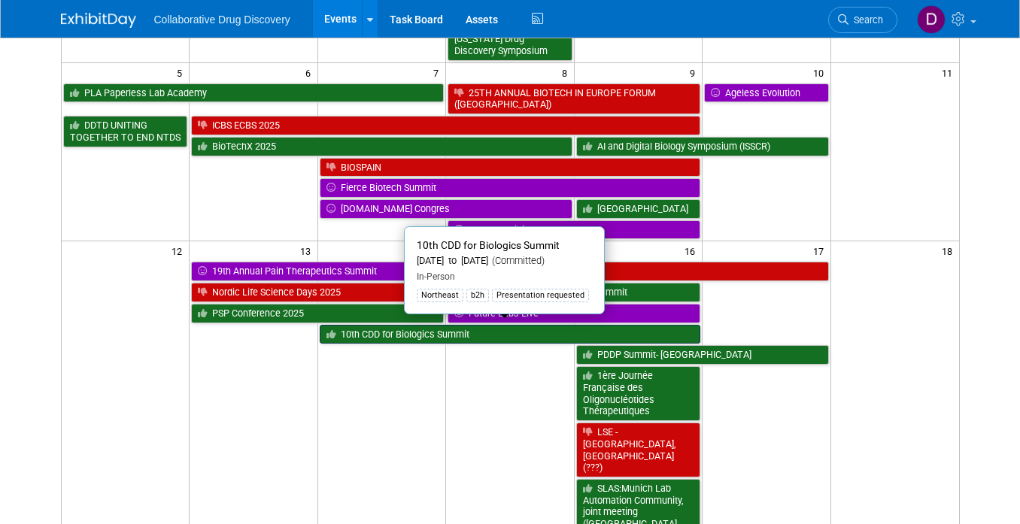
scroll to position [311, 0]
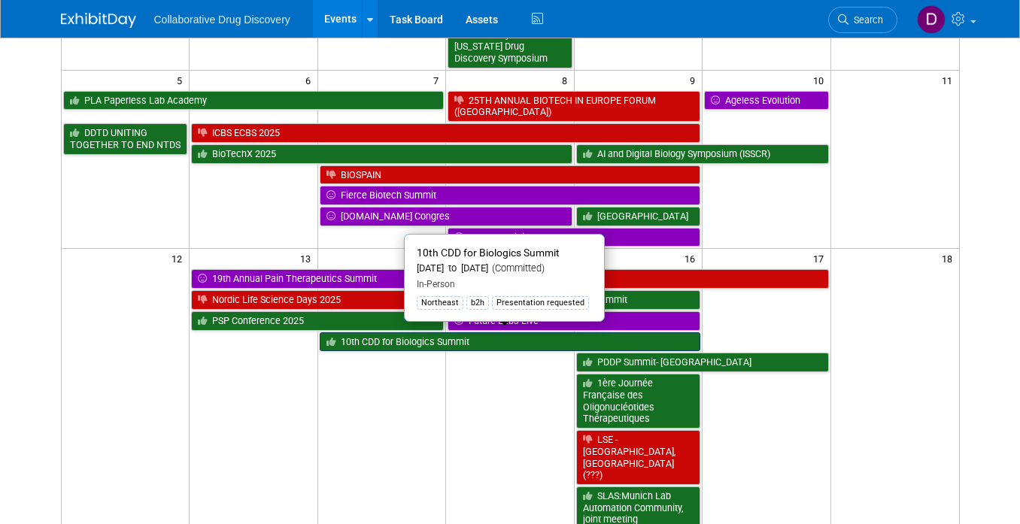
click at [502, 338] on link "10th CDD for Biologics Summit" at bounding box center [510, 342] width 381 height 20
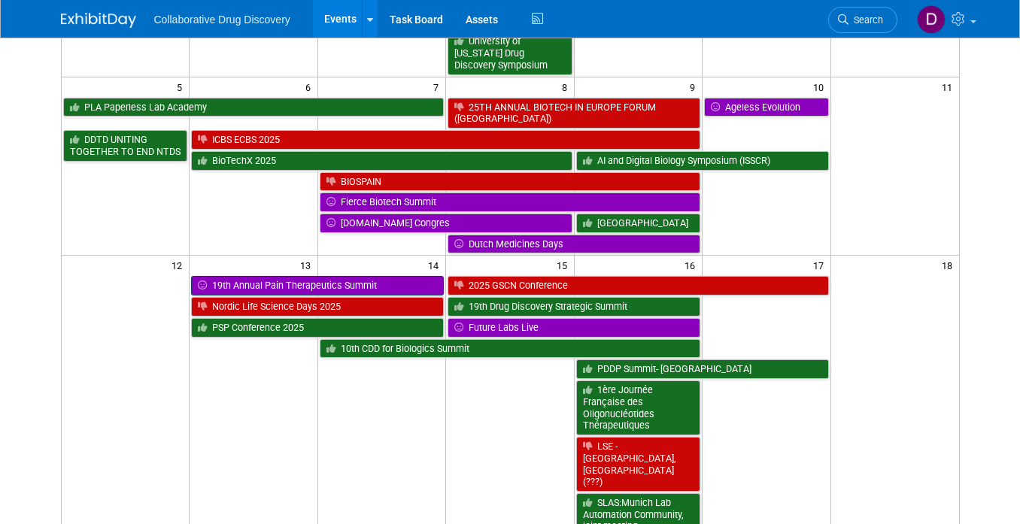
scroll to position [296, 0]
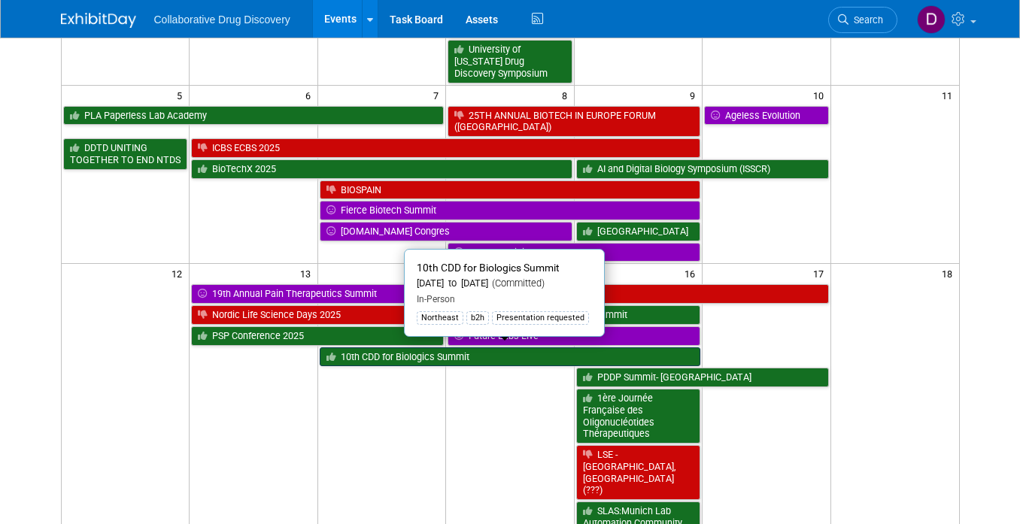
click at [404, 354] on link "10th CDD for Biologics Summit" at bounding box center [510, 358] width 381 height 20
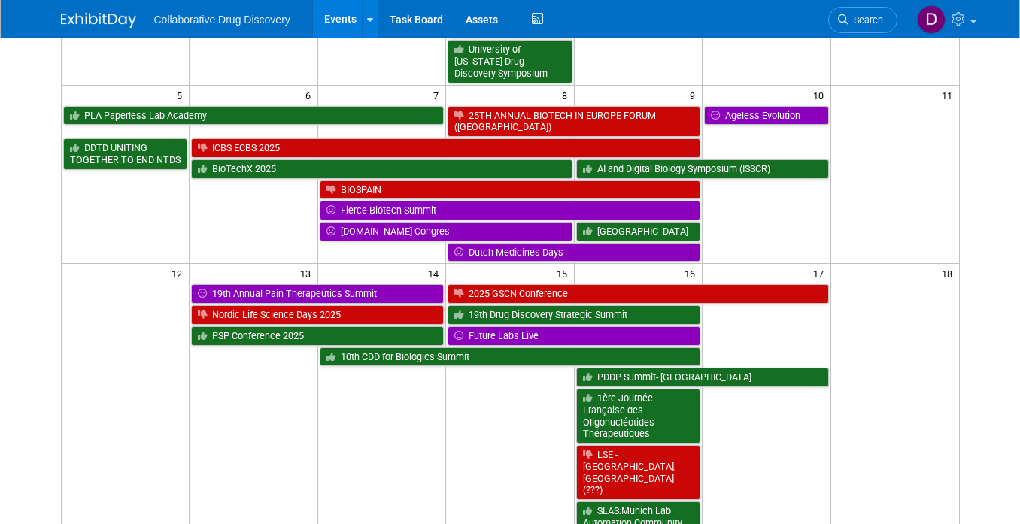
scroll to position [0, 0]
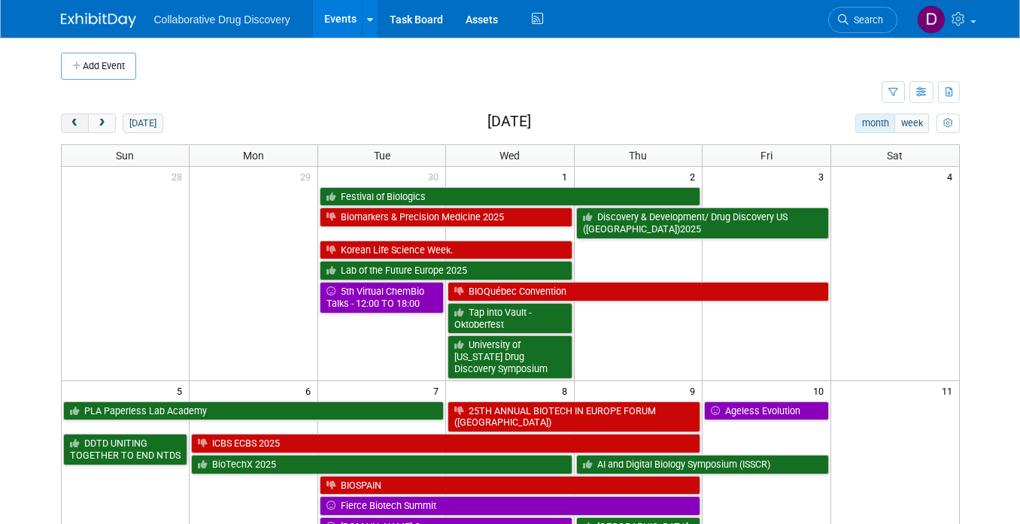
click at [83, 123] on button "prev" at bounding box center [75, 124] width 28 height 20
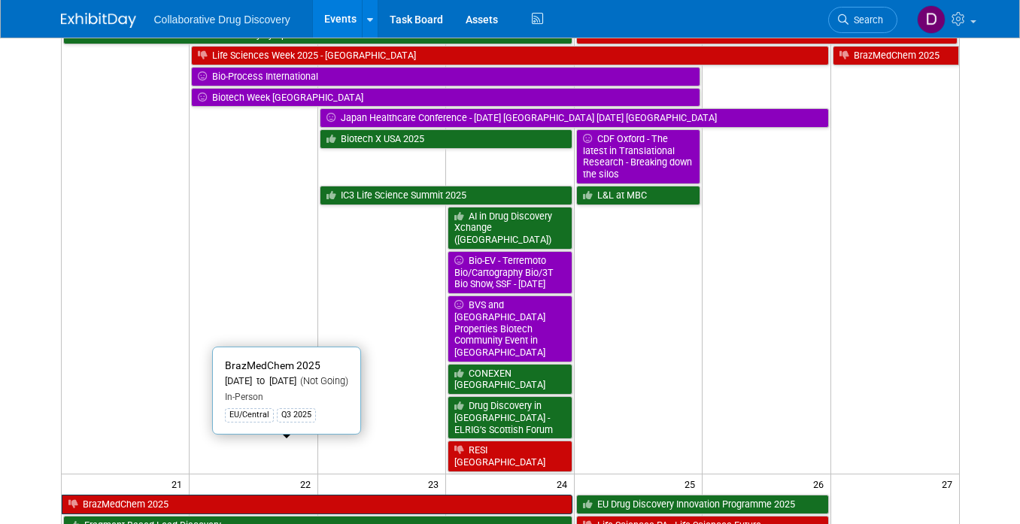
scroll to position [673, 0]
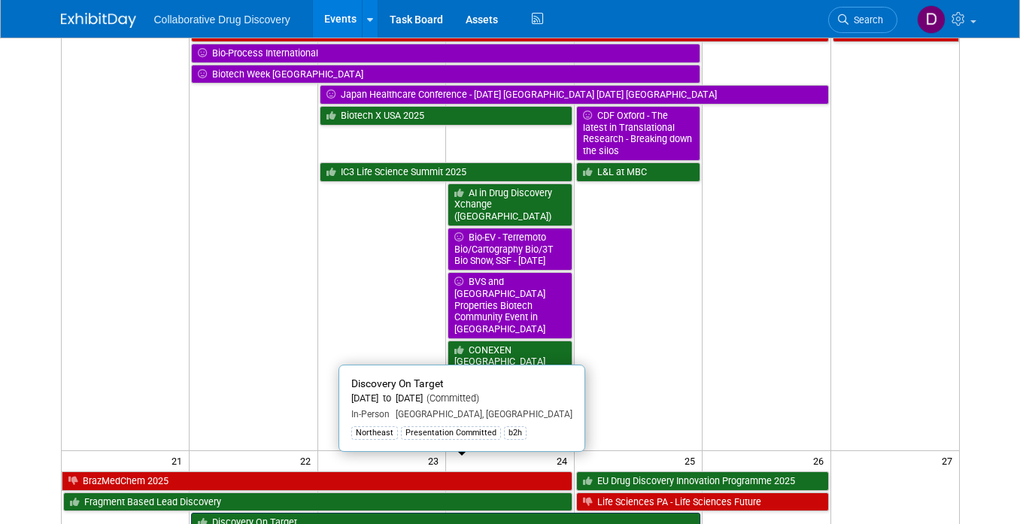
click at [305, 513] on link "Discovery On Target" at bounding box center [445, 523] width 509 height 20
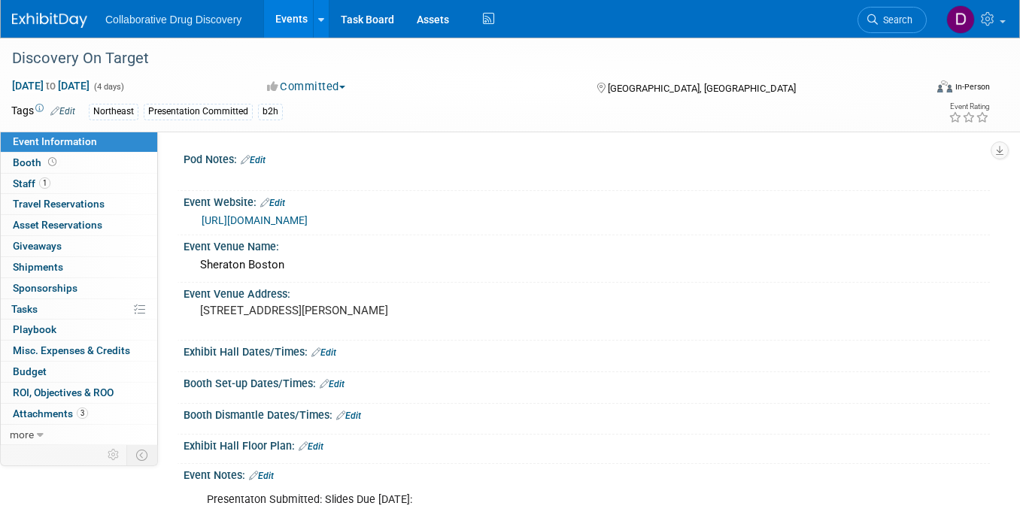
click at [286, 222] on link "https://www.discoveryontarget.com/" at bounding box center [255, 220] width 106 height 12
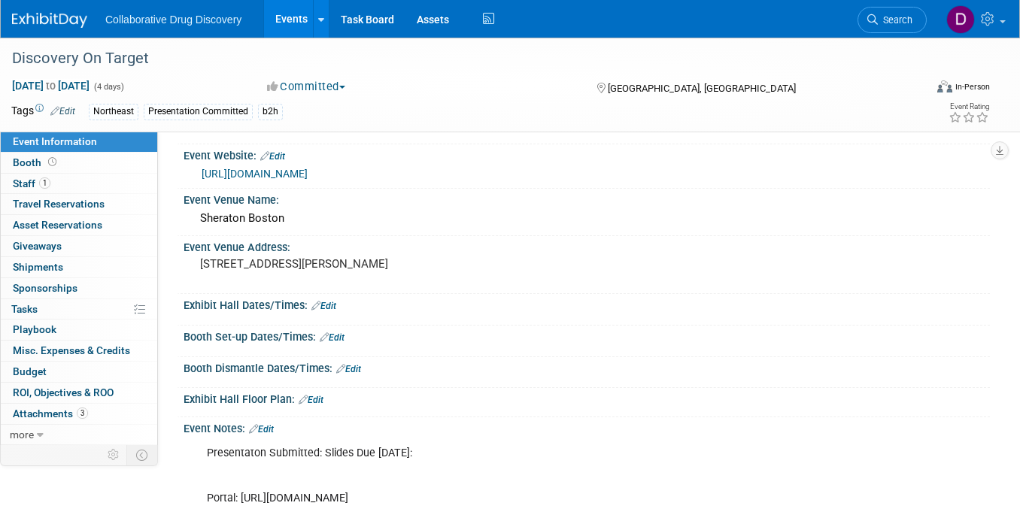
scroll to position [95, 0]
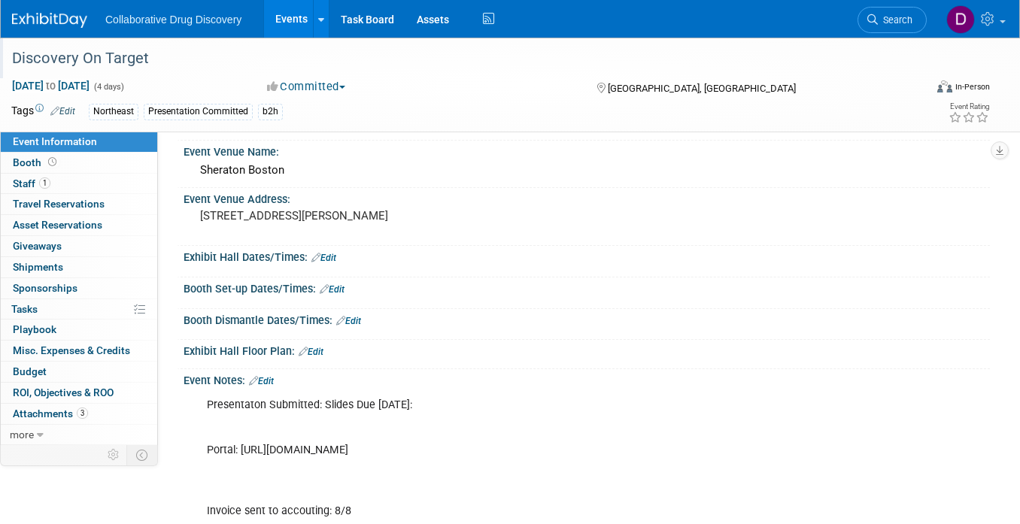
click at [102, 59] on div "Discovery On Target" at bounding box center [457, 58] width 900 height 27
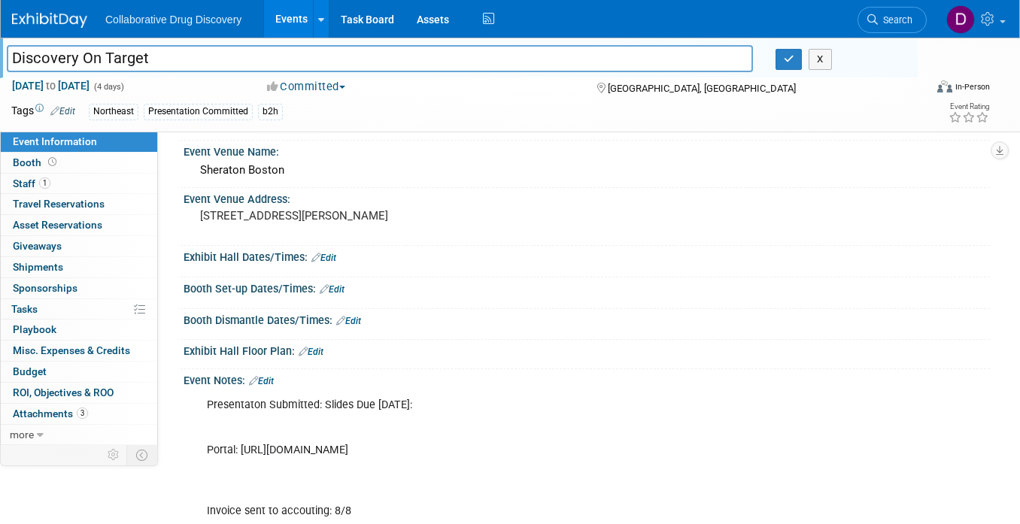
click at [102, 59] on input "Discovery On Target" at bounding box center [380, 58] width 746 height 26
click at [489, 132] on div "https://www.discoveryontarget.com/" at bounding box center [590, 125] width 777 height 17
click at [778, 59] on button "button" at bounding box center [789, 59] width 27 height 21
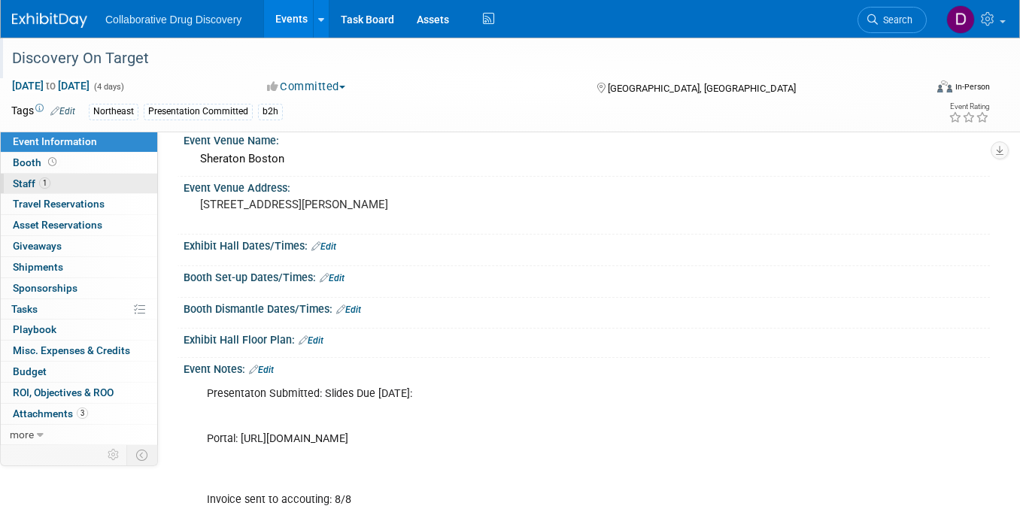
scroll to position [0, 0]
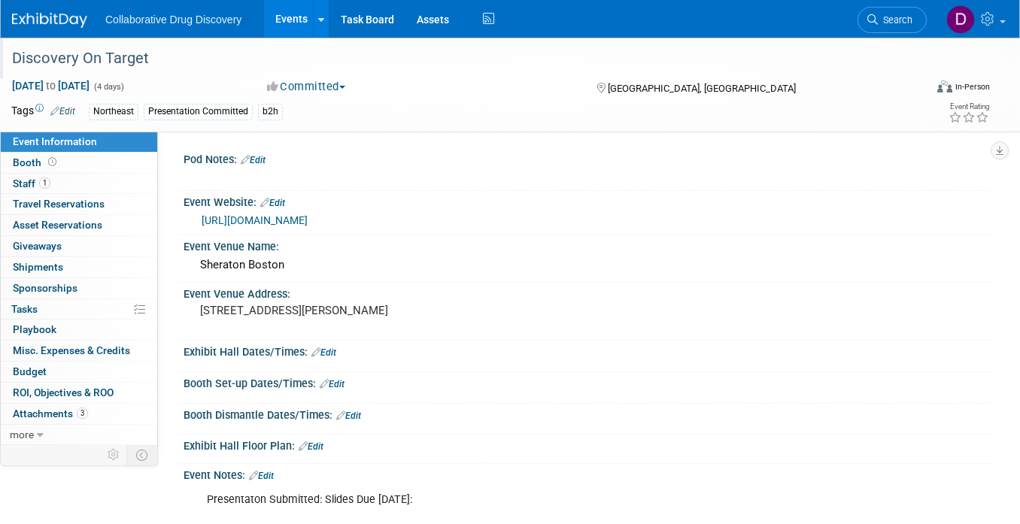
click at [256, 220] on link "https://www.discoveryontarget.com/" at bounding box center [255, 220] width 106 height 12
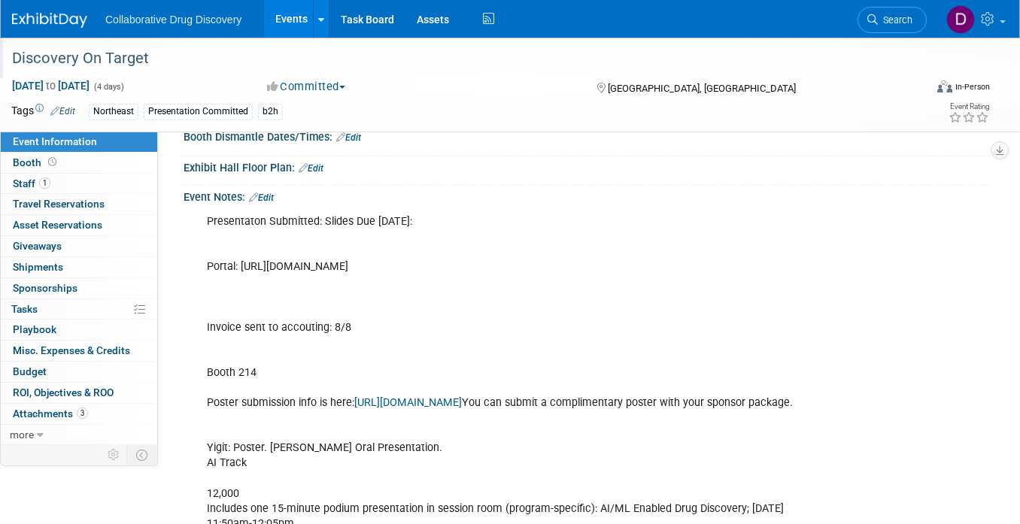
scroll to position [286, 0]
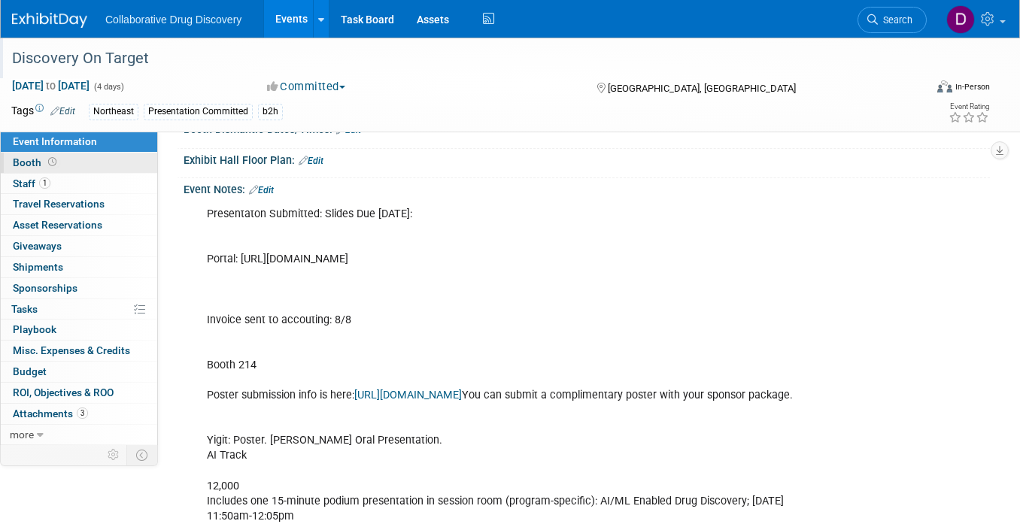
click at [67, 165] on link "Booth" at bounding box center [79, 163] width 156 height 20
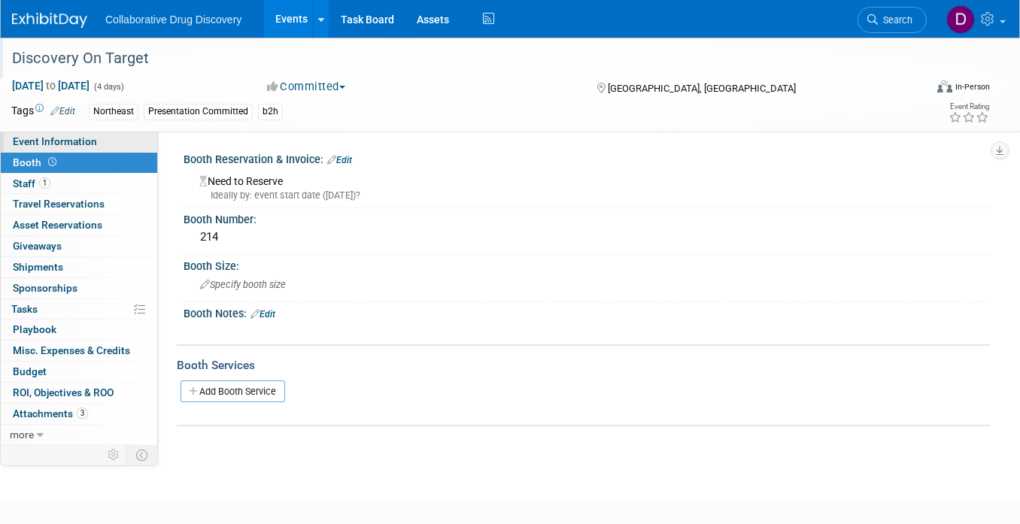
click at [88, 141] on span "Event Information" at bounding box center [55, 141] width 84 height 12
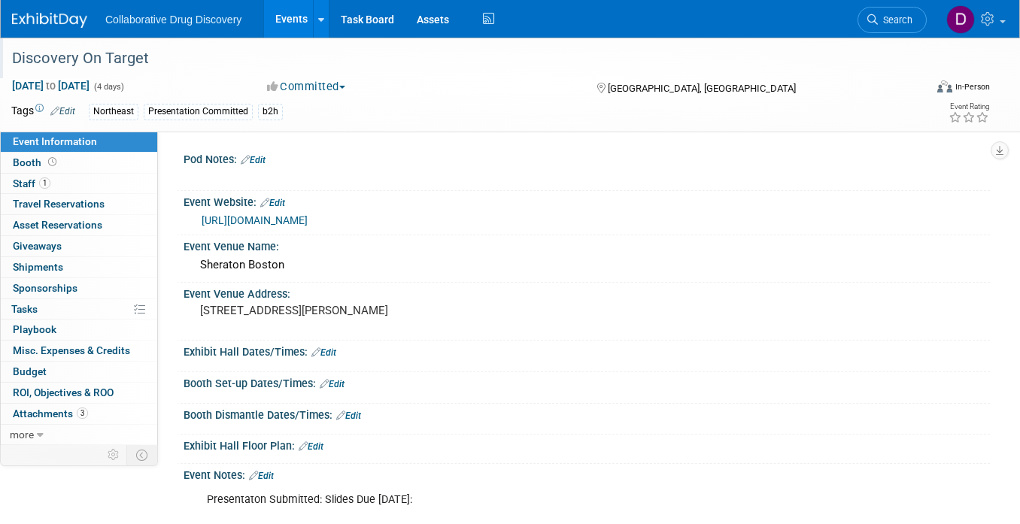
click at [35, 17] on img at bounding box center [49, 20] width 75 height 15
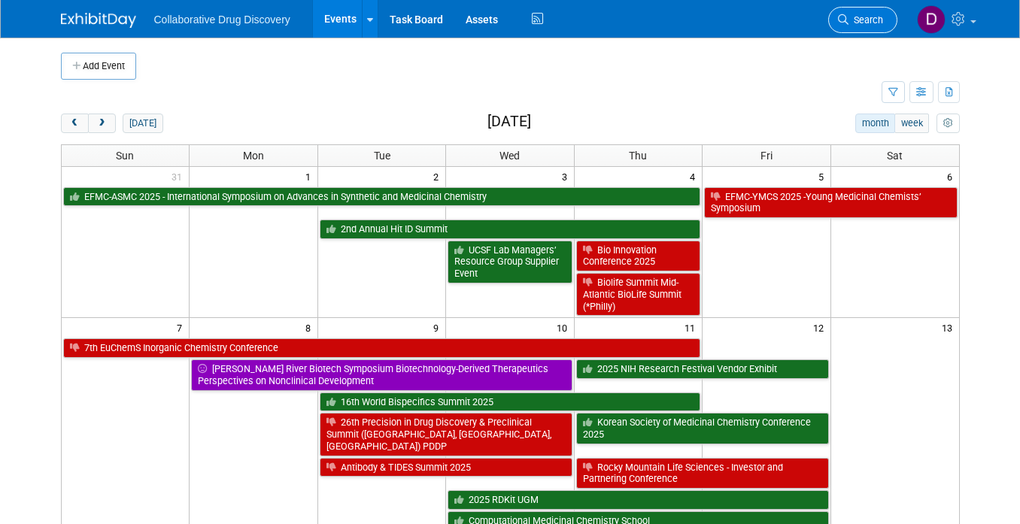
click at [857, 23] on span "Search" at bounding box center [866, 19] width 35 height 11
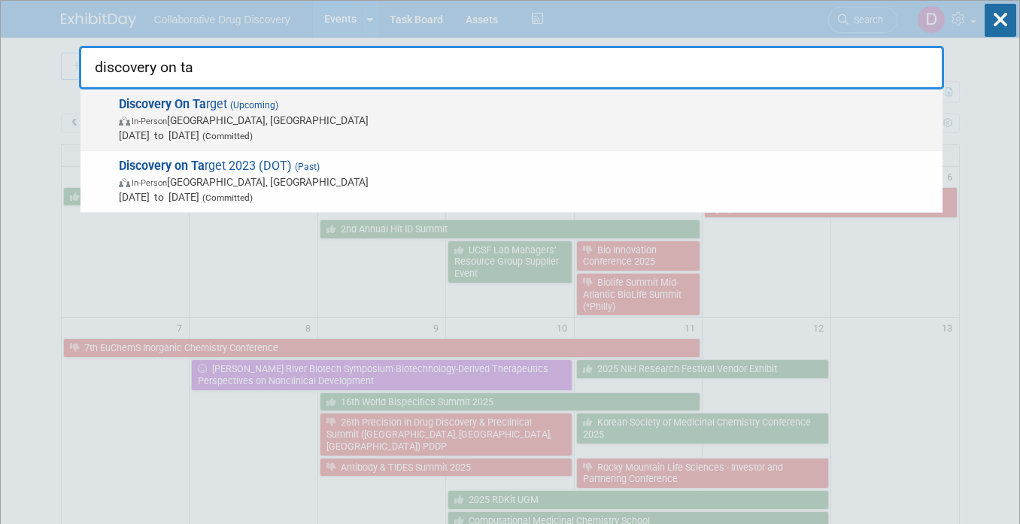
type input "discovery on ta"
click at [533, 128] on span "[DATE] to [DATE] (Committed)" at bounding box center [527, 135] width 816 height 15
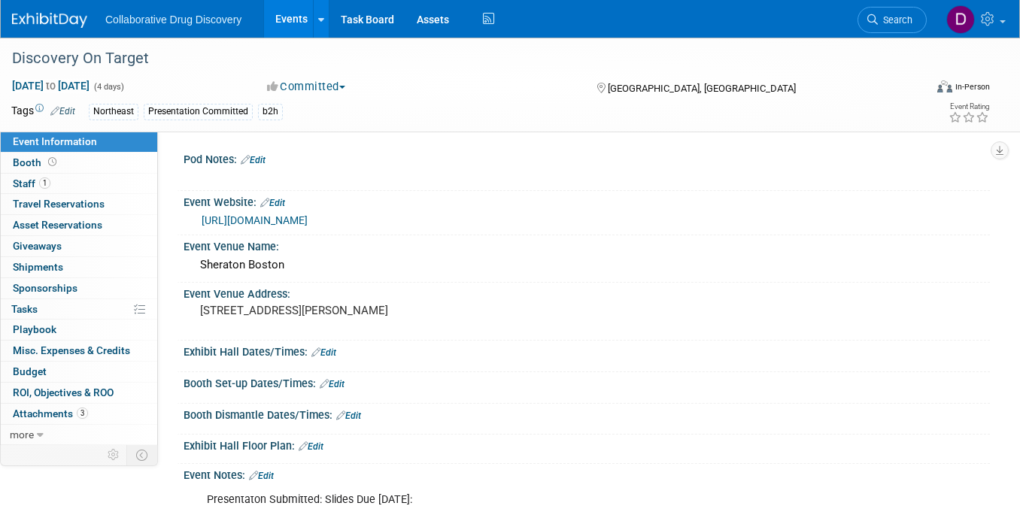
click at [308, 220] on link "[URL][DOMAIN_NAME]" at bounding box center [255, 220] width 106 height 12
click at [71, 184] on link "1 Staff 1" at bounding box center [79, 184] width 156 height 20
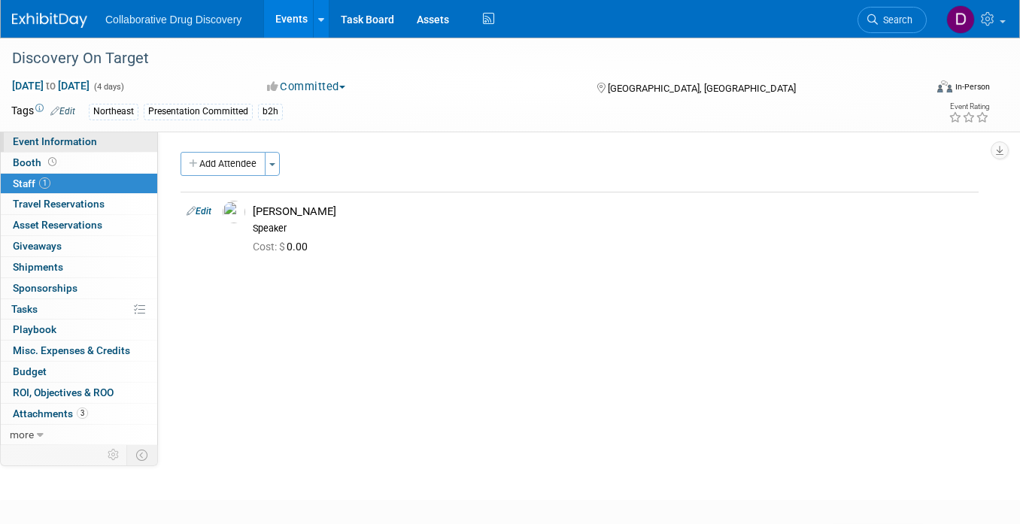
click at [68, 144] on span "Event Information" at bounding box center [55, 141] width 84 height 12
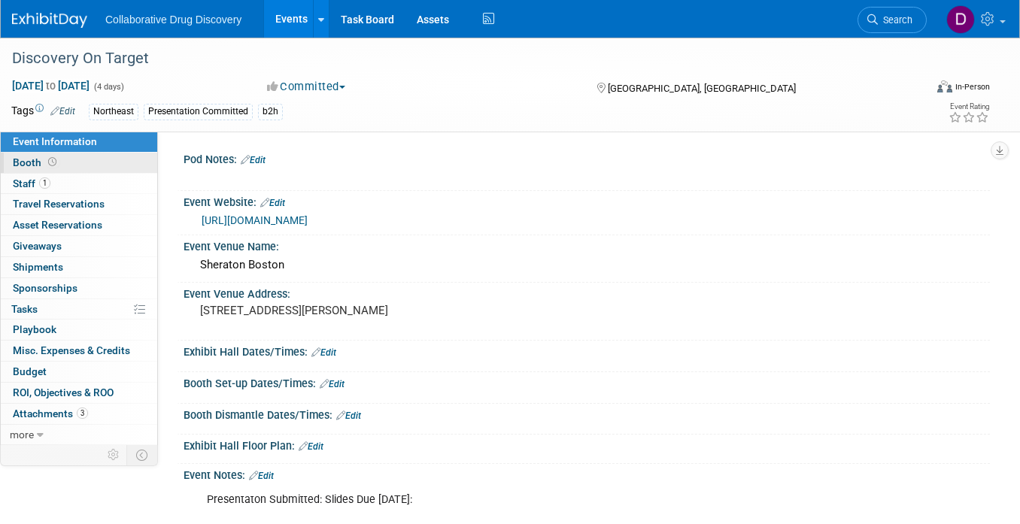
click at [64, 160] on link "Booth" at bounding box center [79, 163] width 156 height 20
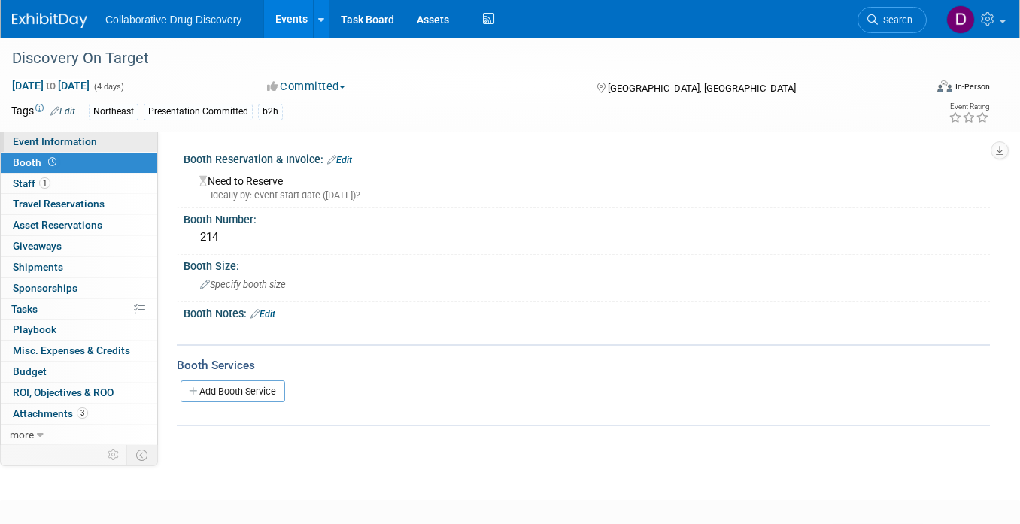
click at [62, 142] on span "Event Information" at bounding box center [55, 141] width 84 height 12
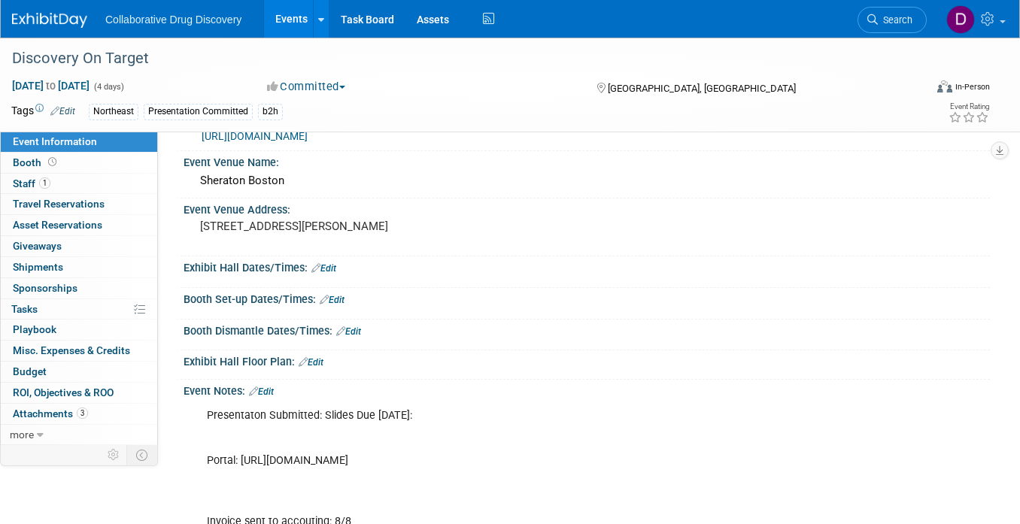
scroll to position [223, 0]
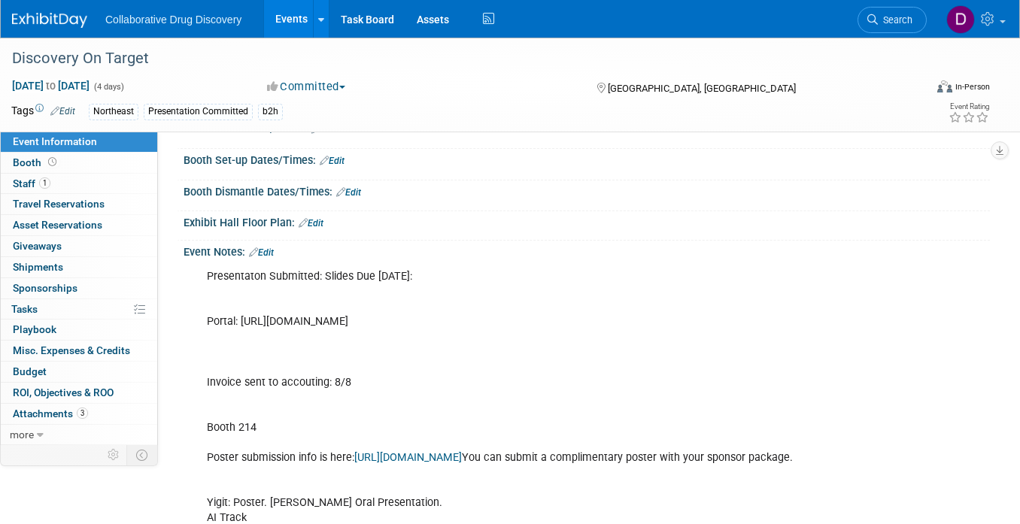
click at [292, 318] on div "Presentaton Submitted: Slides Due [DATE]: Portal: [URL][DOMAIN_NAME] Invoice se…" at bounding box center [514, 473] width 636 height 423
click at [293, 318] on div "Presentaton Submitted: Slides Due [DATE]: Portal: [URL][DOMAIN_NAME] Invoice se…" at bounding box center [514, 473] width 636 height 423
click at [488, 318] on div "Presentaton Submitted: Slides Due [DATE]: Portal: [URL][DOMAIN_NAME] Invoice se…" at bounding box center [514, 473] width 636 height 423
drag, startPoint x: 745, startPoint y: 316, endPoint x: 217, endPoint y: 227, distance: 534.7
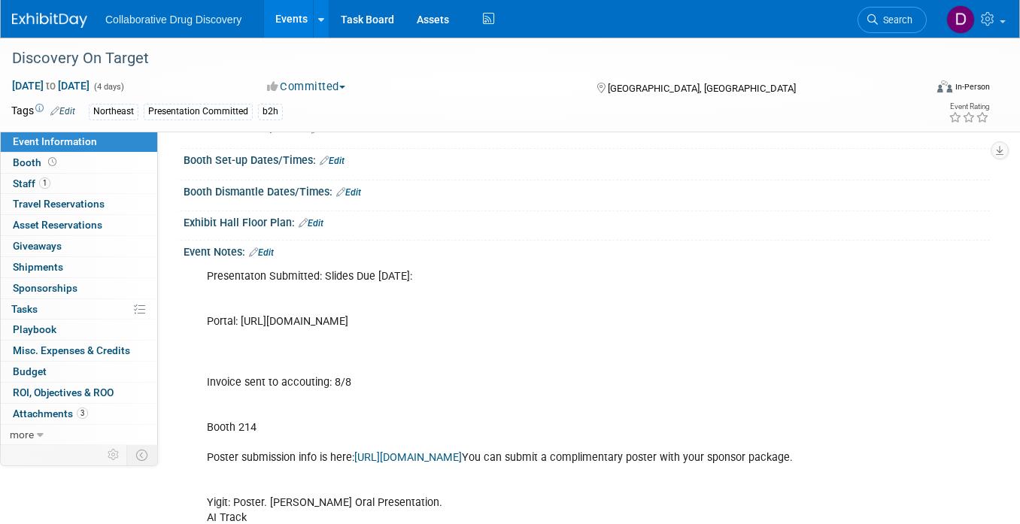
click at [276, 290] on div "Presentaton Submitted: Slides Due [DATE]: Portal: [URL][DOMAIN_NAME] Invoice se…" at bounding box center [514, 473] width 636 height 423
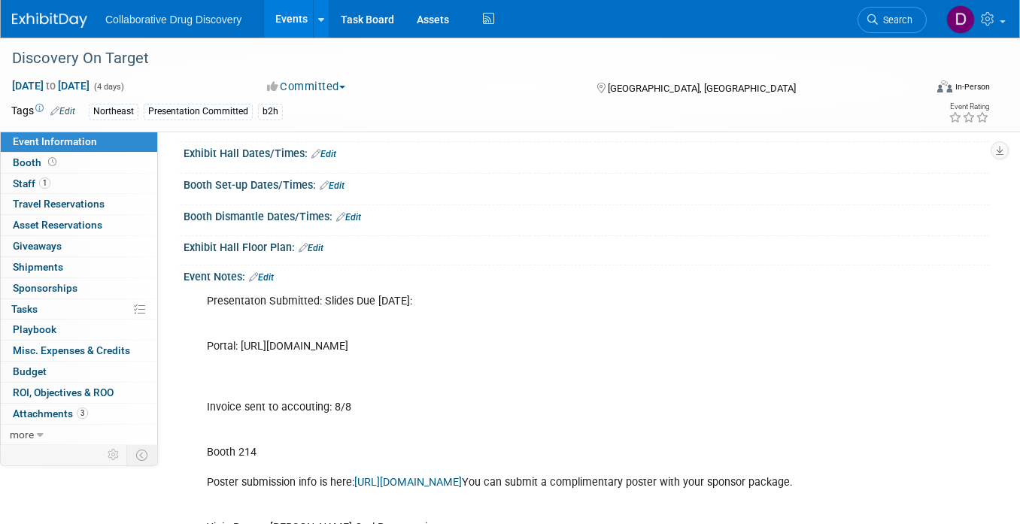
scroll to position [0, 0]
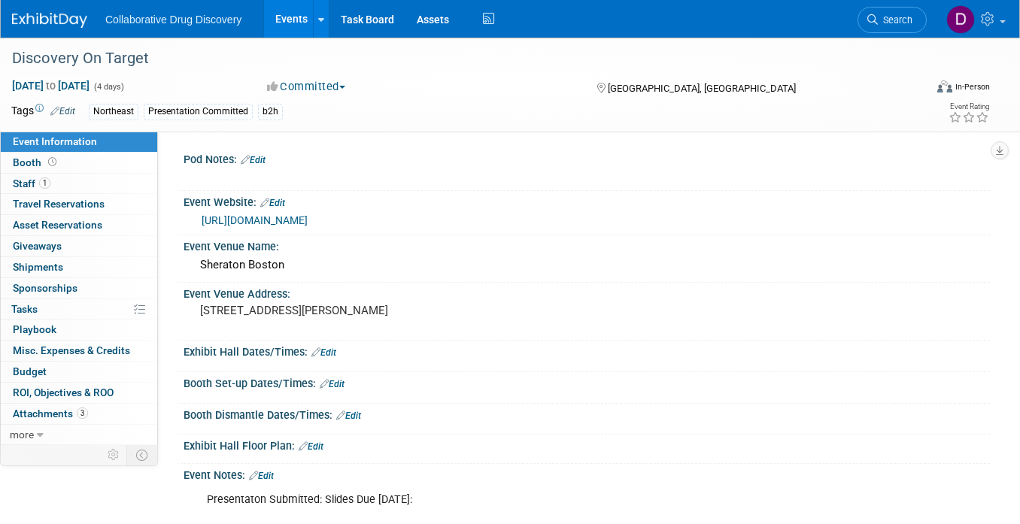
click at [315, 226] on div "[URL][DOMAIN_NAME]" at bounding box center [590, 220] width 777 height 17
click at [308, 222] on link "[URL][DOMAIN_NAME]" at bounding box center [255, 220] width 106 height 12
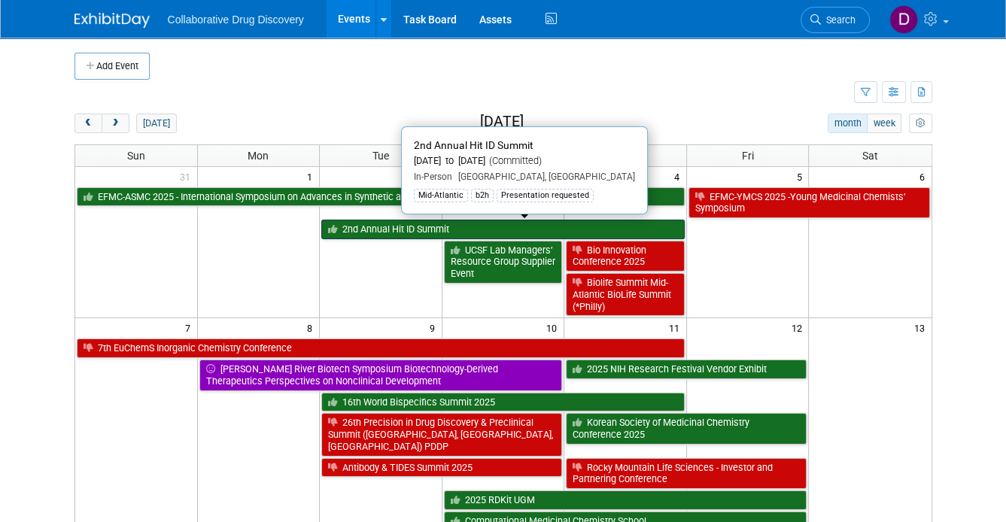
click at [363, 224] on link "2nd Annual Hit ID Summit" at bounding box center [502, 230] width 363 height 20
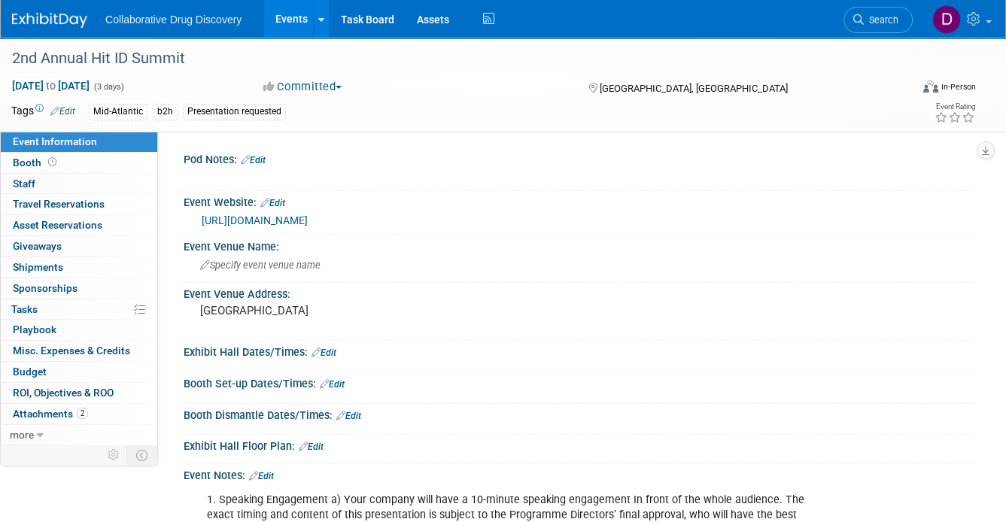
click at [326, 93] on button "Committed" at bounding box center [303, 87] width 90 height 16
click at [326, 128] on link "Considering" at bounding box center [318, 132] width 119 height 21
click at [422, 113] on div "Mid-Atlantic b2h Presentation requested" at bounding box center [450, 112] width 722 height 17
click at [65, 27] on img at bounding box center [49, 20] width 75 height 15
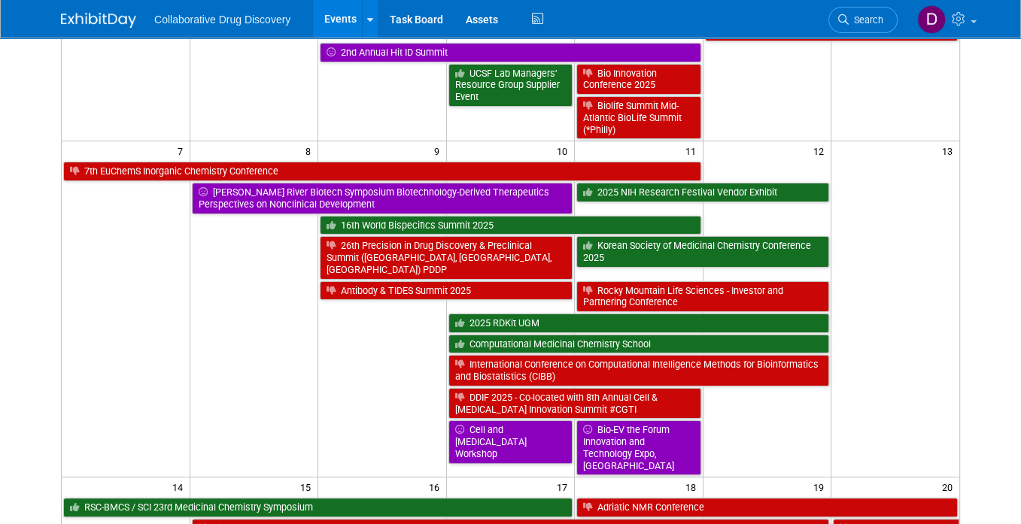
scroll to position [30, 0]
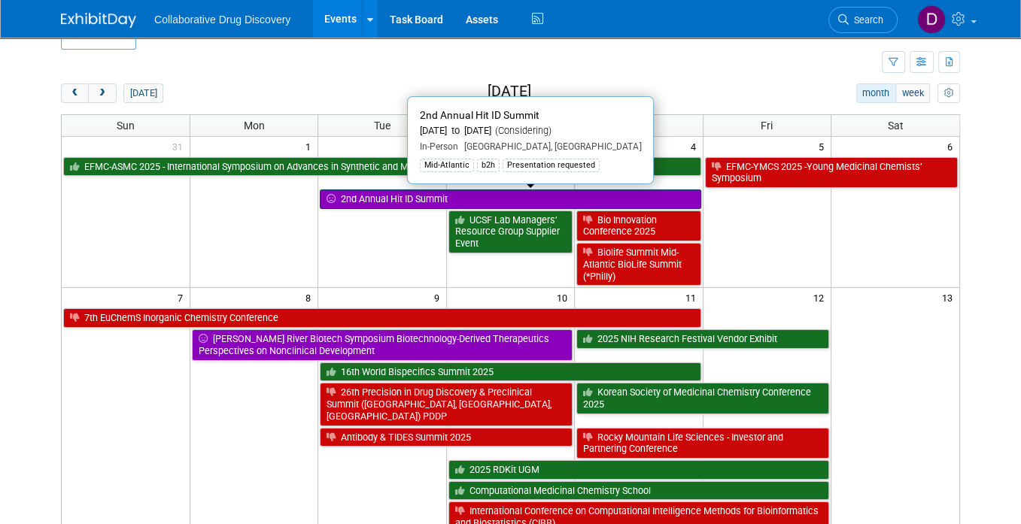
click at [396, 200] on link "2nd Annual Hit ID Summit" at bounding box center [510, 200] width 381 height 20
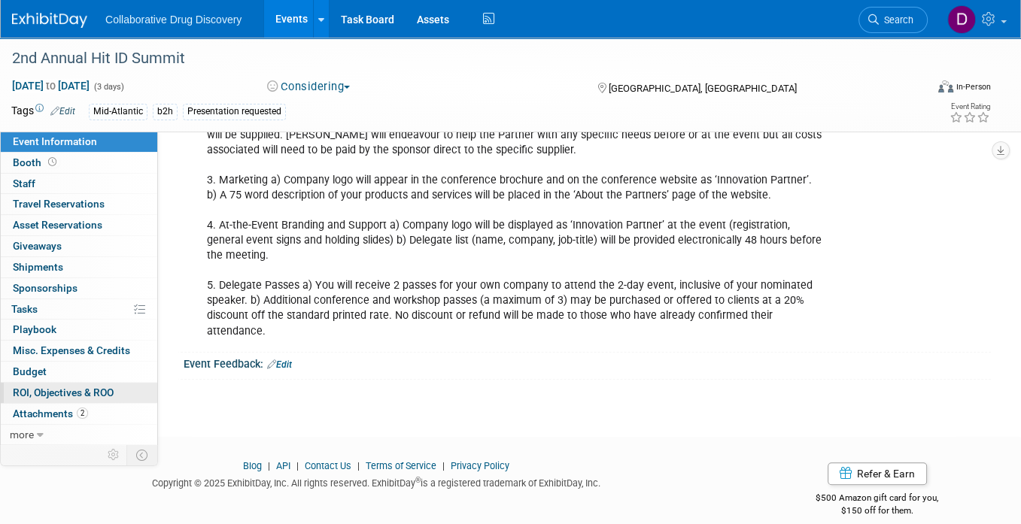
scroll to position [426, 0]
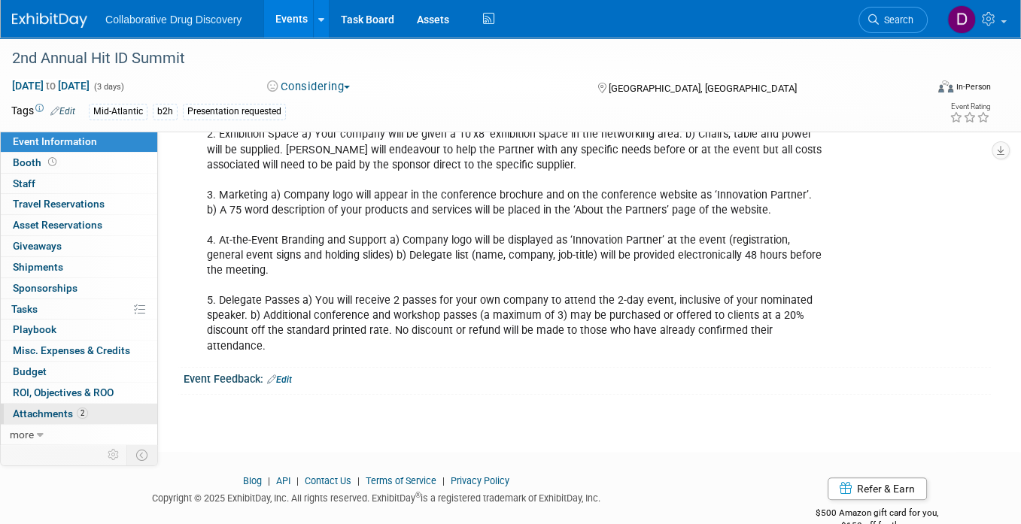
click at [93, 407] on link "2 Attachments 2" at bounding box center [79, 414] width 156 height 20
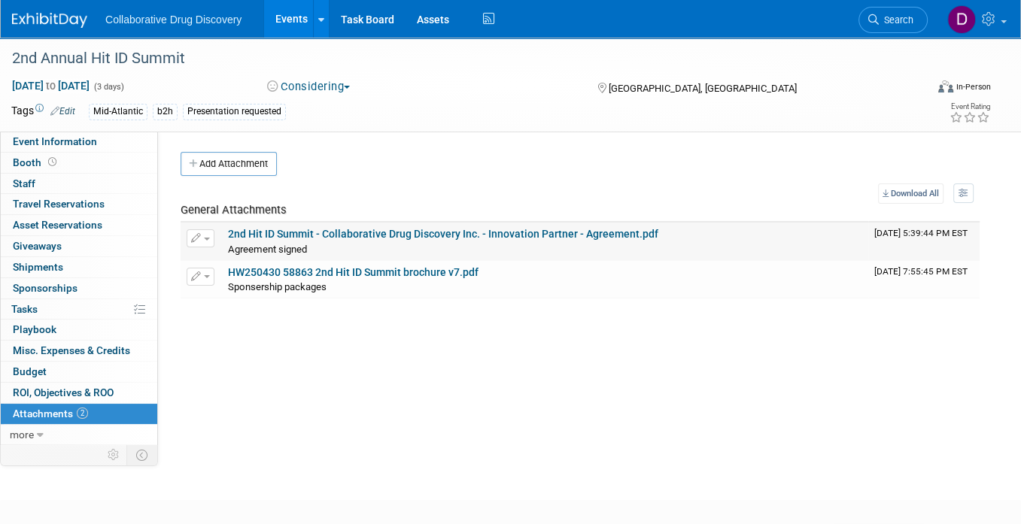
drag, startPoint x: 172, startPoint y: 238, endPoint x: 184, endPoint y: 235, distance: 12.2
click at [173, 238] on div "Pod Notes: Edit X Event Website: Edit [URL][DOMAIN_NAME] Event Venue Name: Spec…" at bounding box center [574, 287] width 833 height 311
click at [204, 235] on button "button" at bounding box center [201, 238] width 28 height 18
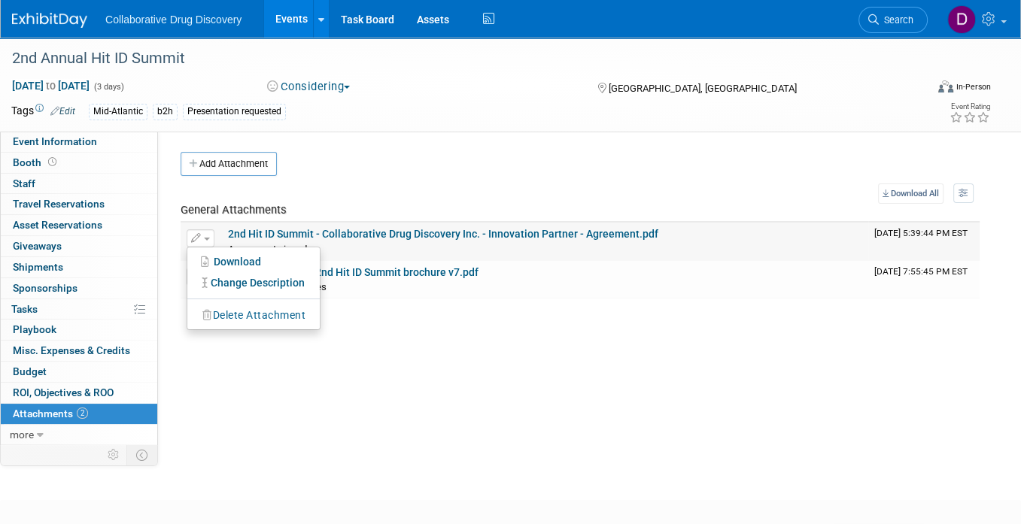
click at [225, 314] on button "Delete Attachment" at bounding box center [254, 315] width 118 height 20
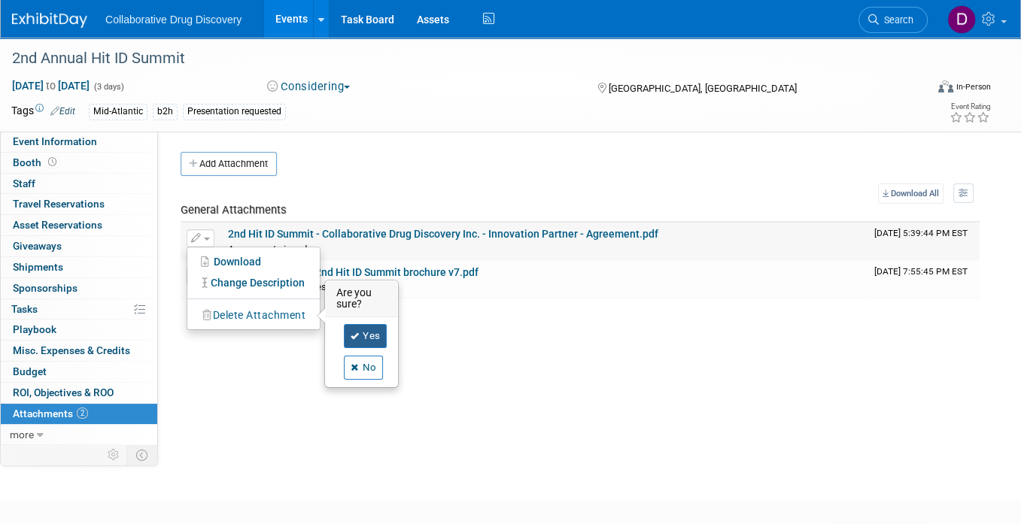
click at [366, 337] on link "Yes" at bounding box center [366, 336] width 44 height 24
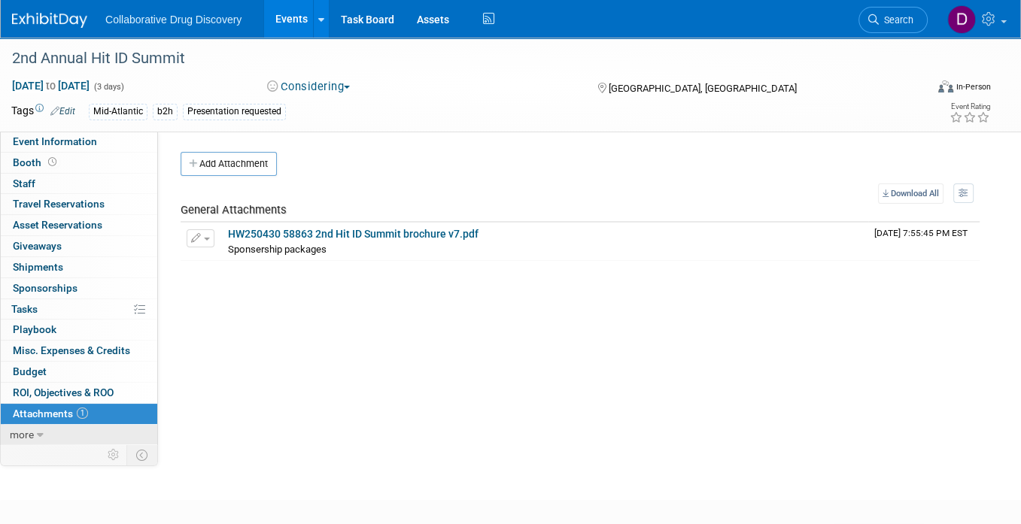
click at [57, 436] on link "more" at bounding box center [79, 435] width 156 height 20
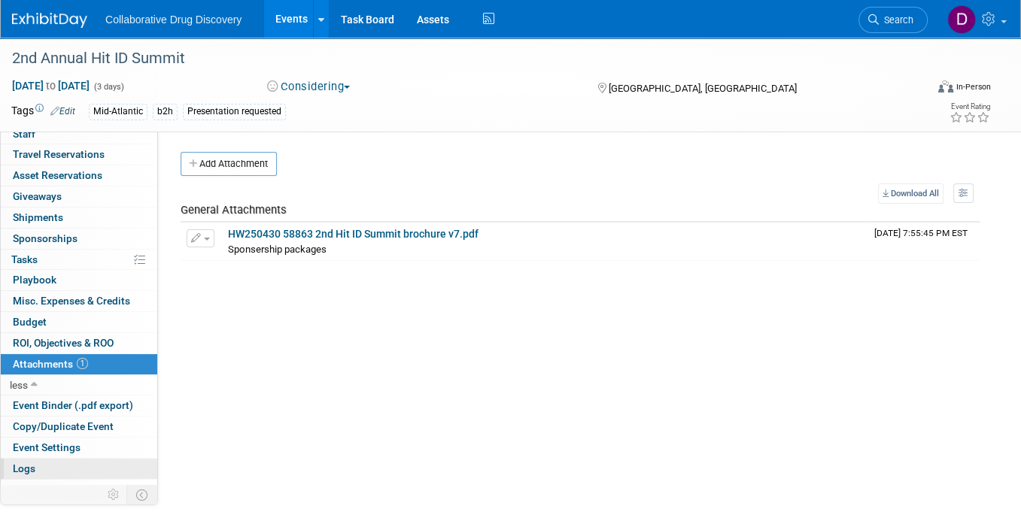
scroll to position [62, 0]
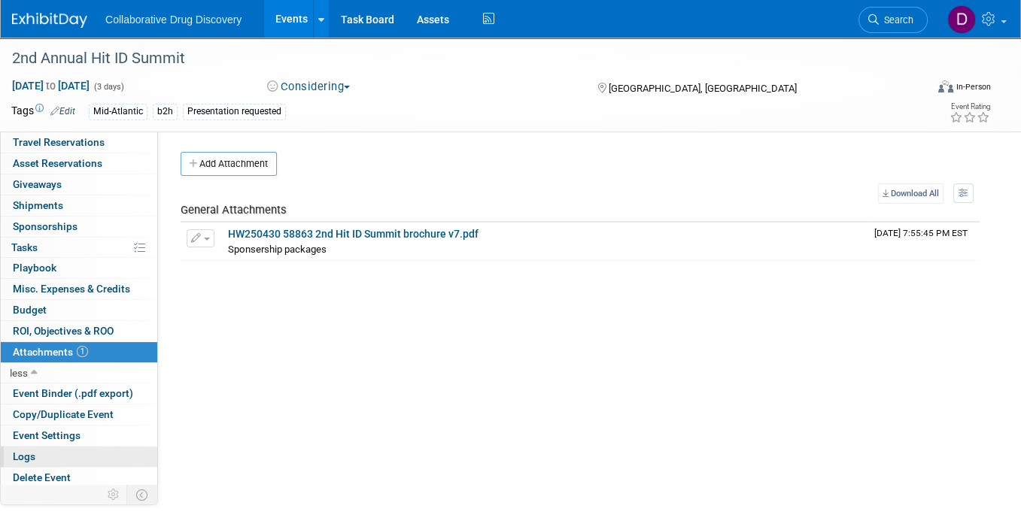
click at [55, 450] on link "Logs" at bounding box center [79, 457] width 156 height 20
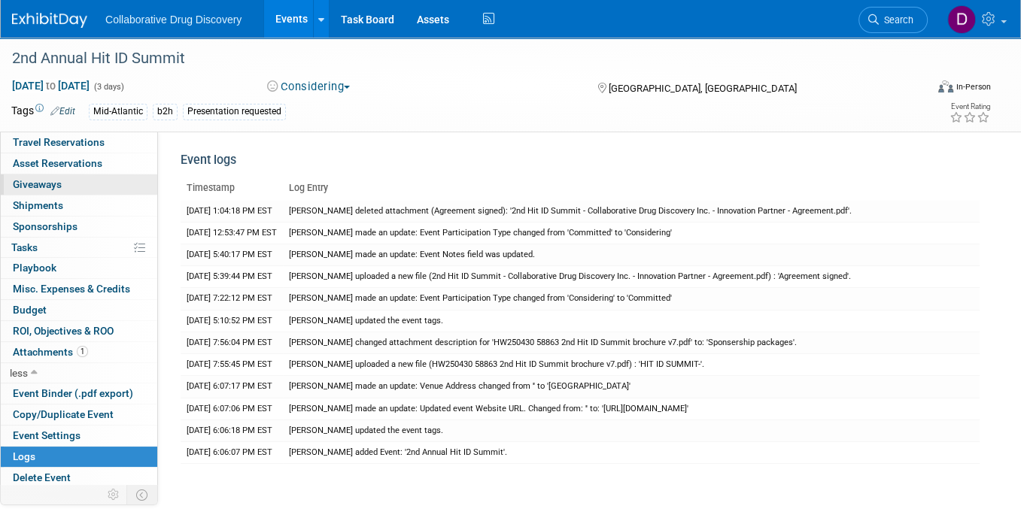
scroll to position [0, 0]
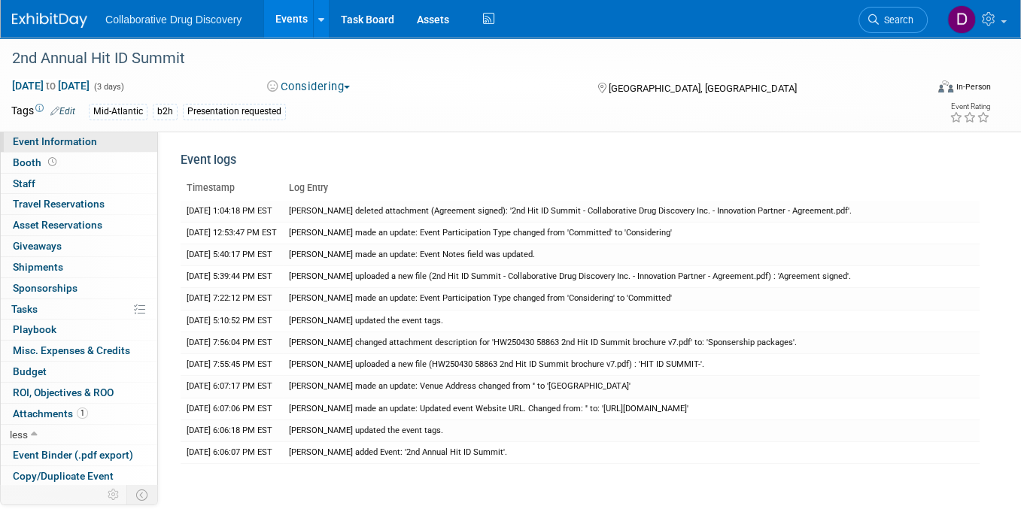
click at [65, 144] on span "Event Information" at bounding box center [55, 141] width 84 height 12
